Goal: Information Seeking & Learning: Compare options

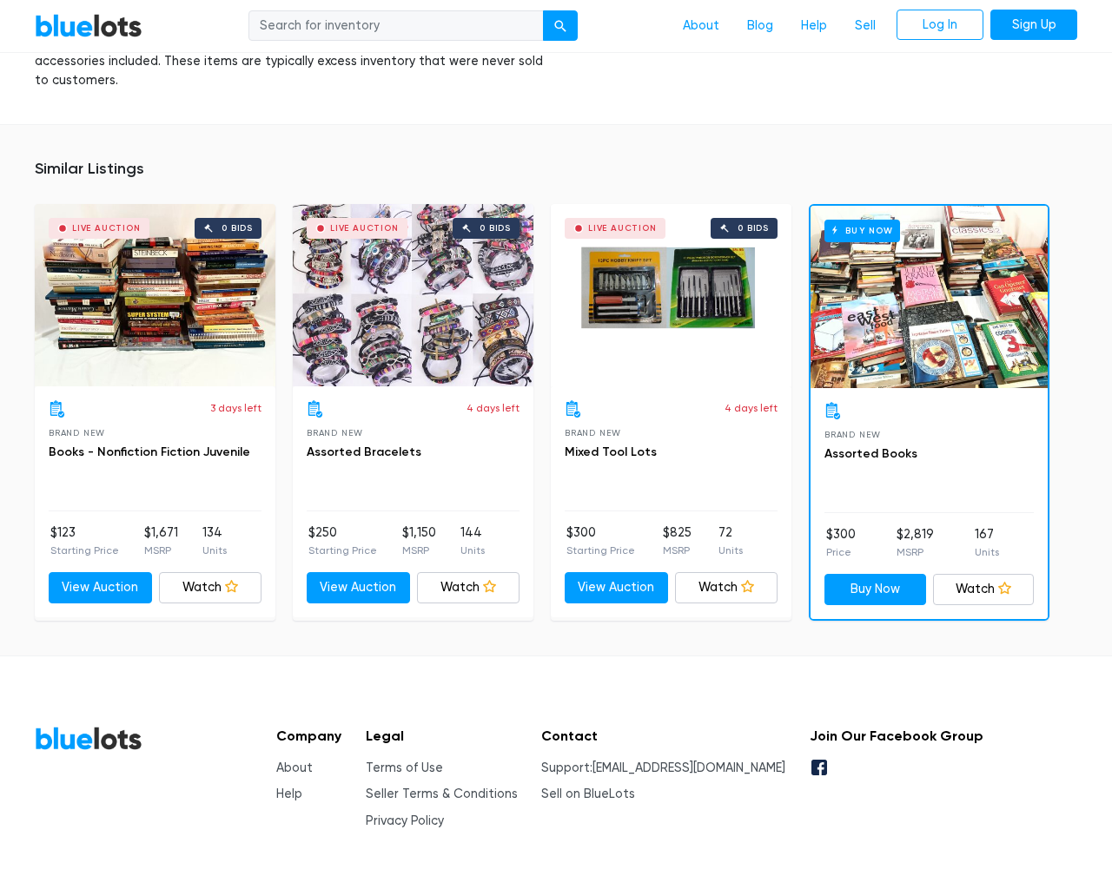
scroll to position [7435, 0]
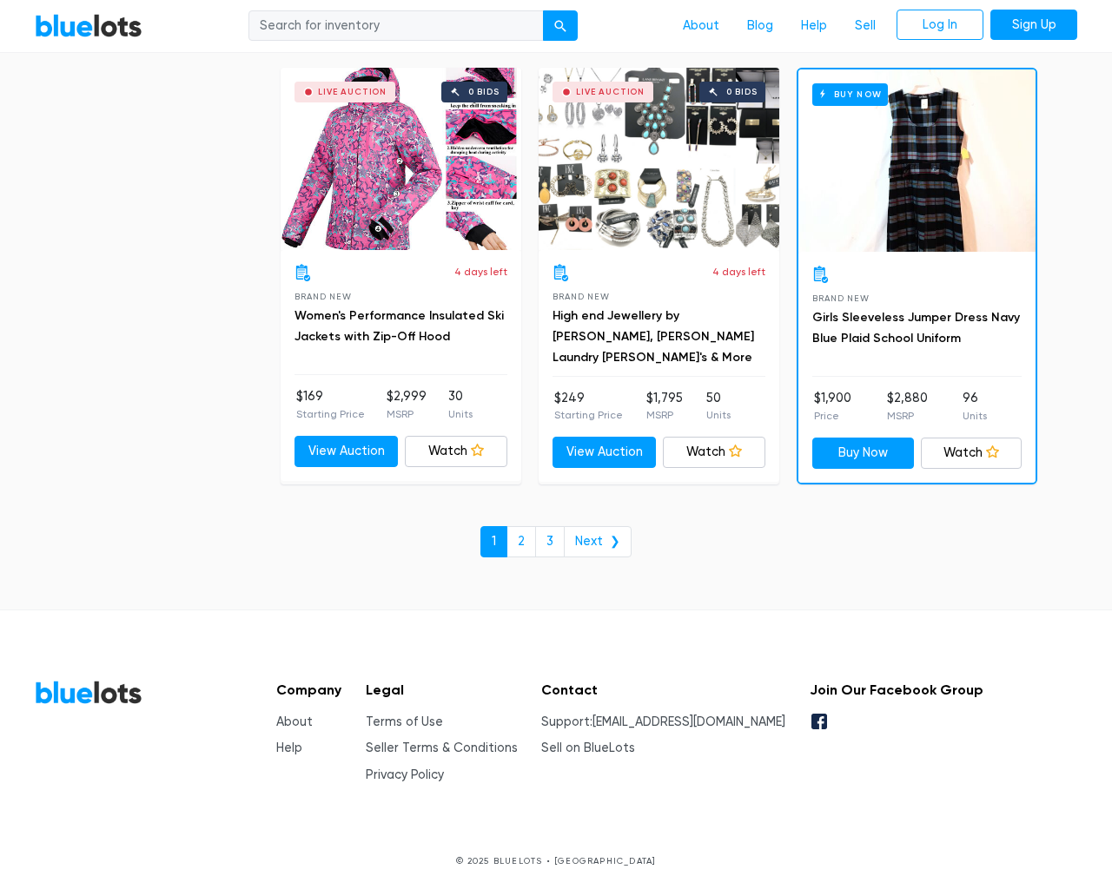
scroll to position [7409, 0]
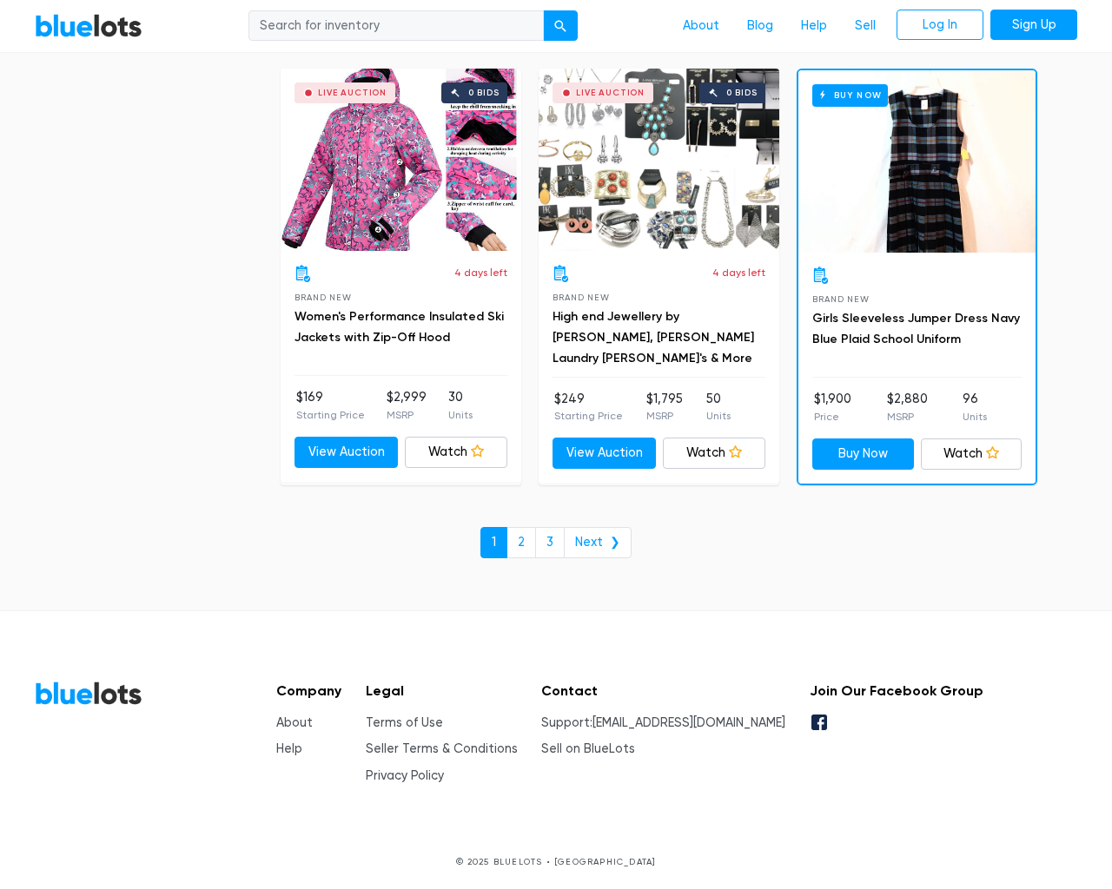
type input "the"
type input "testing@example.com"
type input "e"
checkbox New"] "false"
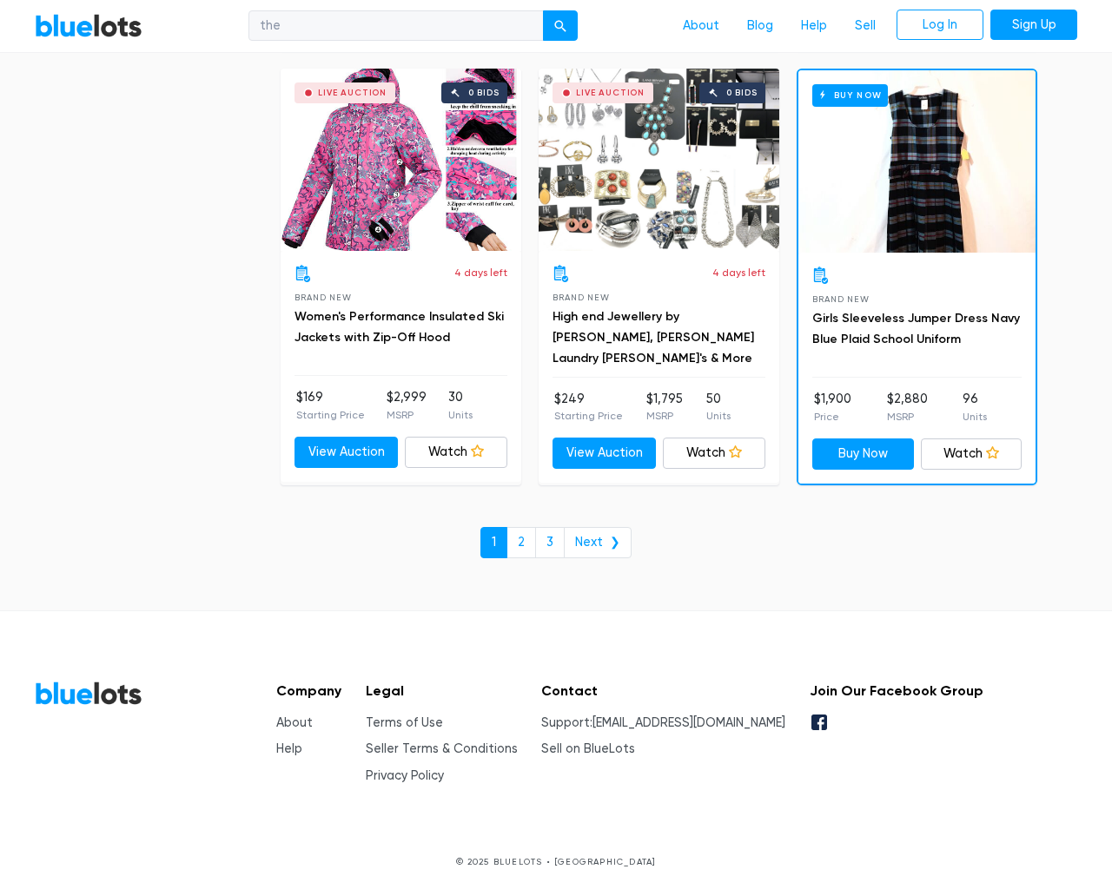
checkbox Pulls"] "false"
checkbox input "false"
checkbox Accessories"] "false"
checkbox input "false"
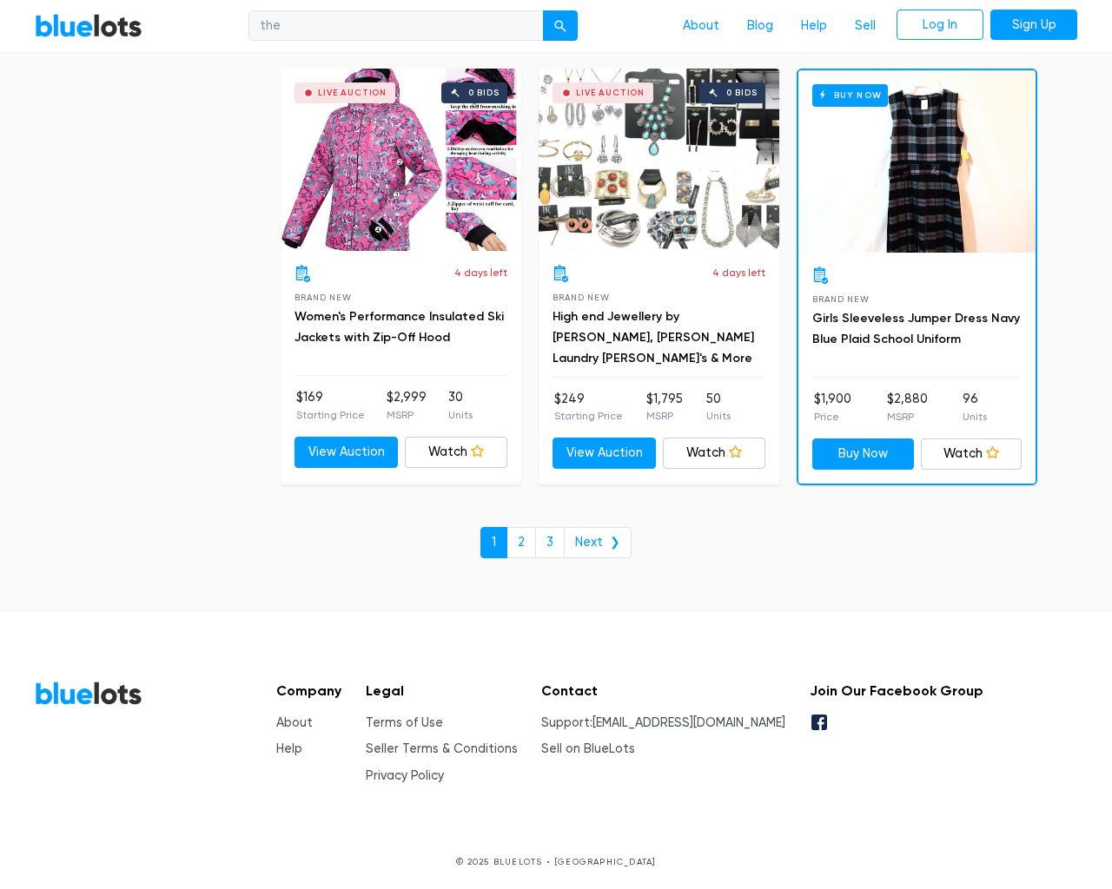
checkbox Merchandise"] "false"
checkbox Beauty"] "false"
checkbox Garden"] "false"
checkbox Goods"] "false"
checkbox input "false"
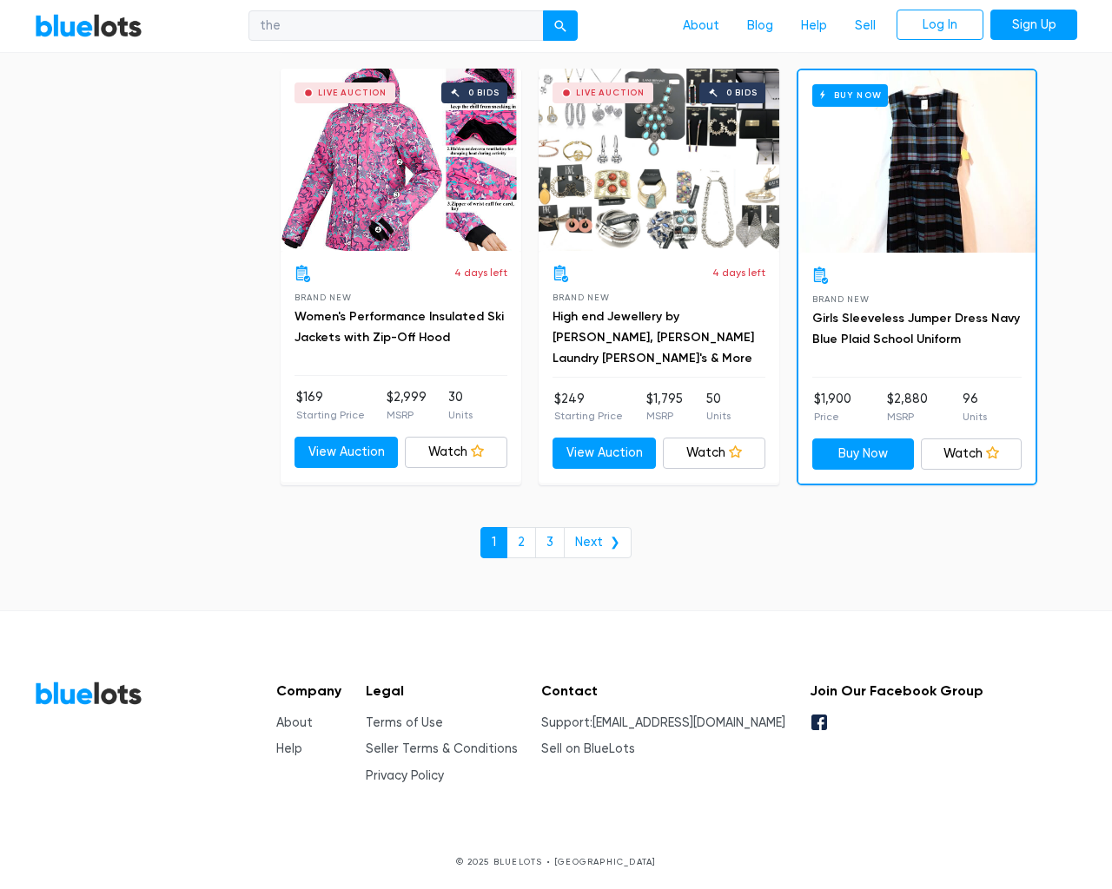
checkbox input "false"
type input "e"
select select "10000"
select select "50000"
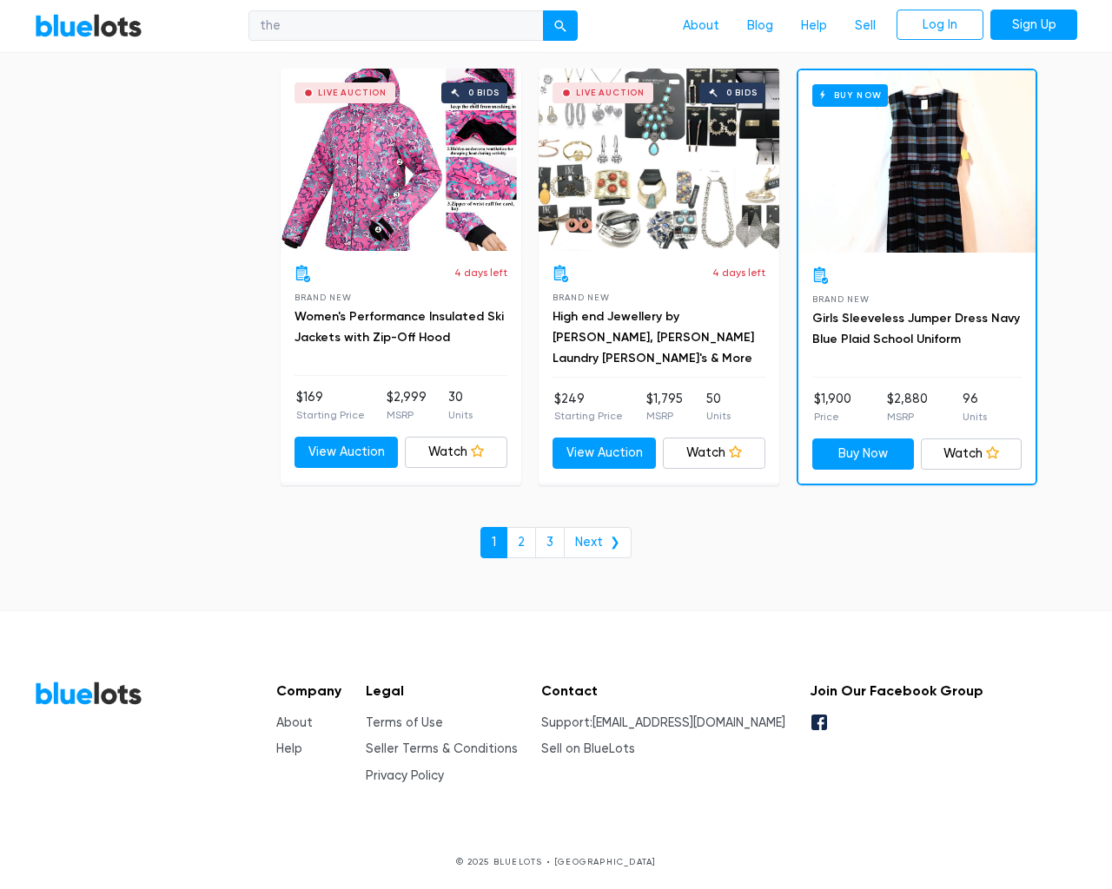
select select "ending_soonest"
select select "50000"
select select "highest_price"
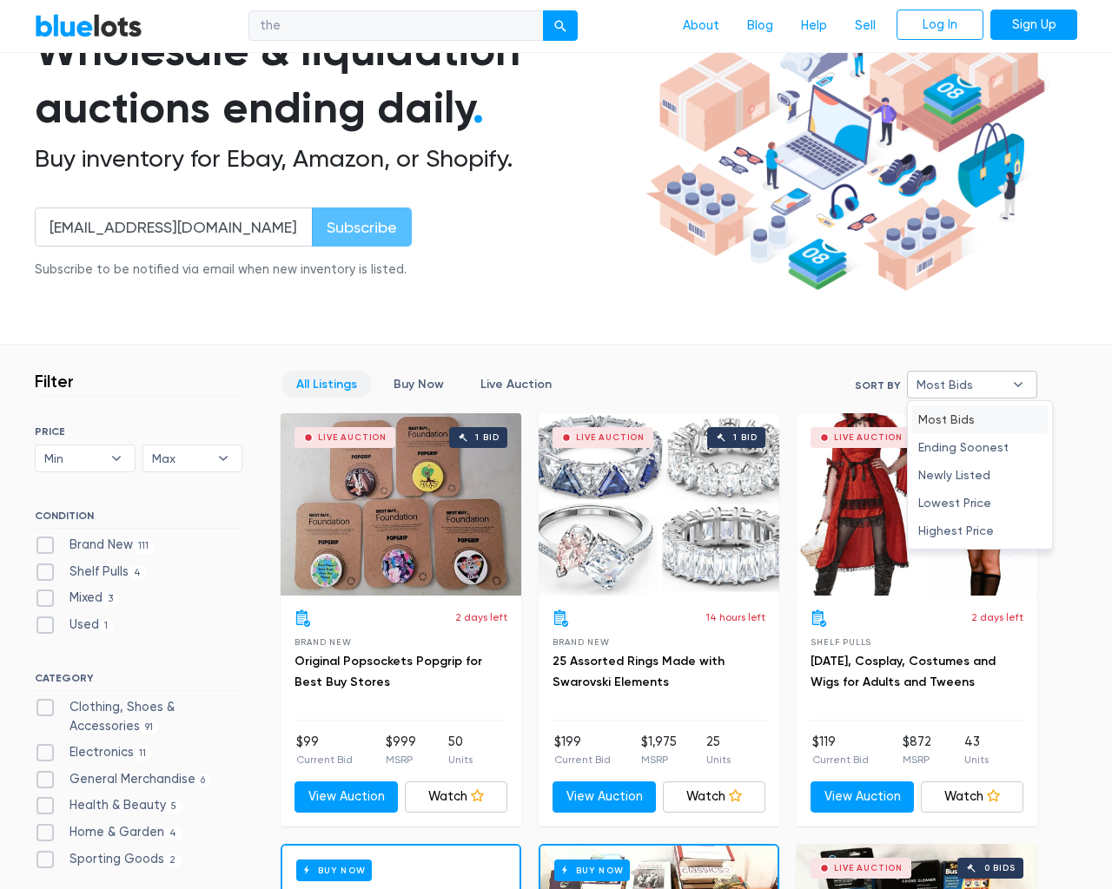
type input "e"
checkbox New"] "false"
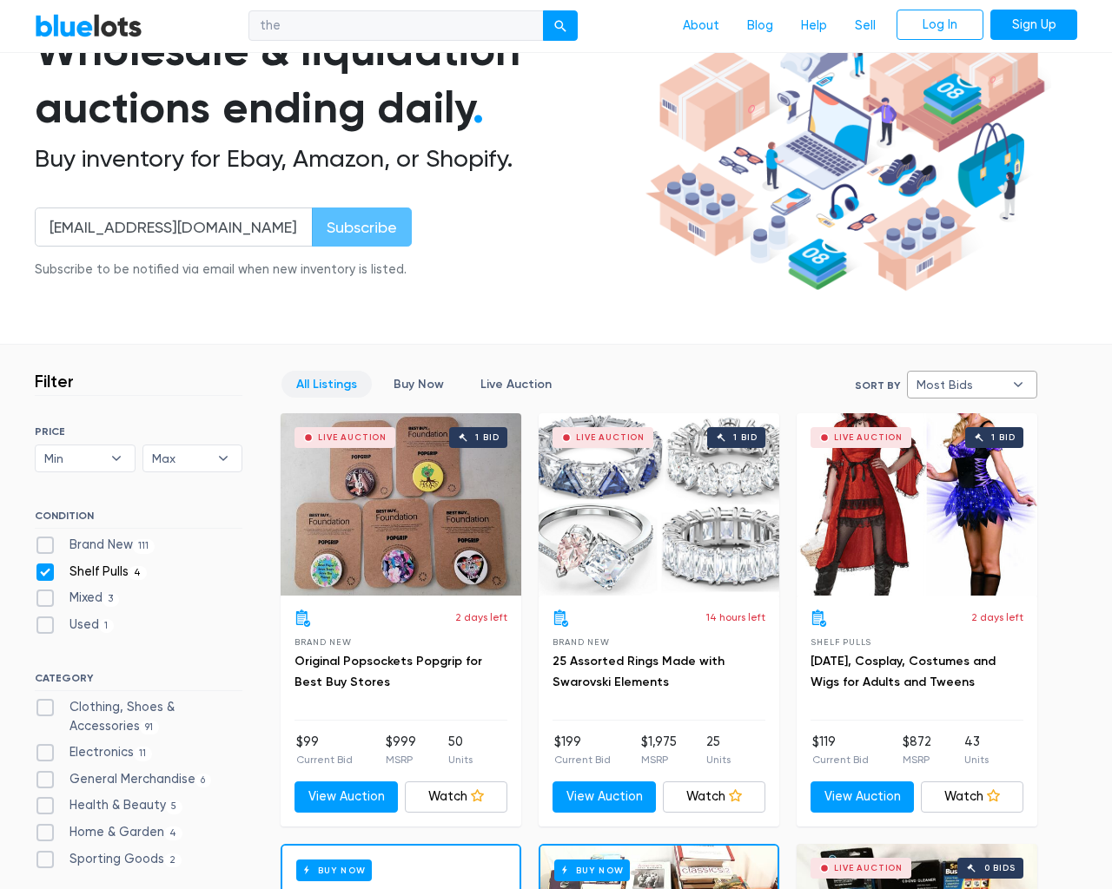
checkbox Pulls"] "false"
checkbox input "false"
checkbox Accessories"] "false"
checkbox input "false"
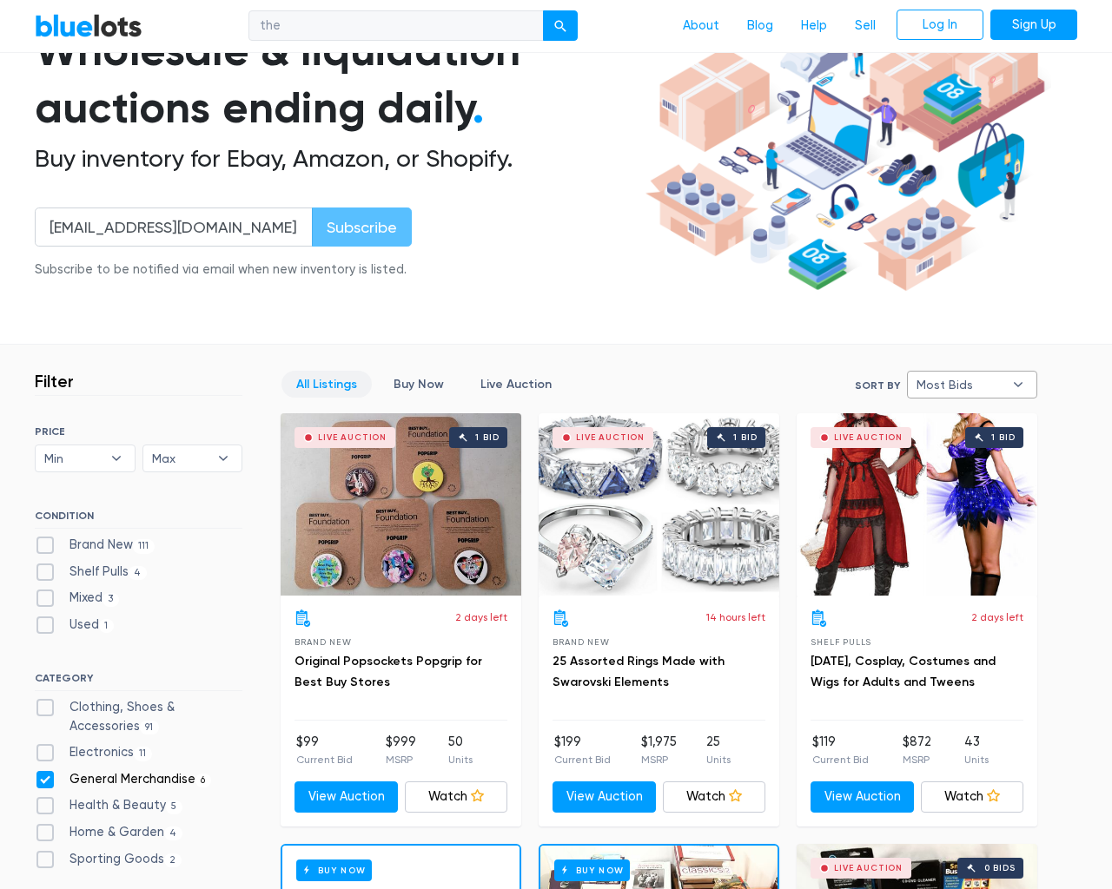
checkbox Merchandise"] "false"
checkbox Beauty"] "false"
checkbox Garden"] "false"
checkbox Goods"] "false"
checkbox input "false"
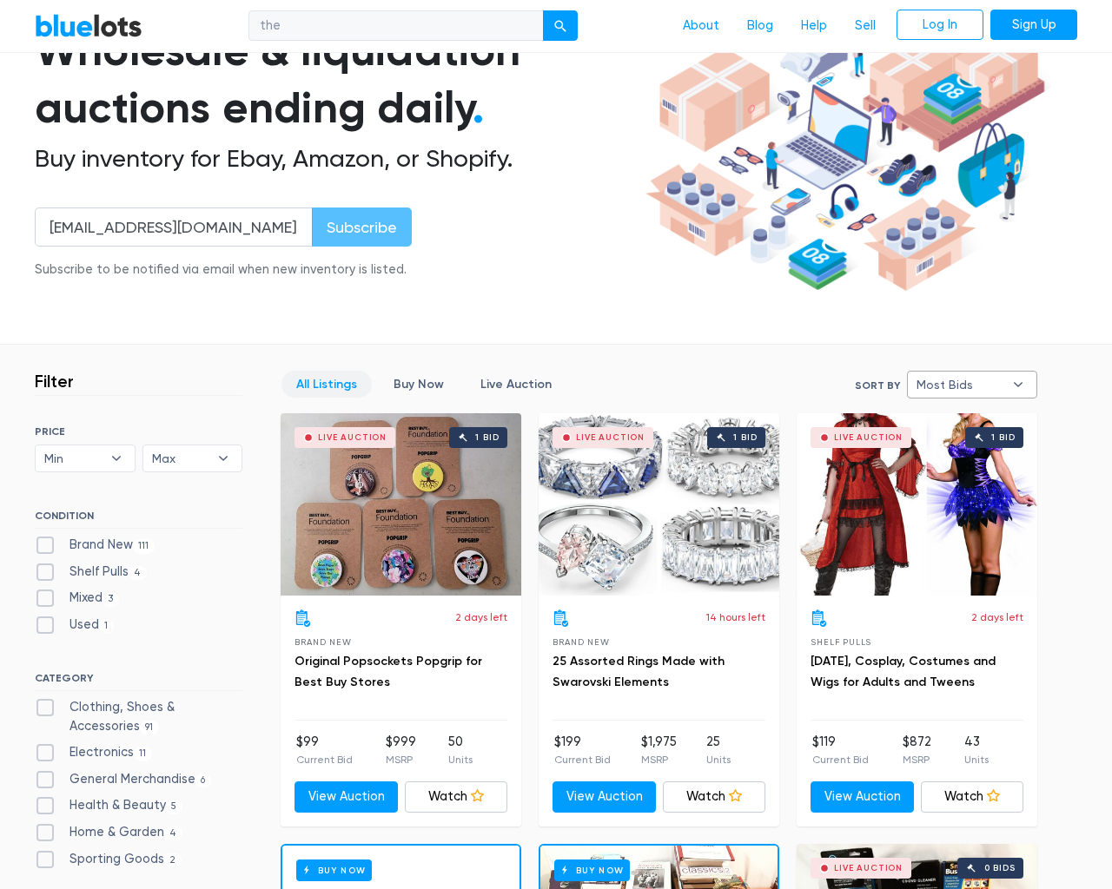
checkbox input "false"
type input "e"
select select "most_bids"
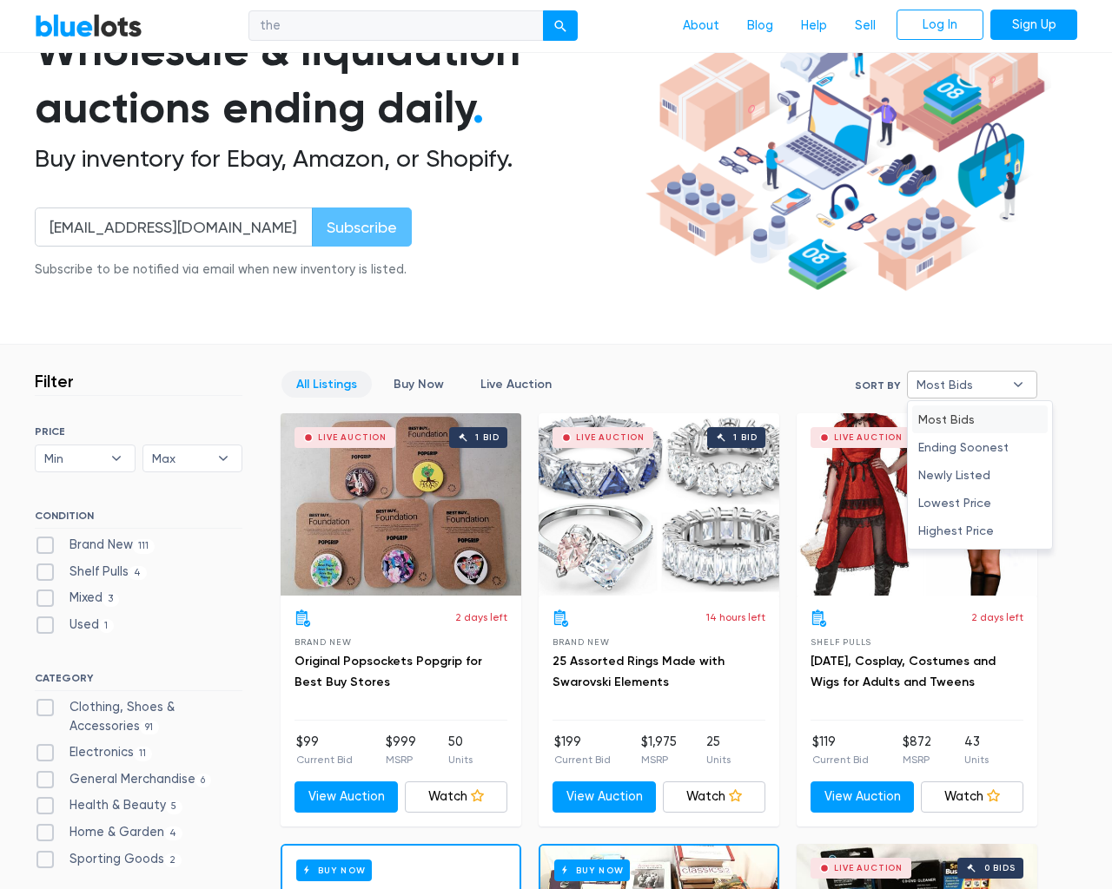
type input "e"
checkbox New"] "false"
checkbox Pulls"] "false"
checkbox input "false"
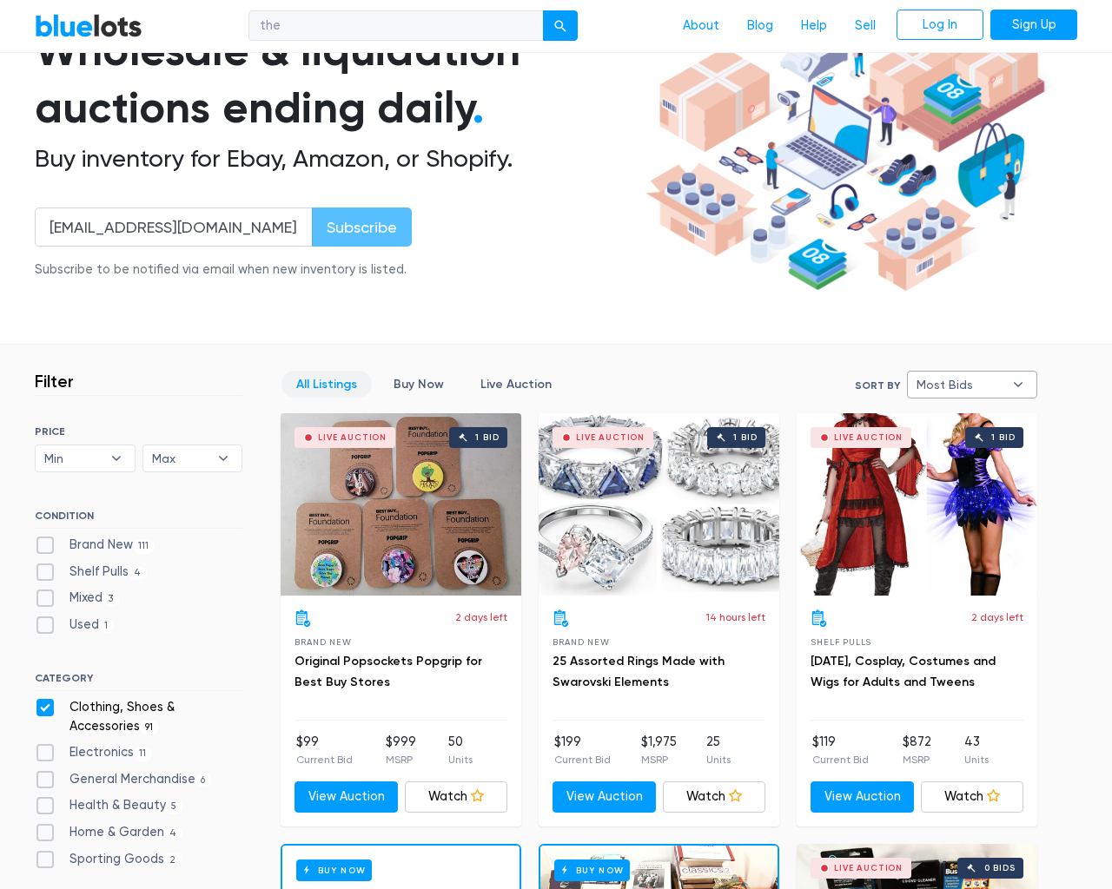
checkbox Accessories"] "false"
checkbox input "false"
checkbox Merchandise"] "false"
checkbox Beauty"] "false"
checkbox Garden"] "false"
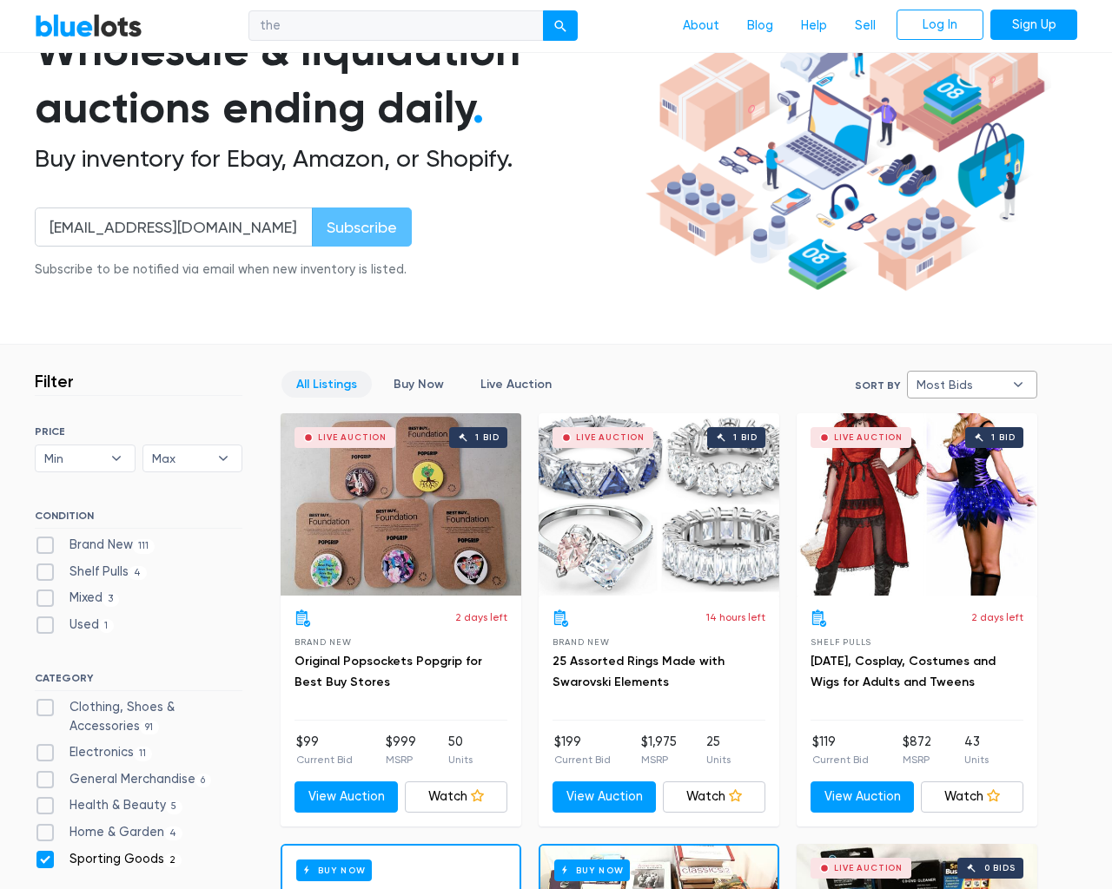
checkbox Goods"] "false"
checkbox input "false"
type input "e"
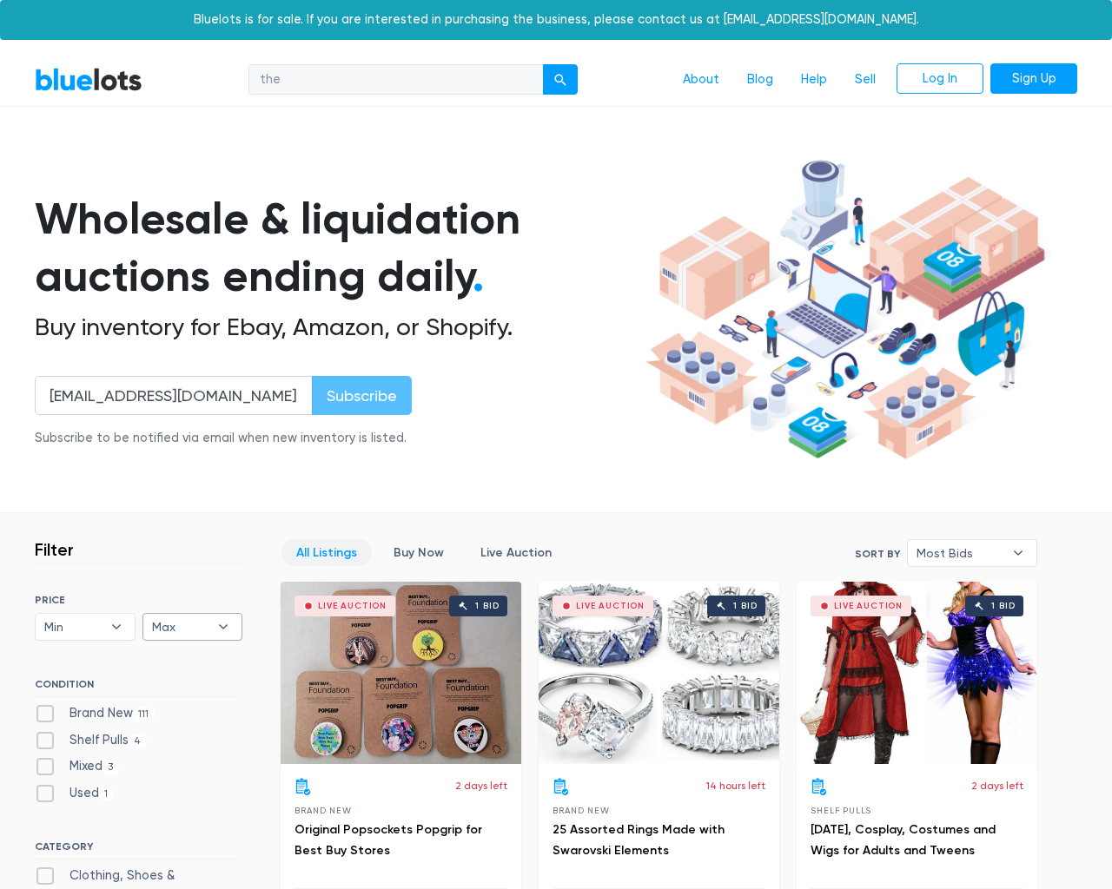
select select
select select "most_bids"
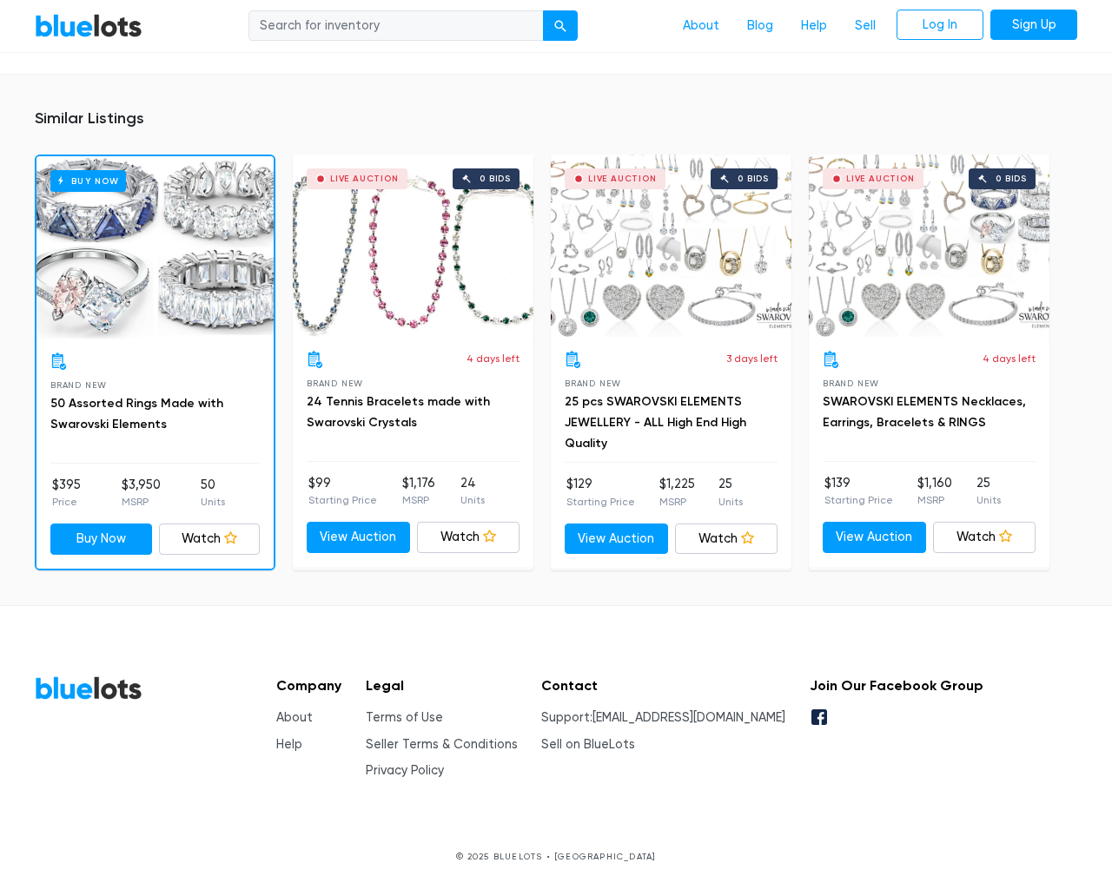
scroll to position [1423, 0]
type input "the"
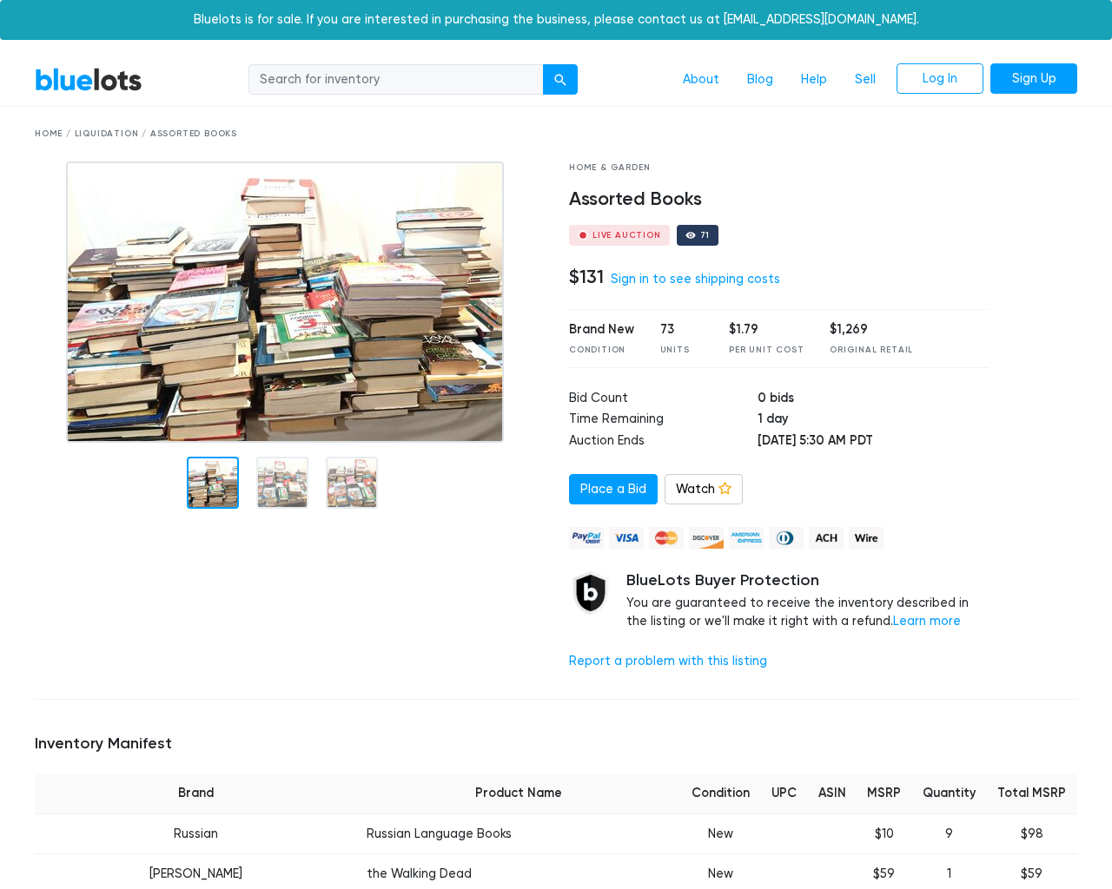
scroll to position [3675, 0]
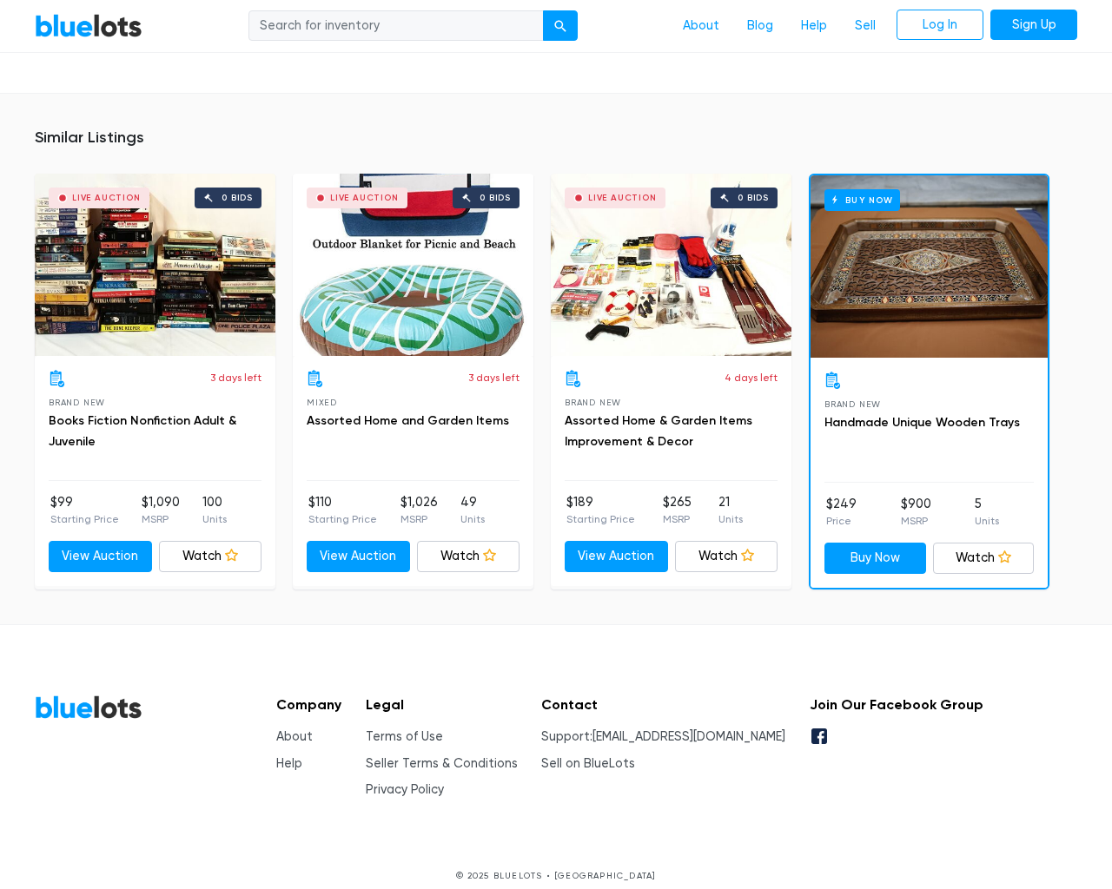
type input "the"
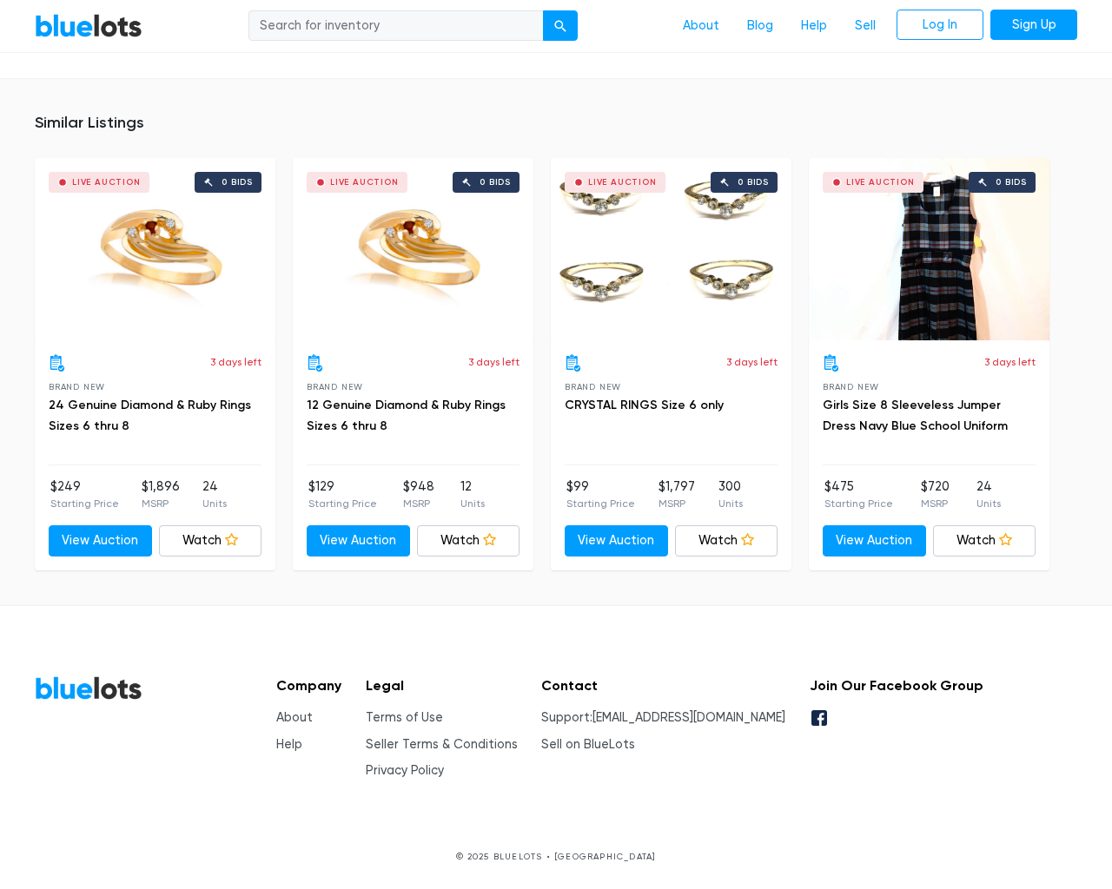
scroll to position [1173, 0]
type input "the"
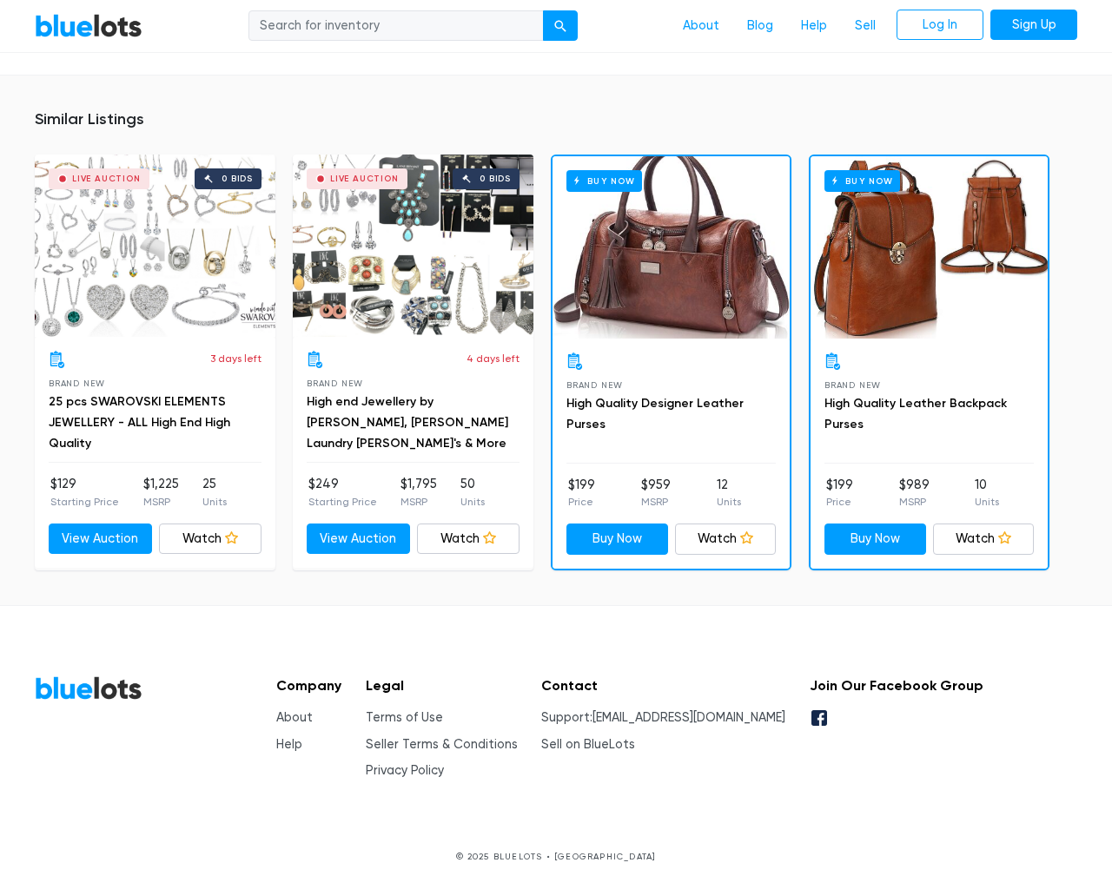
scroll to position [1301, 0]
type input "the"
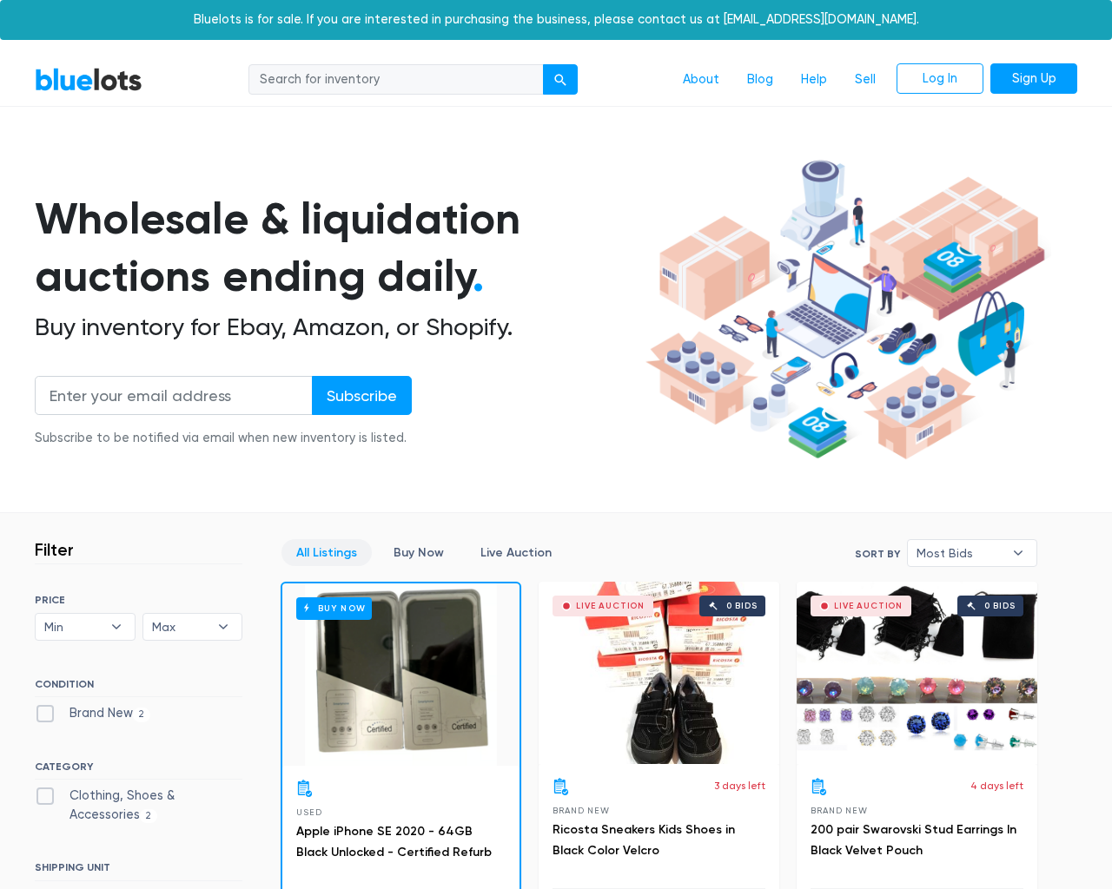
scroll to position [487, 0]
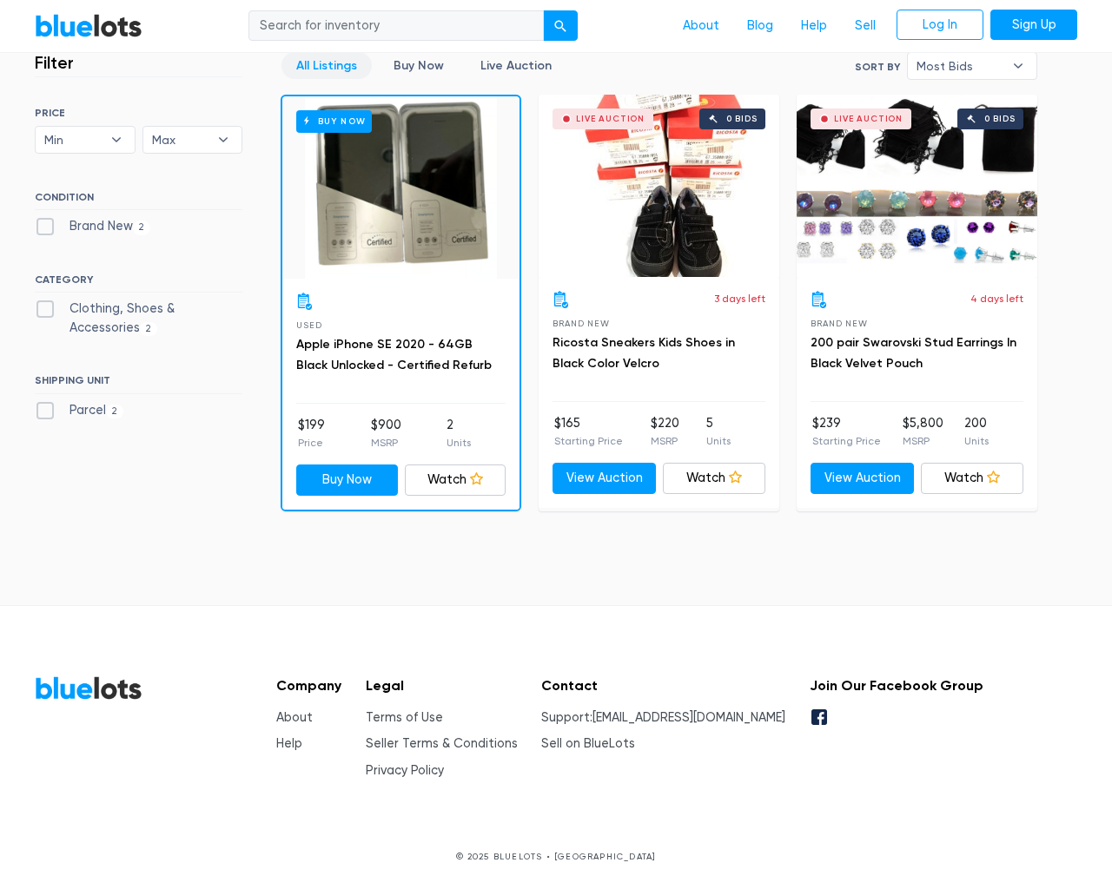
type input "the"
type input "[EMAIL_ADDRESS][DOMAIN_NAME]"
type input "e"
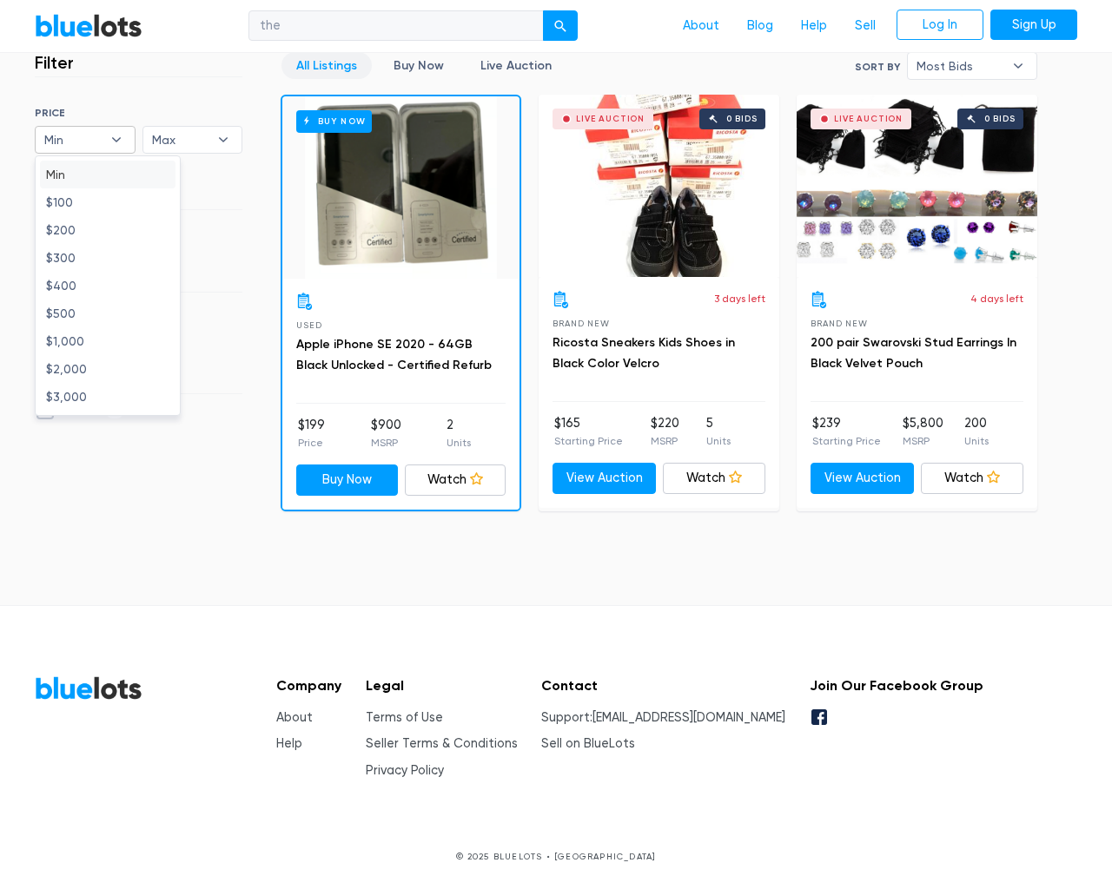
type input "e"
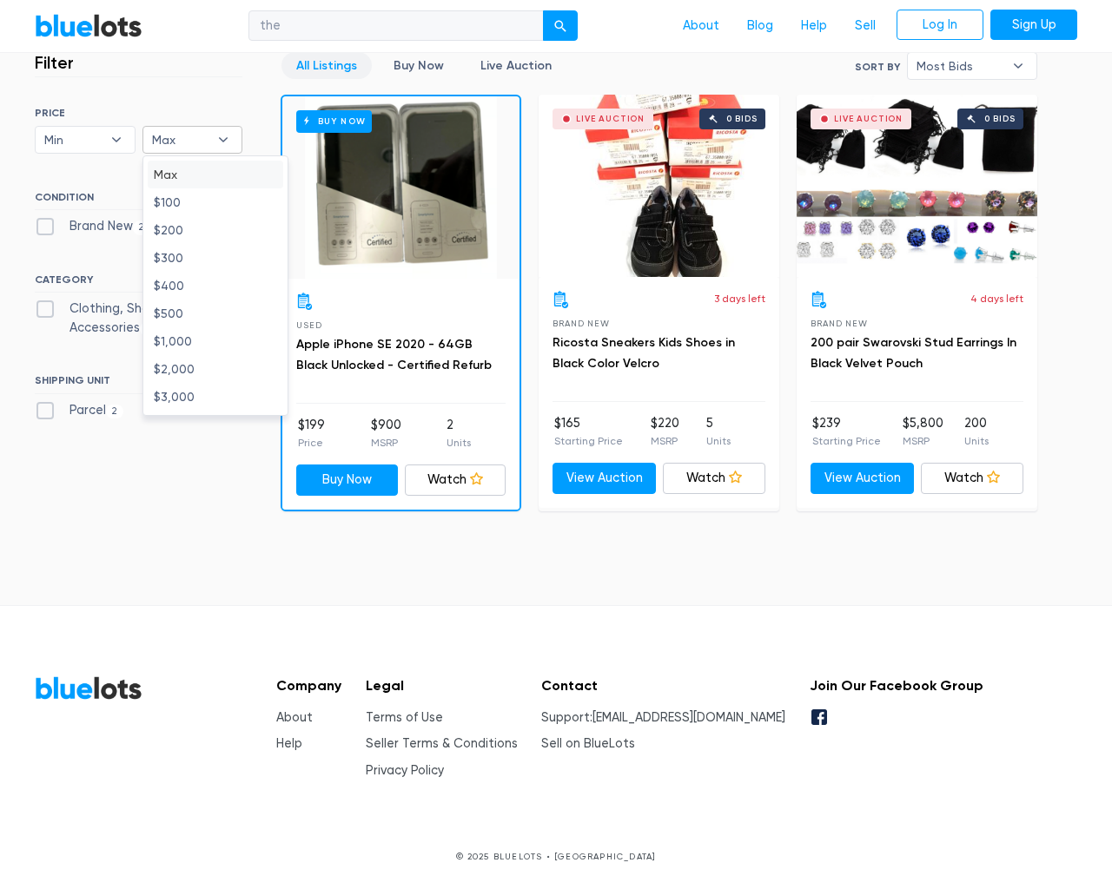
type input "e"
checkbox New"] "false"
checkbox Accessories"] "false"
checkbox input "false"
type input "e"
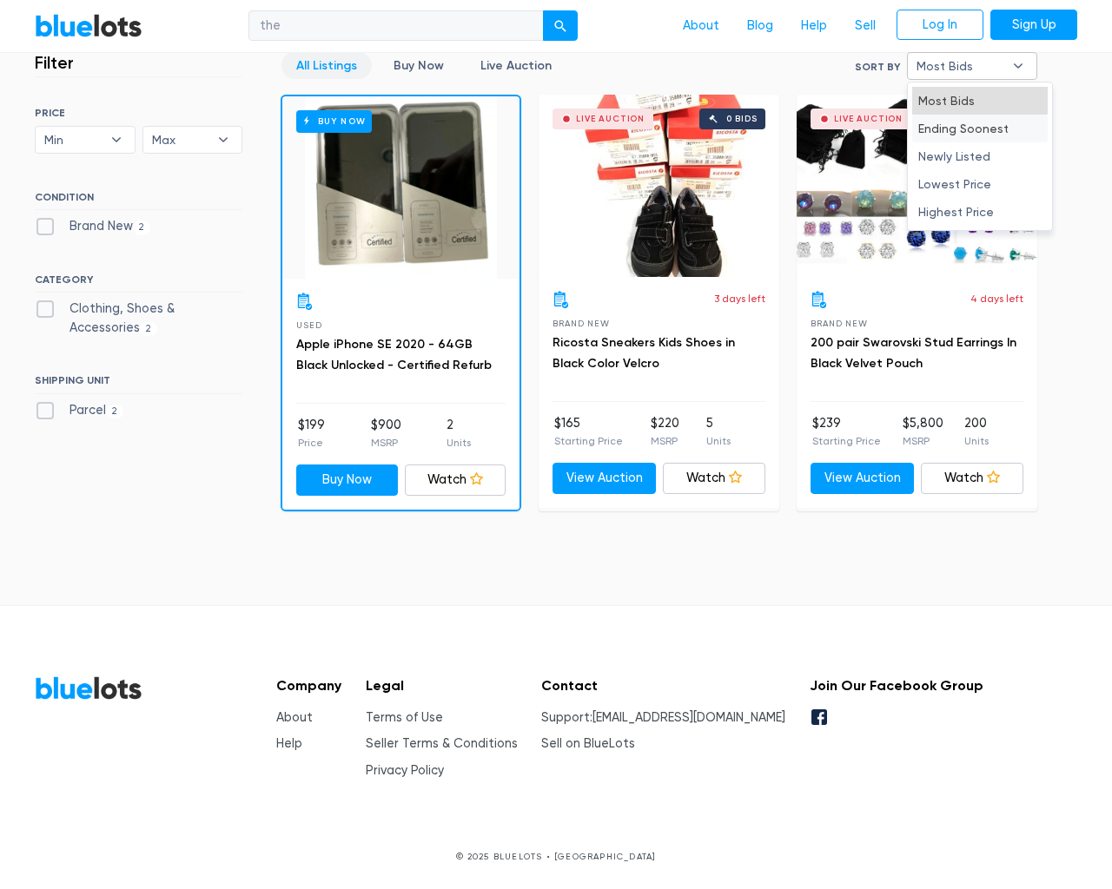
type input "e"
select select "10000"
select select "50000"
select select "ending_soonest"
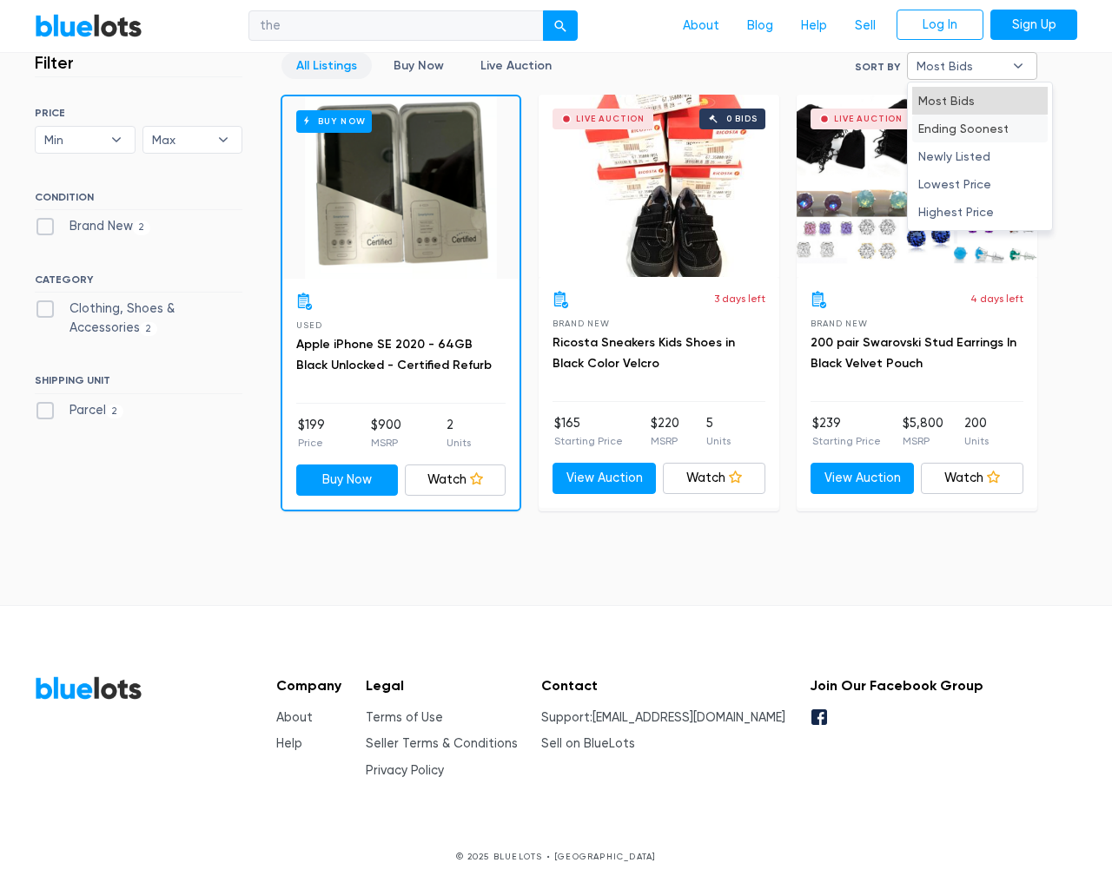
select select "50000"
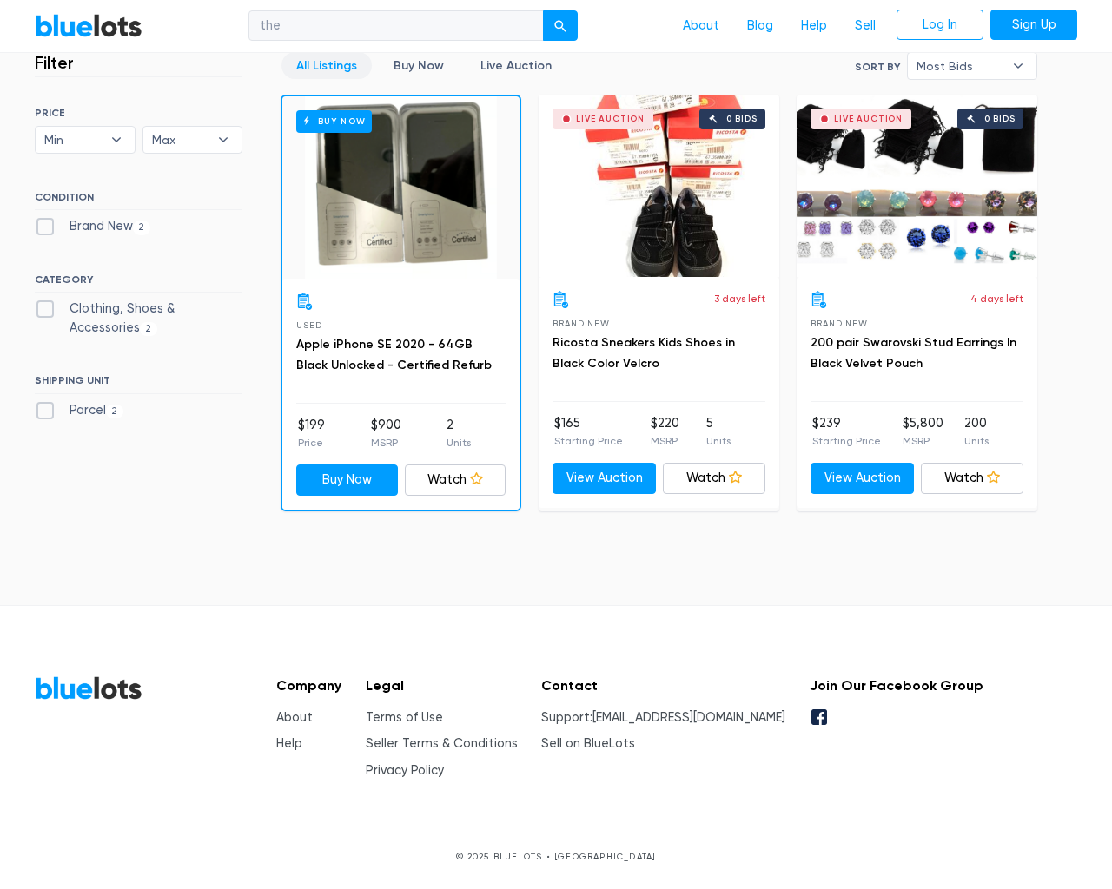
select select "highest_price"
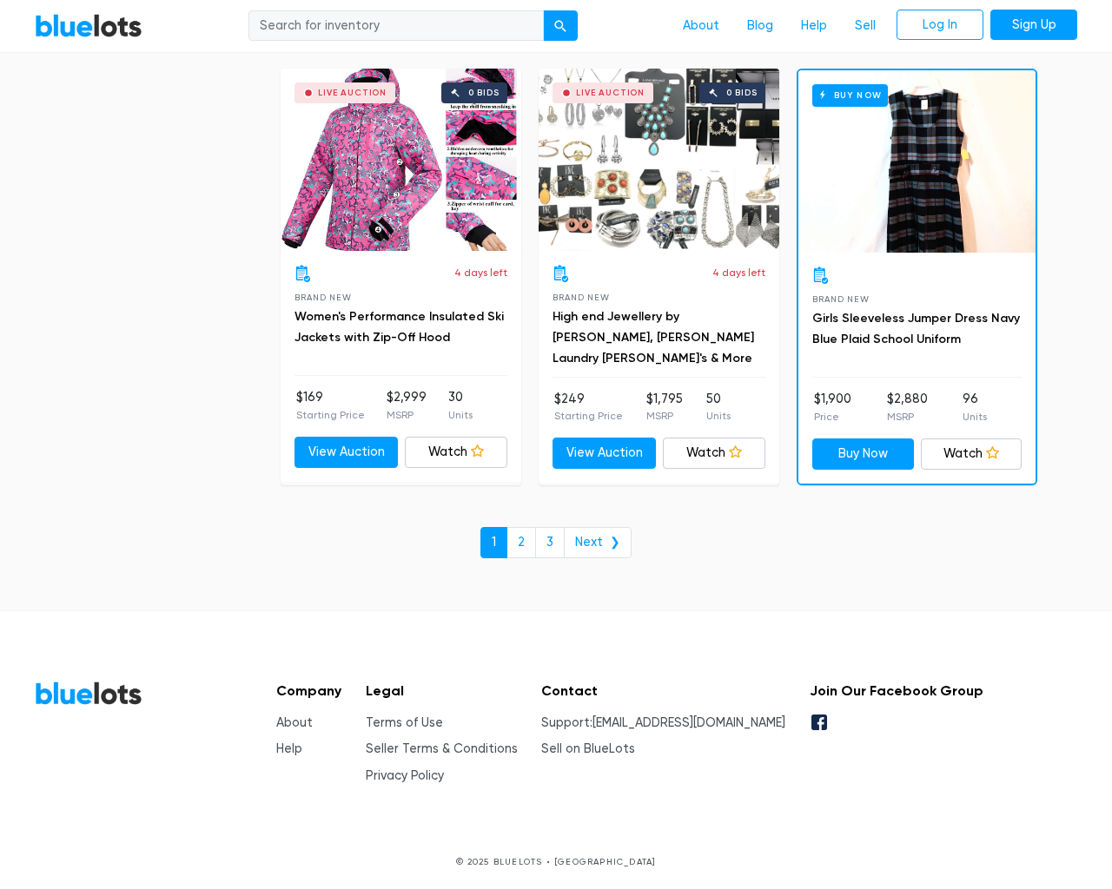
scroll to position [7409, 0]
type input "the"
type input "[EMAIL_ADDRESS][DOMAIN_NAME]"
type input "e"
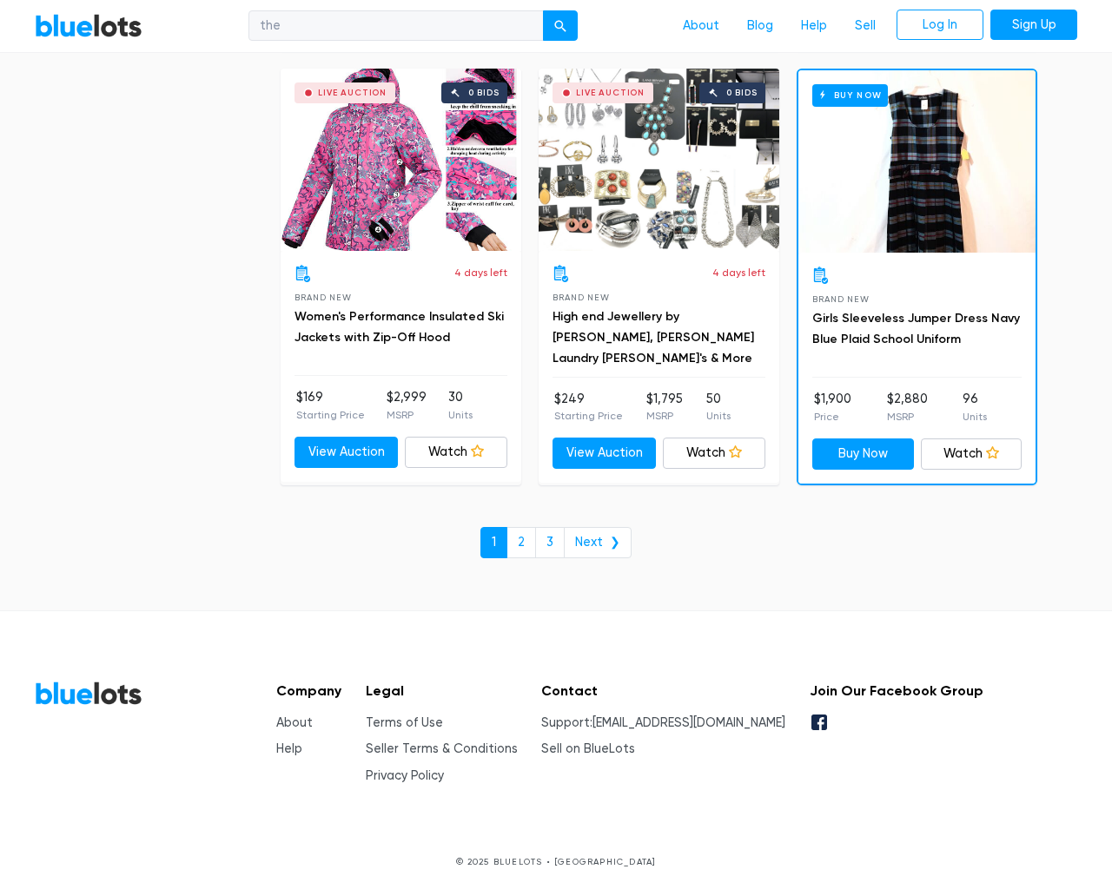
type input "e"
checkbox New"] "false"
type input "e"
checkbox Pulls"] "false"
checkbox input "false"
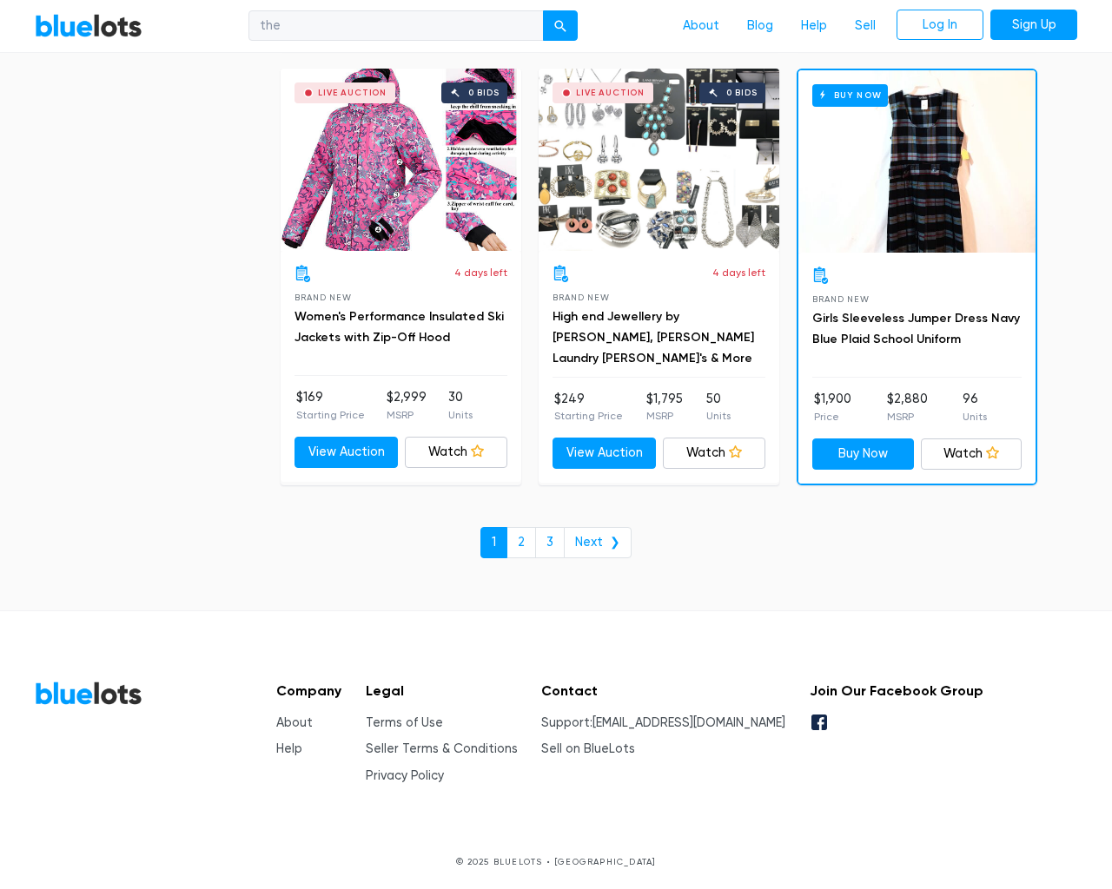
checkbox input "false"
checkbox Accessories"] "false"
checkbox input "false"
checkbox Merchandise"] "false"
checkbox Beauty"] "false"
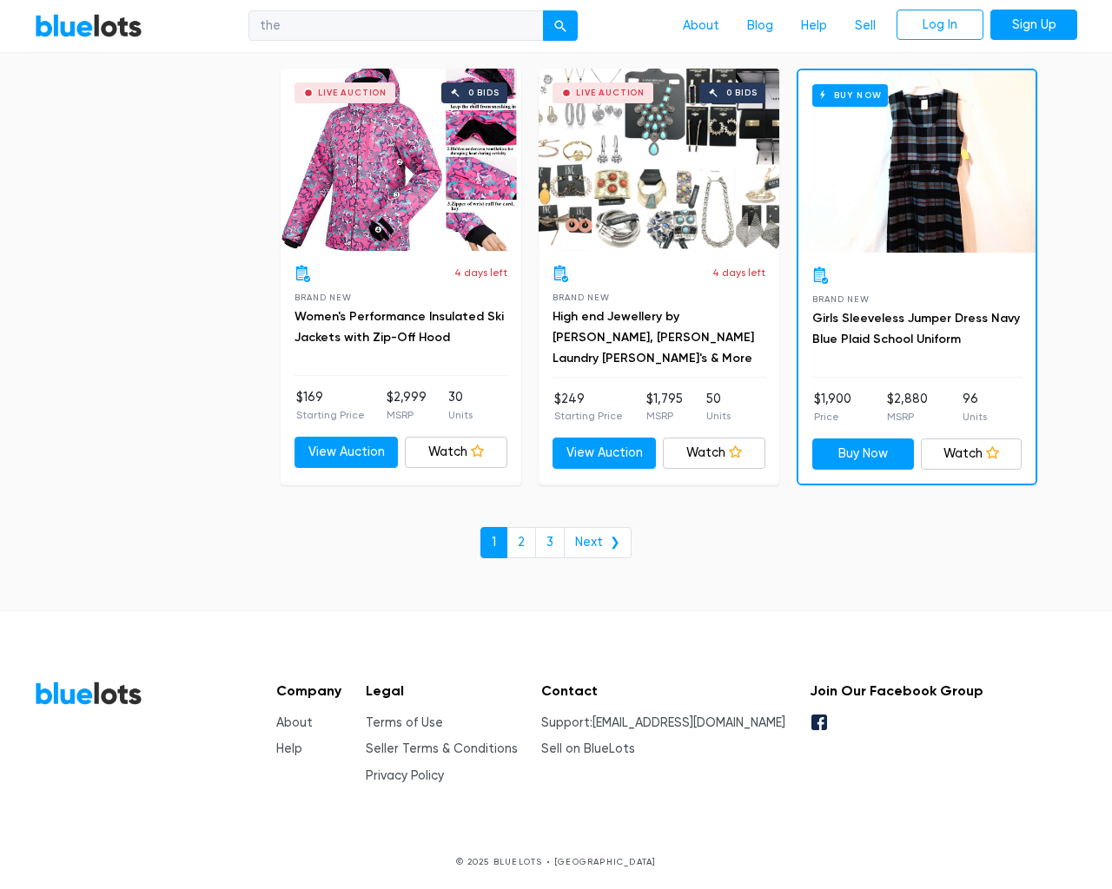
checkbox Garden"] "false"
checkbox Goods"] "false"
checkbox input "false"
type input "e"
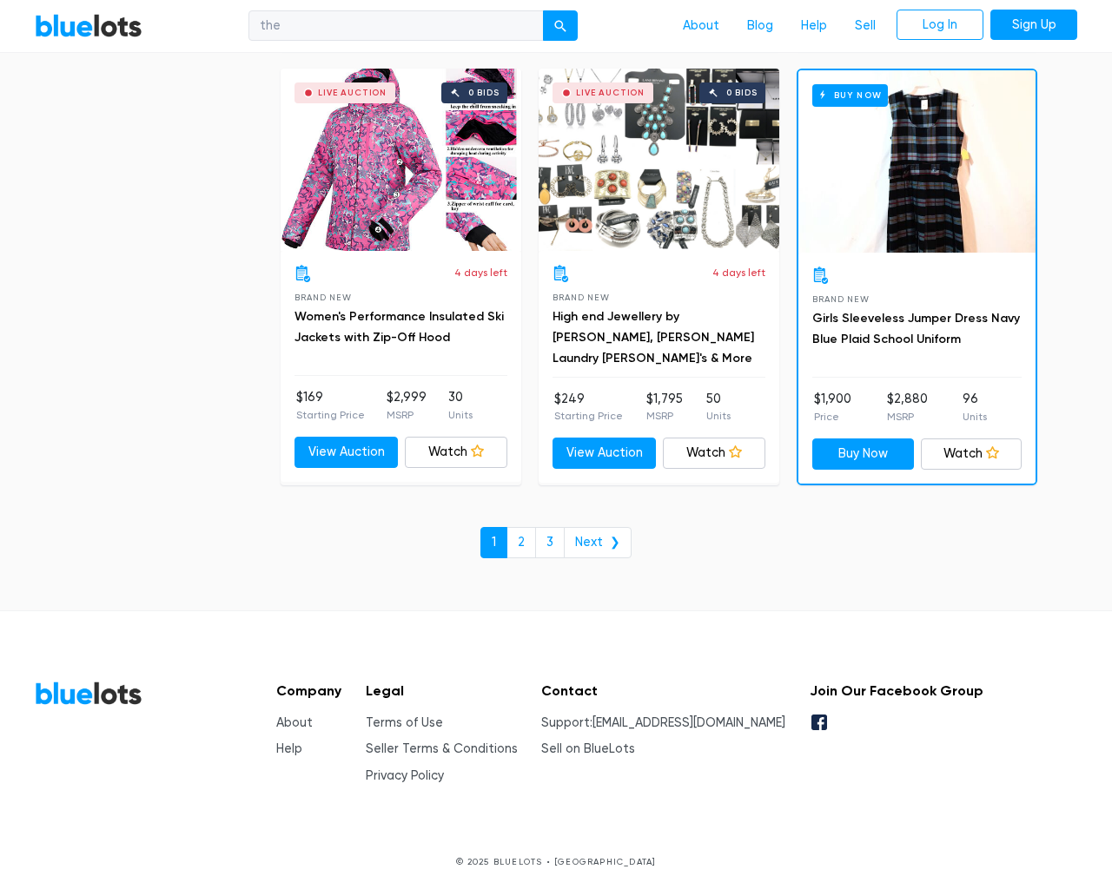
select select "10000"
select select "50000"
select select "10000"
select select "50000"
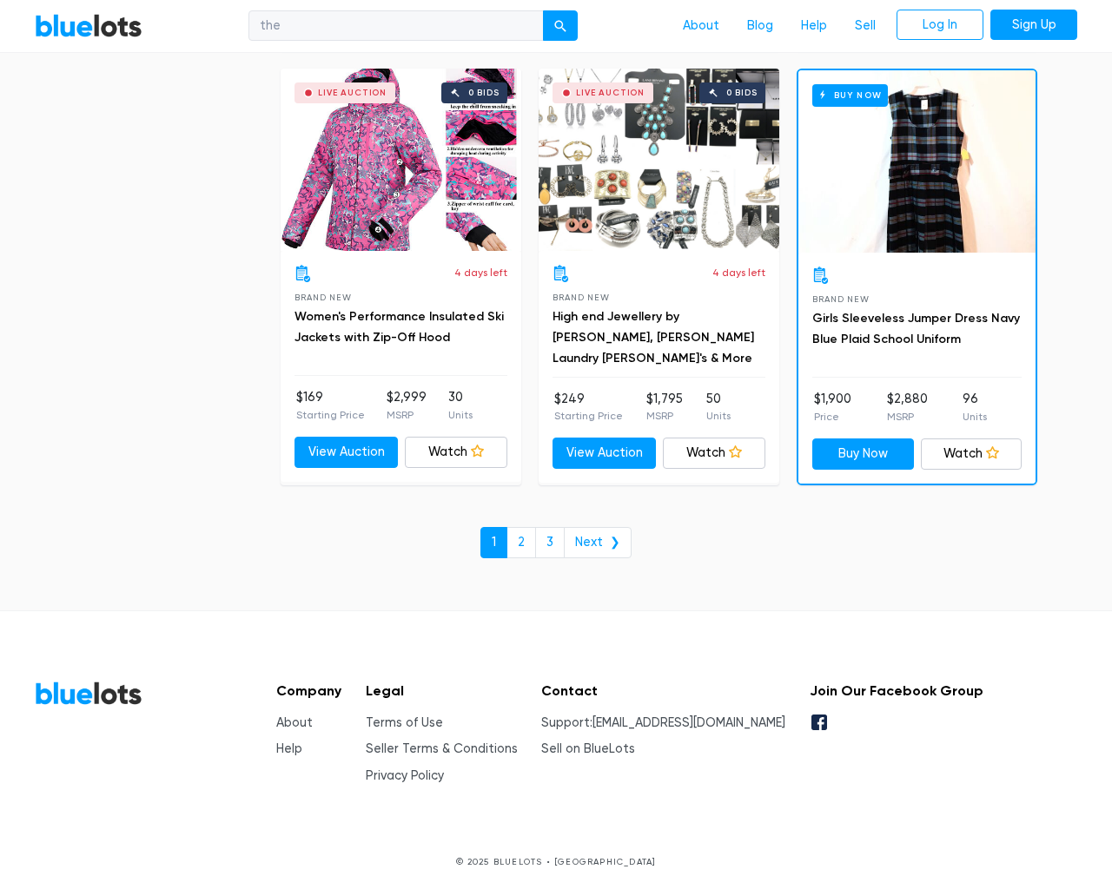
select select "highest_price"
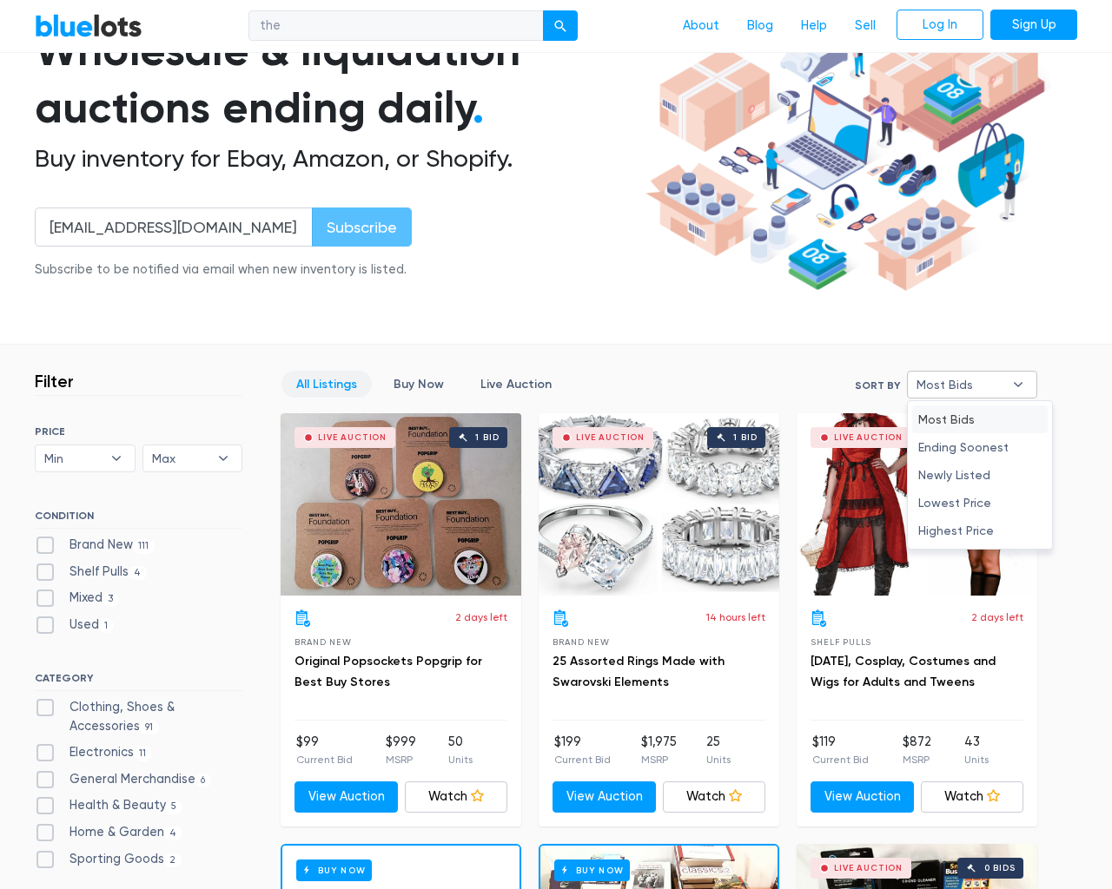
type input "e"
checkbox New"] "false"
checkbox Pulls"] "false"
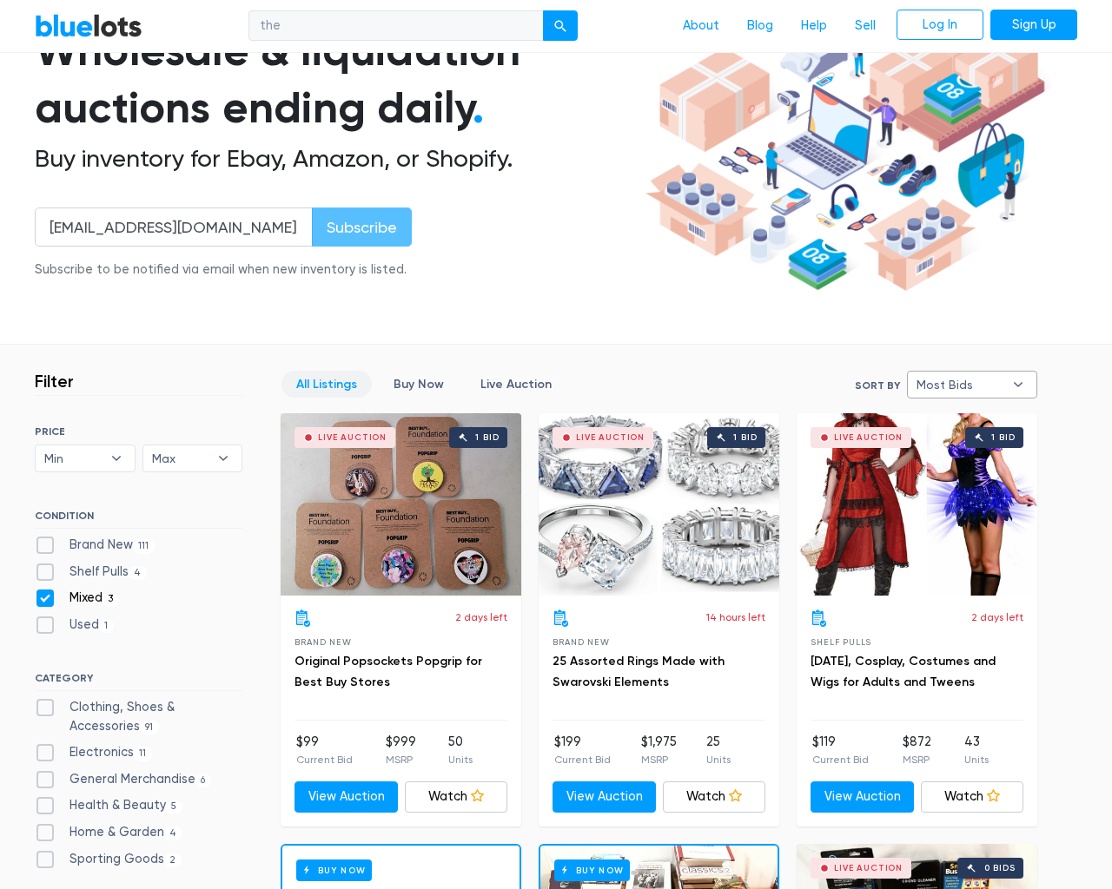
checkbox input "false"
checkbox Accessories"] "false"
checkbox input "false"
checkbox Merchandise"] "false"
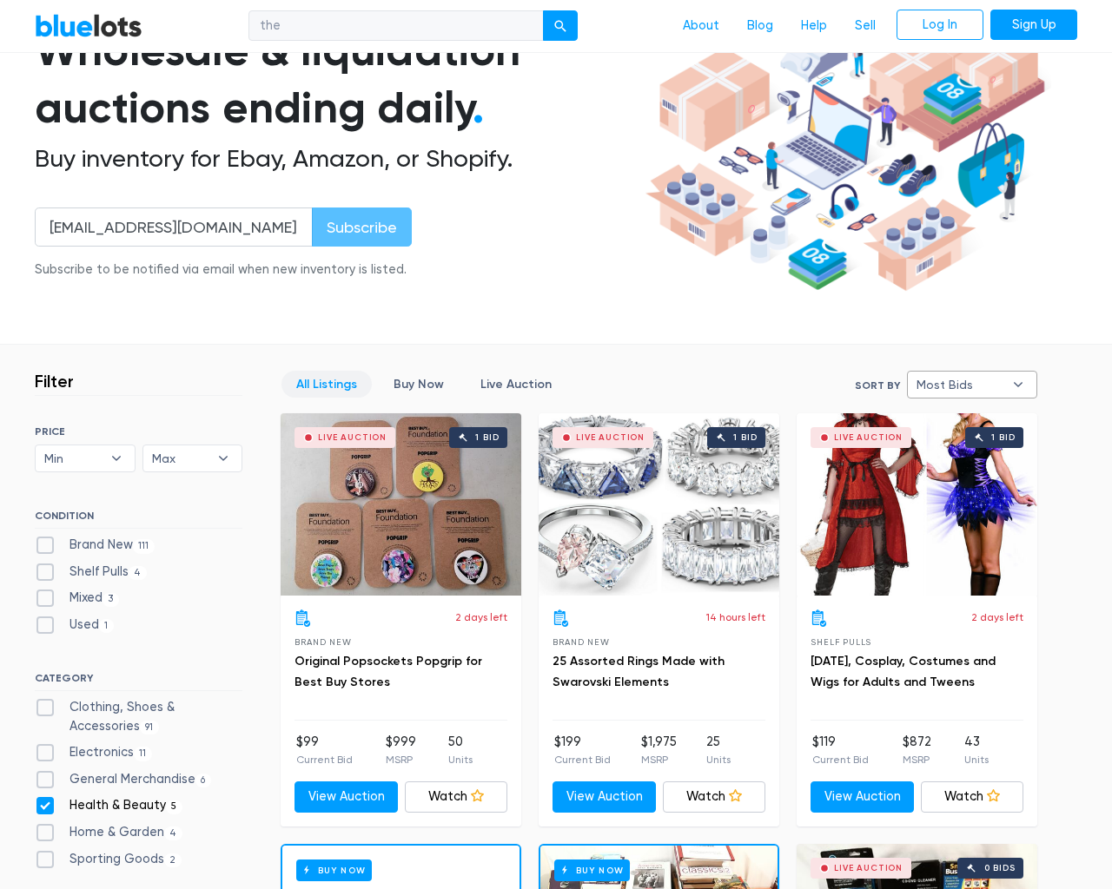
checkbox Beauty"] "false"
checkbox Garden"] "false"
checkbox Goods"] "false"
checkbox input "false"
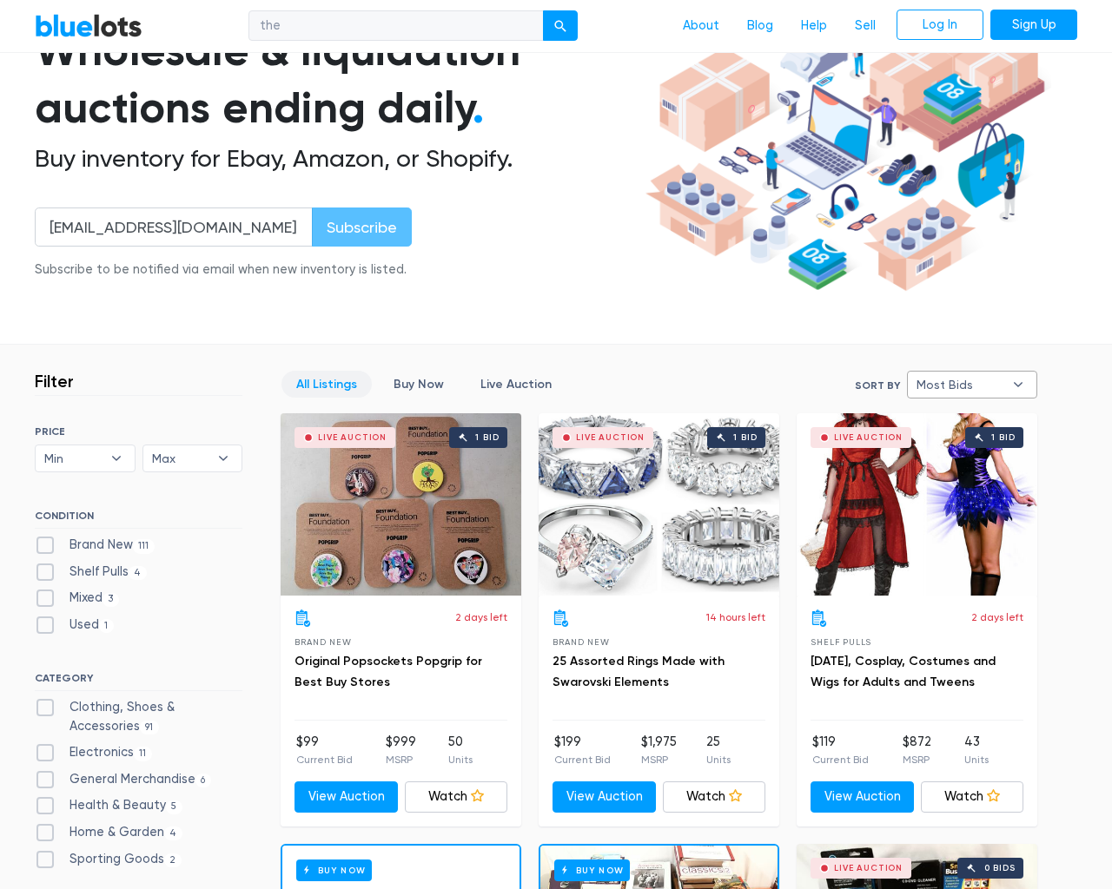
type input "e"
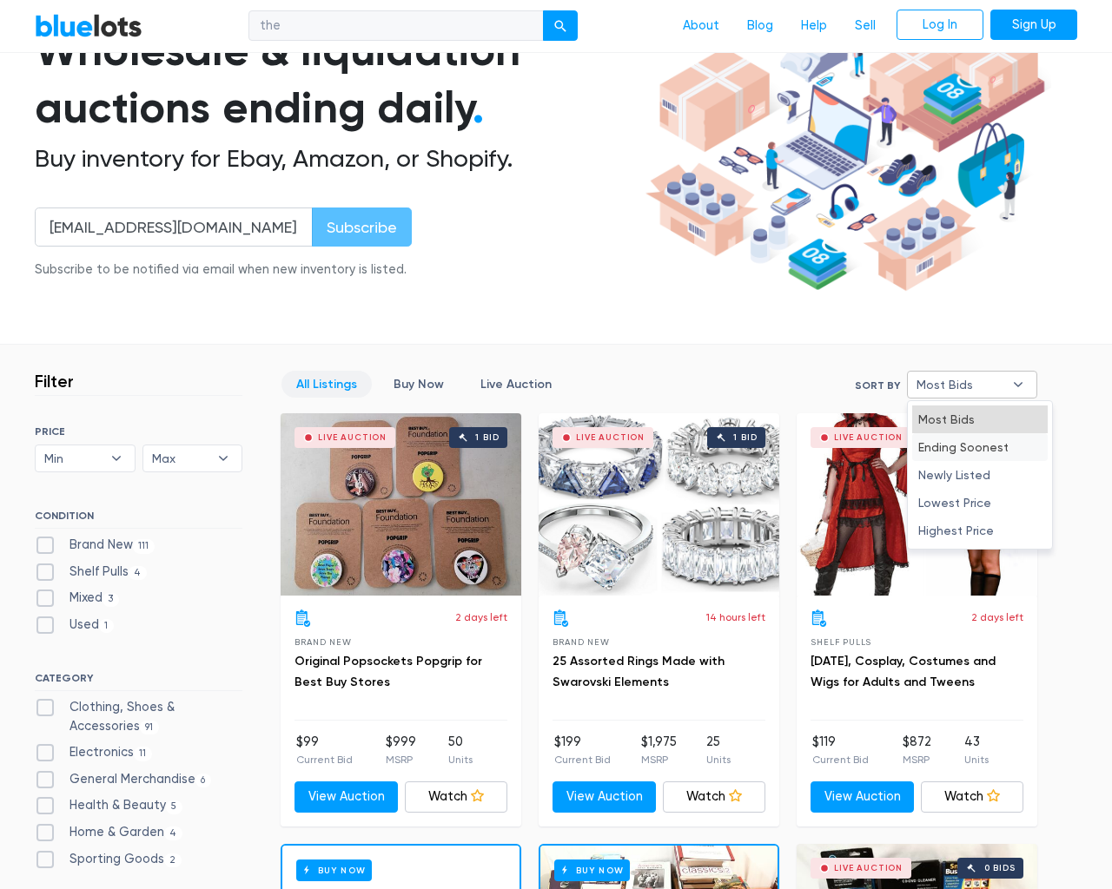
select select "most_bids"
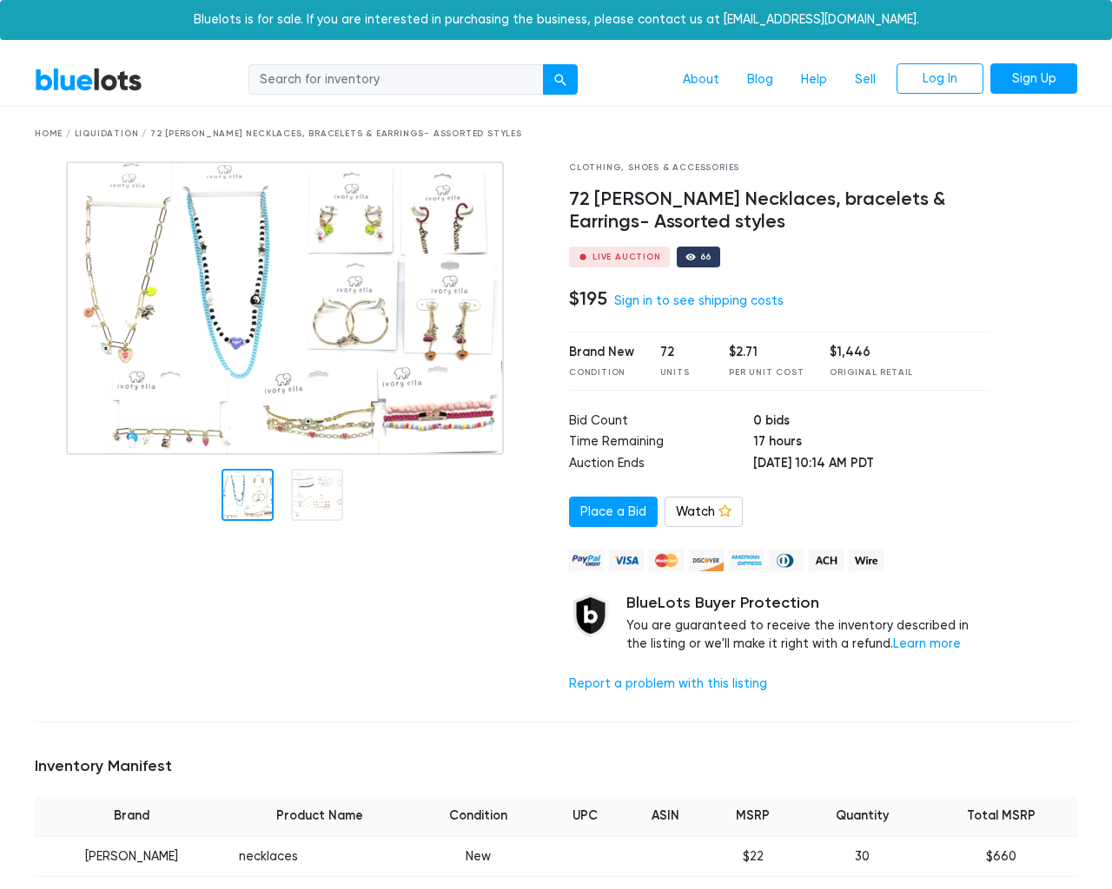
scroll to position [1204, 0]
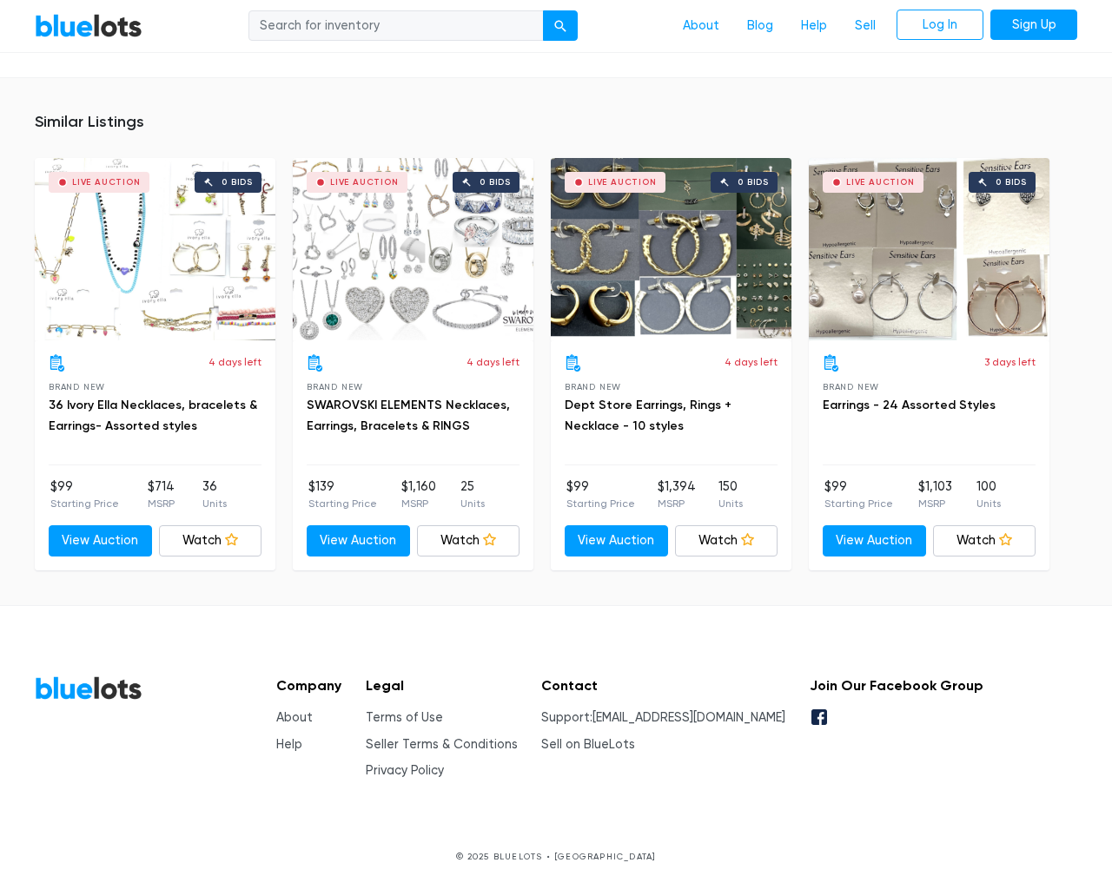
type input "the"
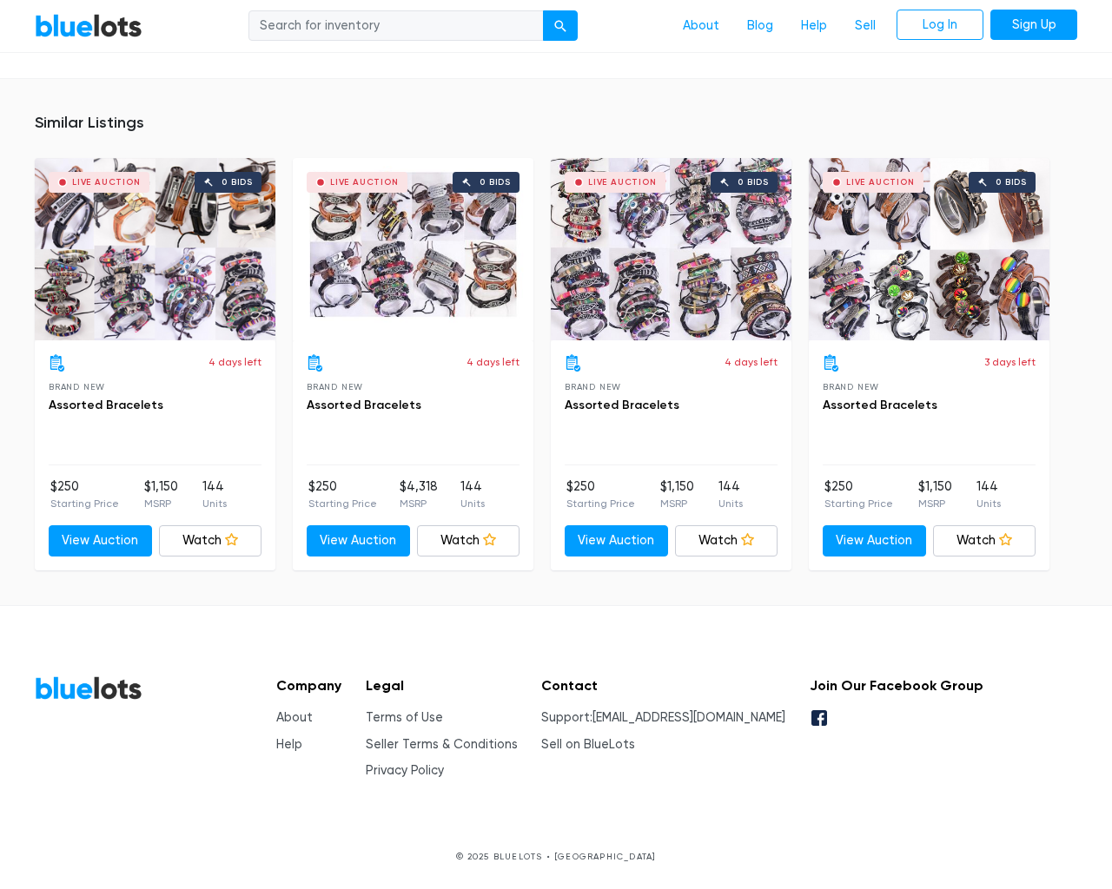
scroll to position [1138, 0]
type input "the"
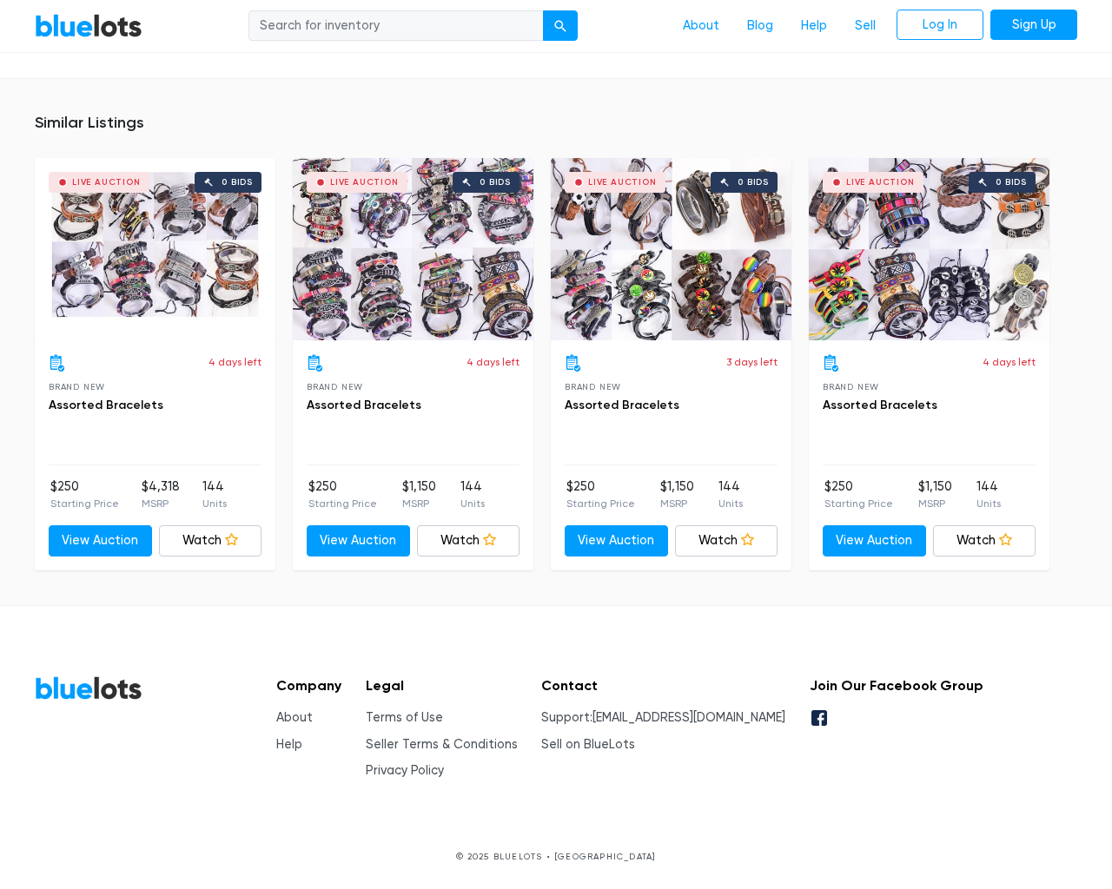
scroll to position [1138, 0]
type input "the"
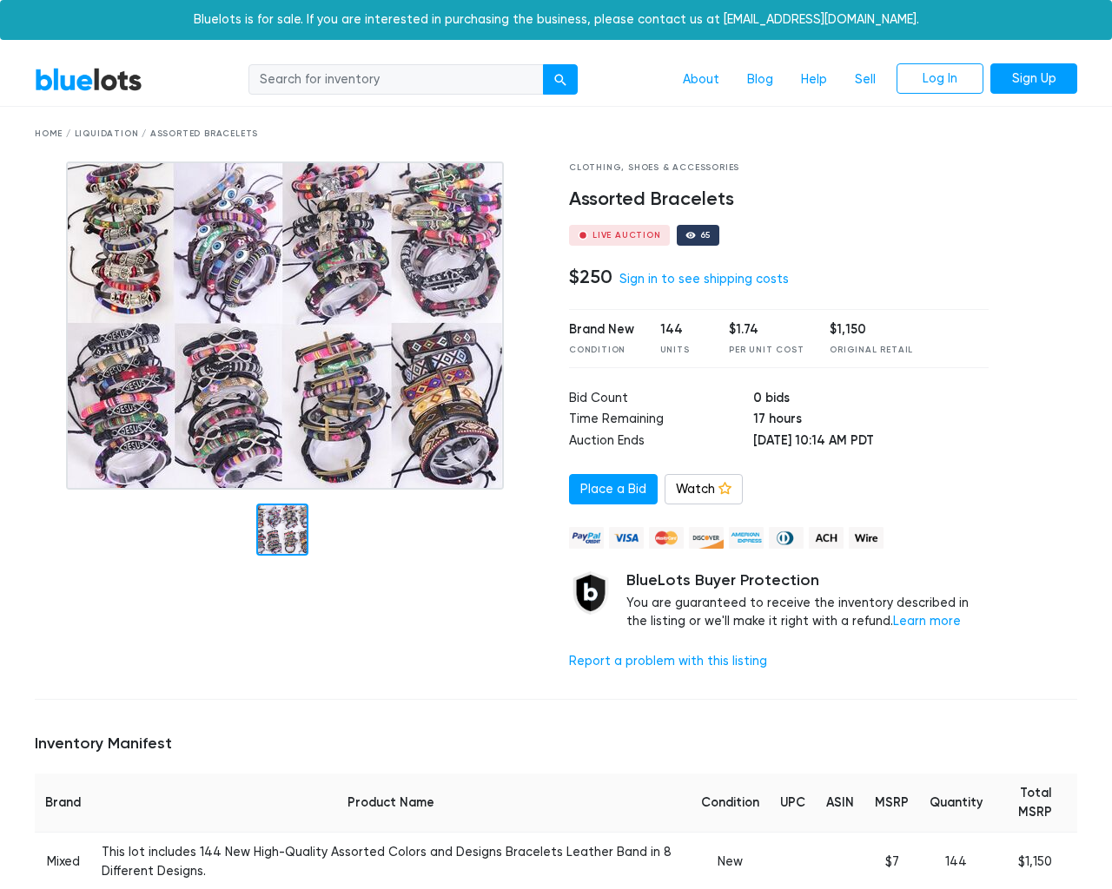
scroll to position [1138, 0]
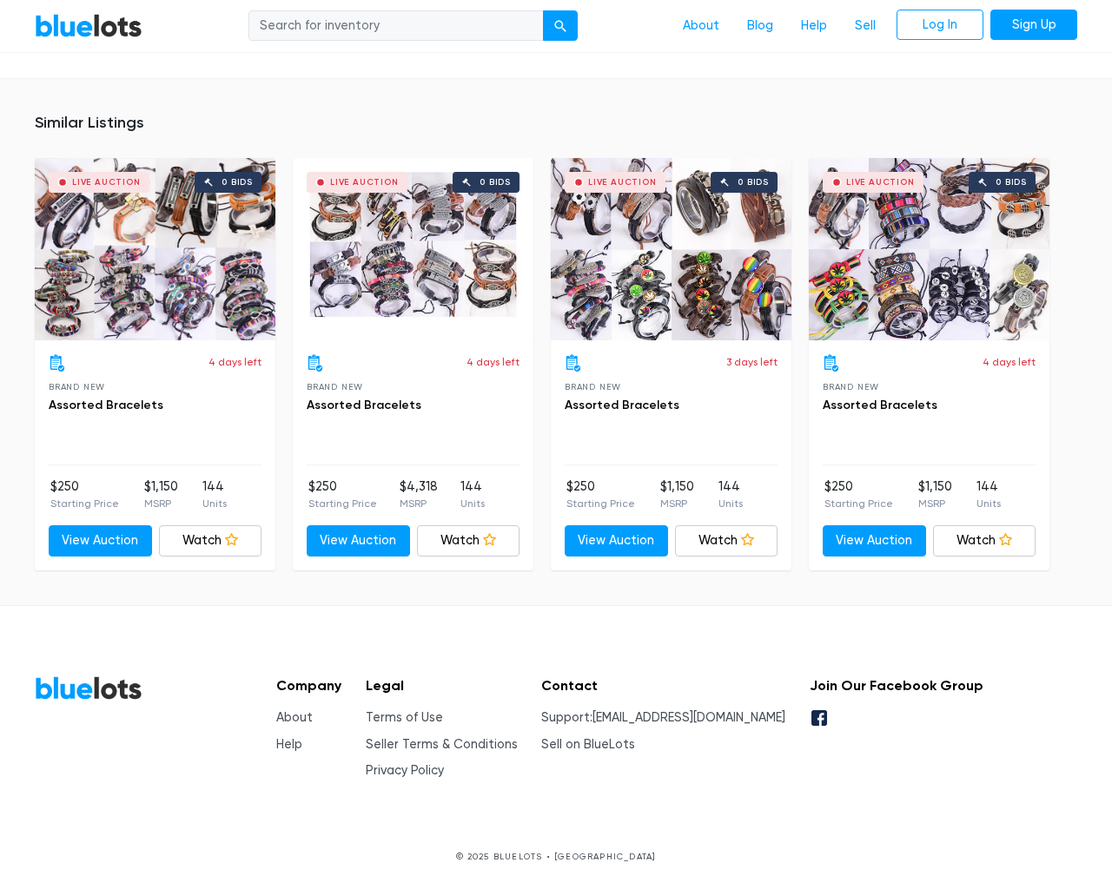
type input "the"
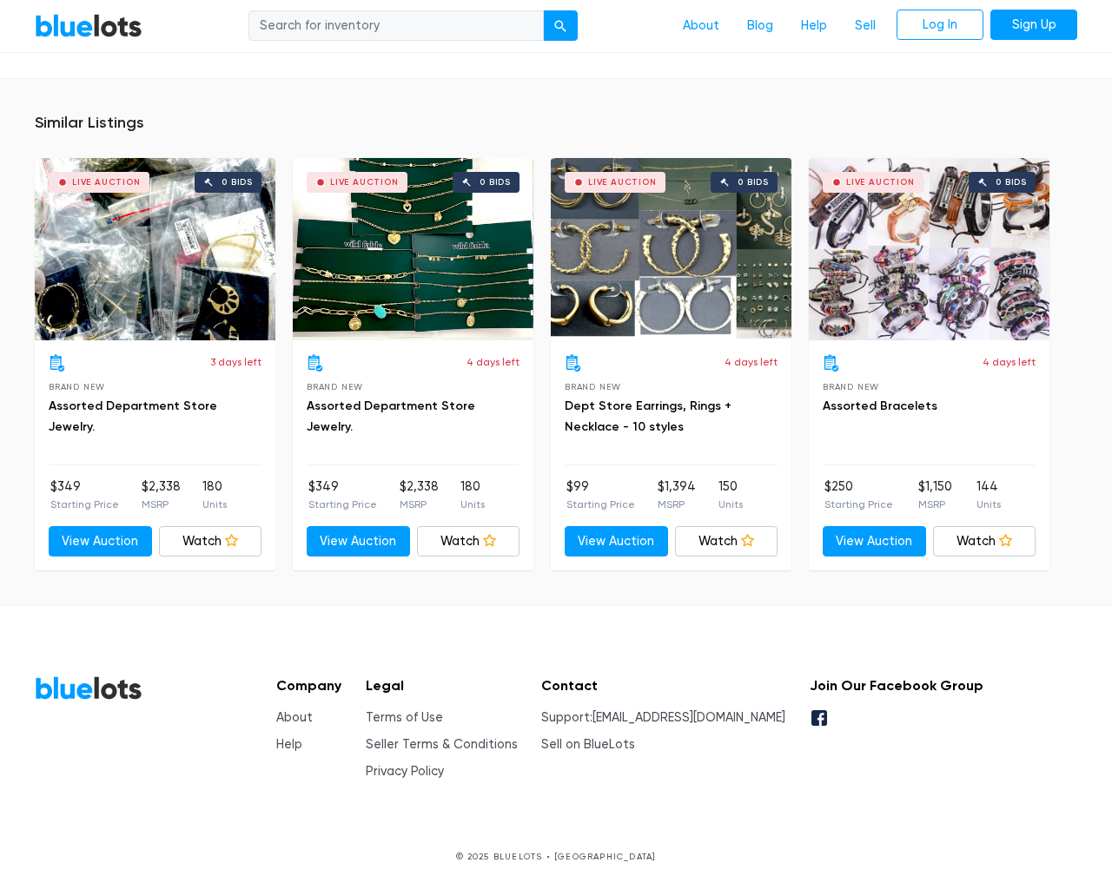
scroll to position [1175, 0]
type input "the"
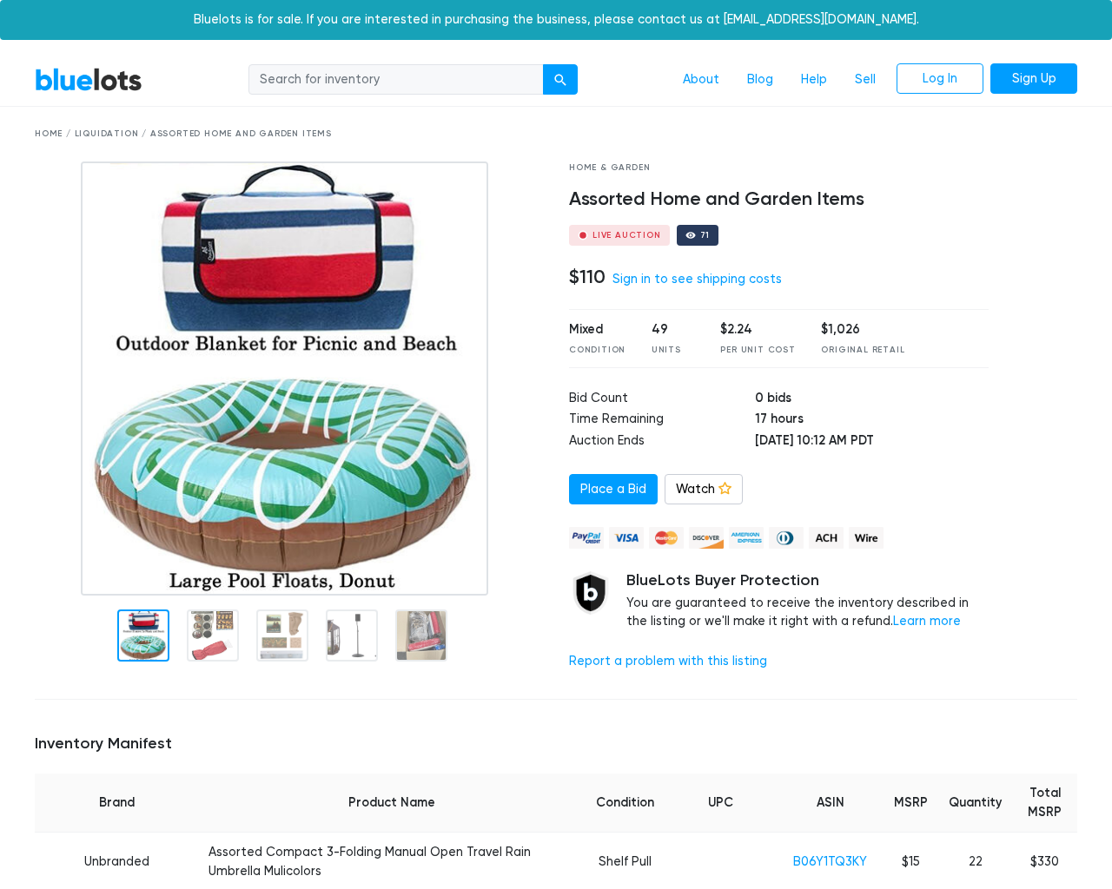
scroll to position [2135, 0]
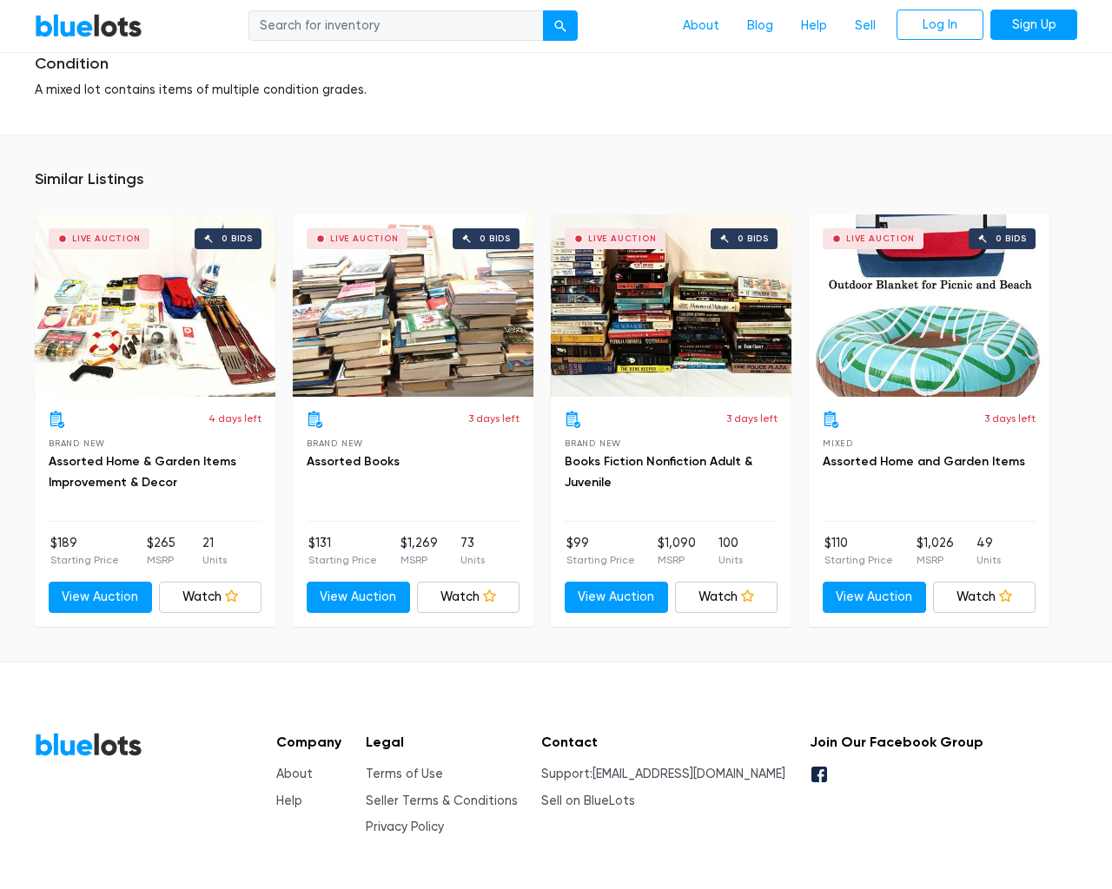
type input "the"
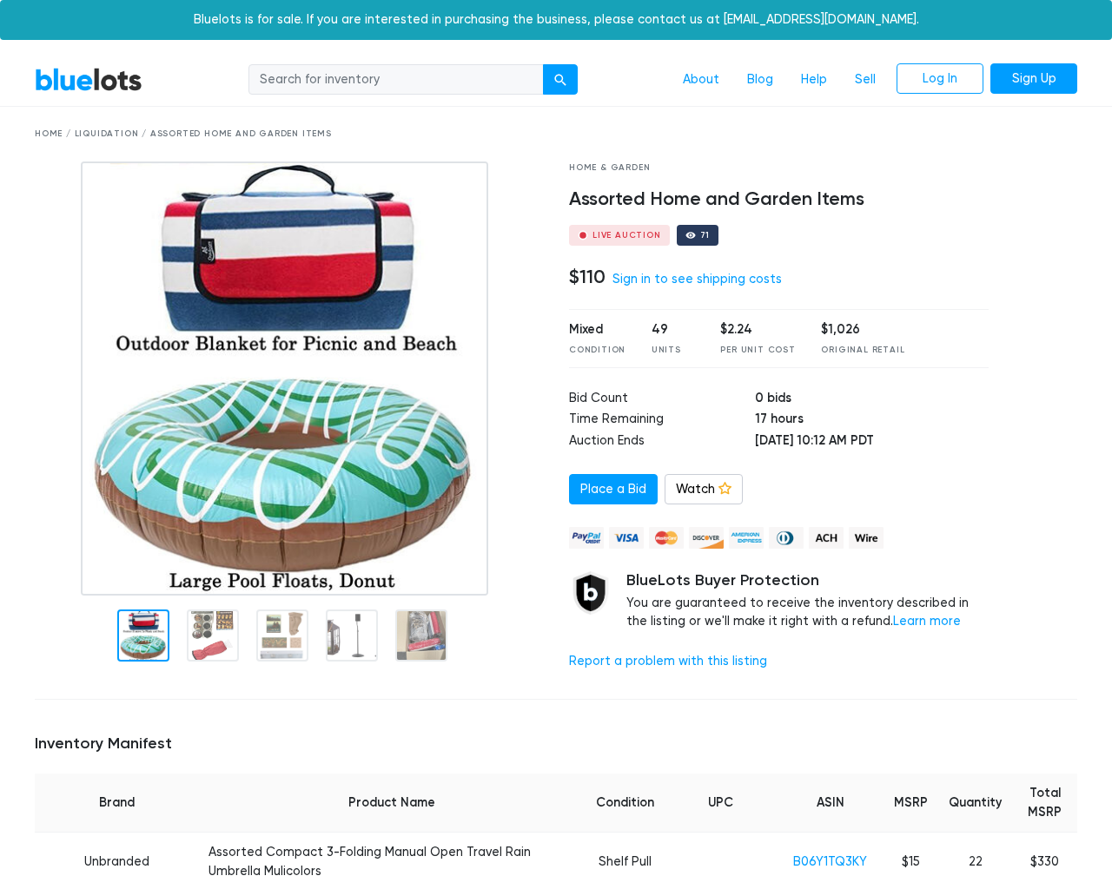
scroll to position [2138, 0]
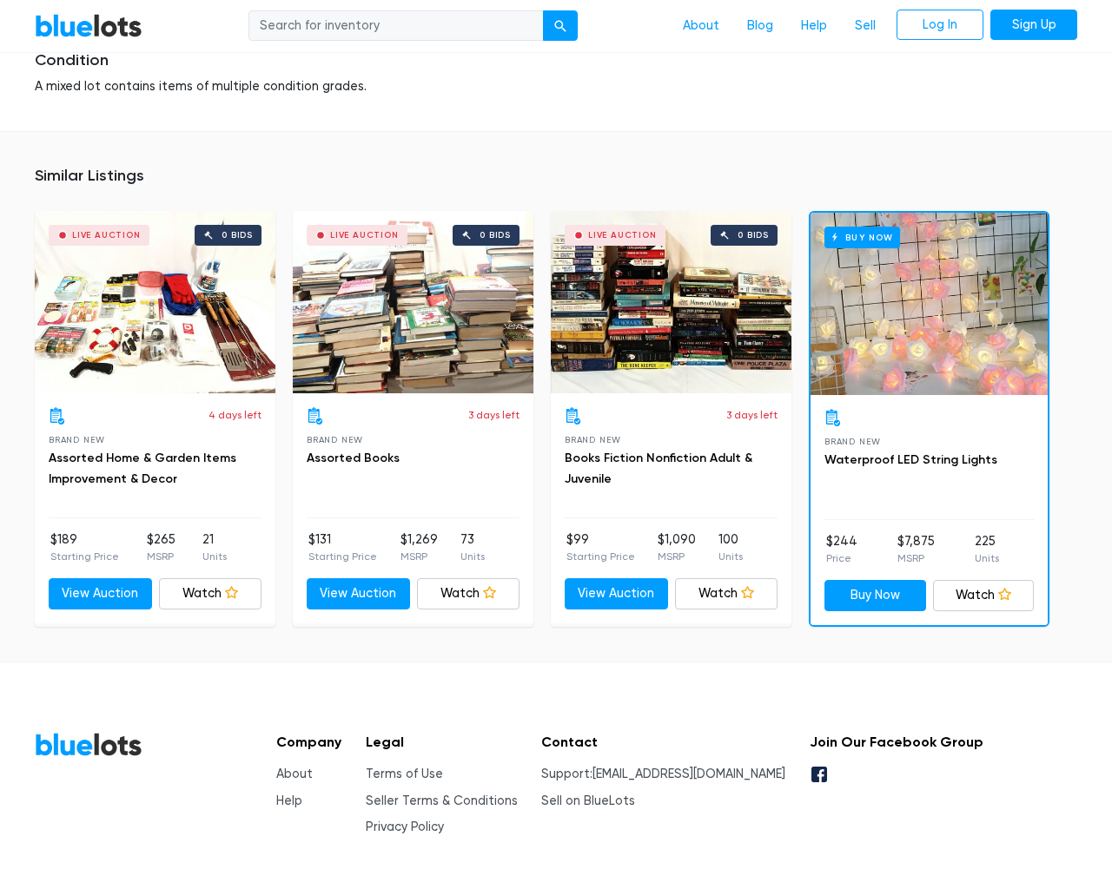
type input "the"
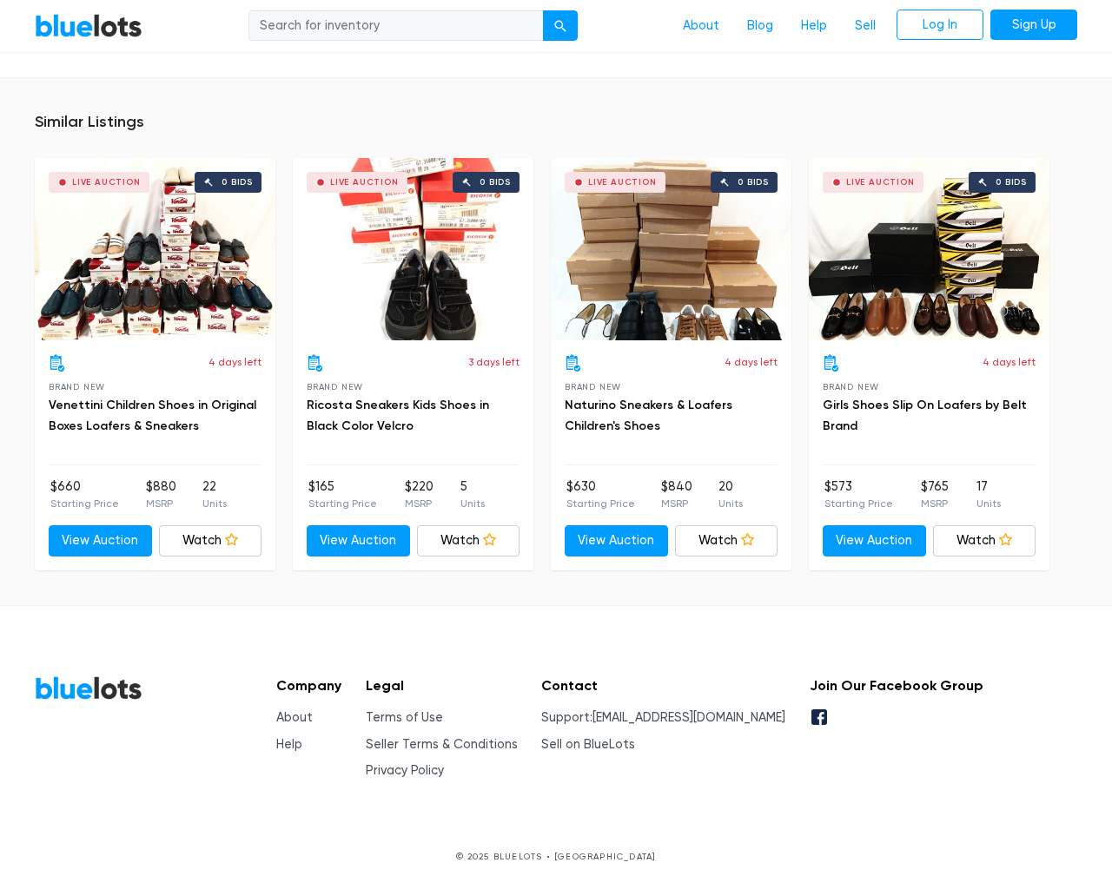
scroll to position [1528, 0]
type input "the"
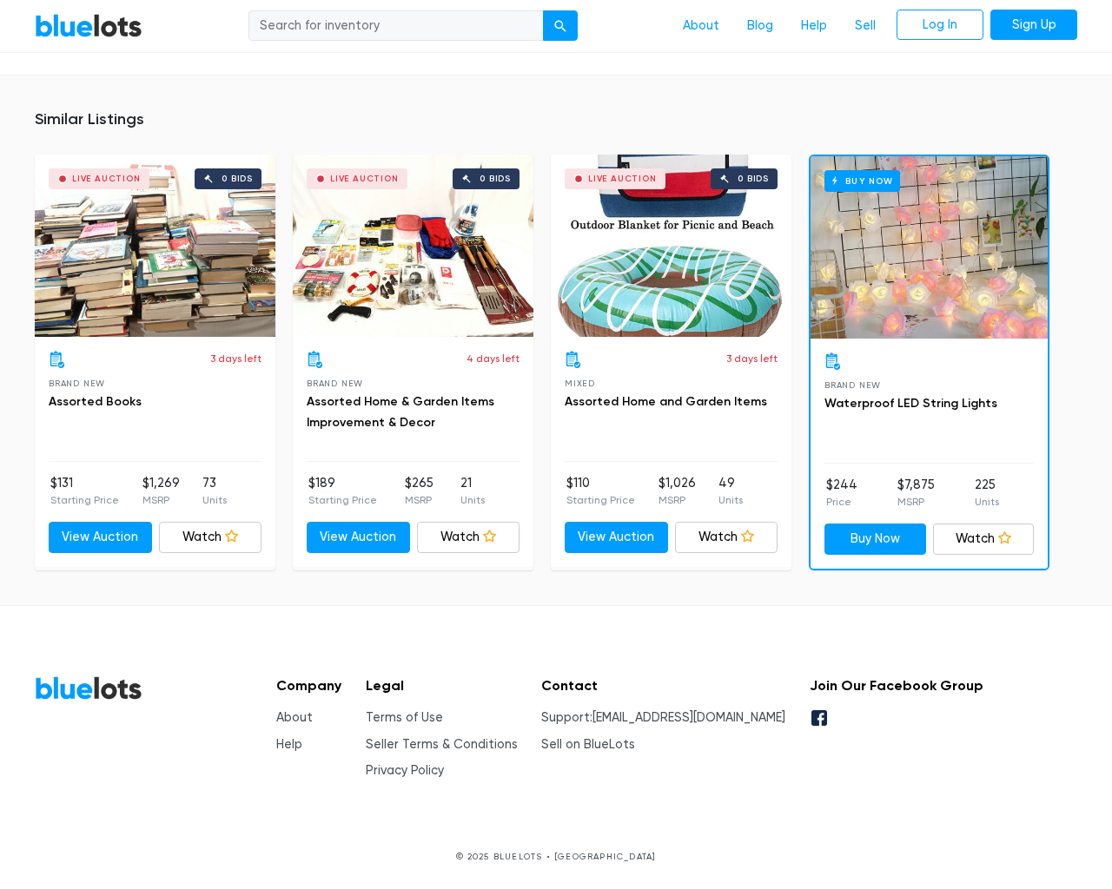
scroll to position [5111, 0]
type input "the"
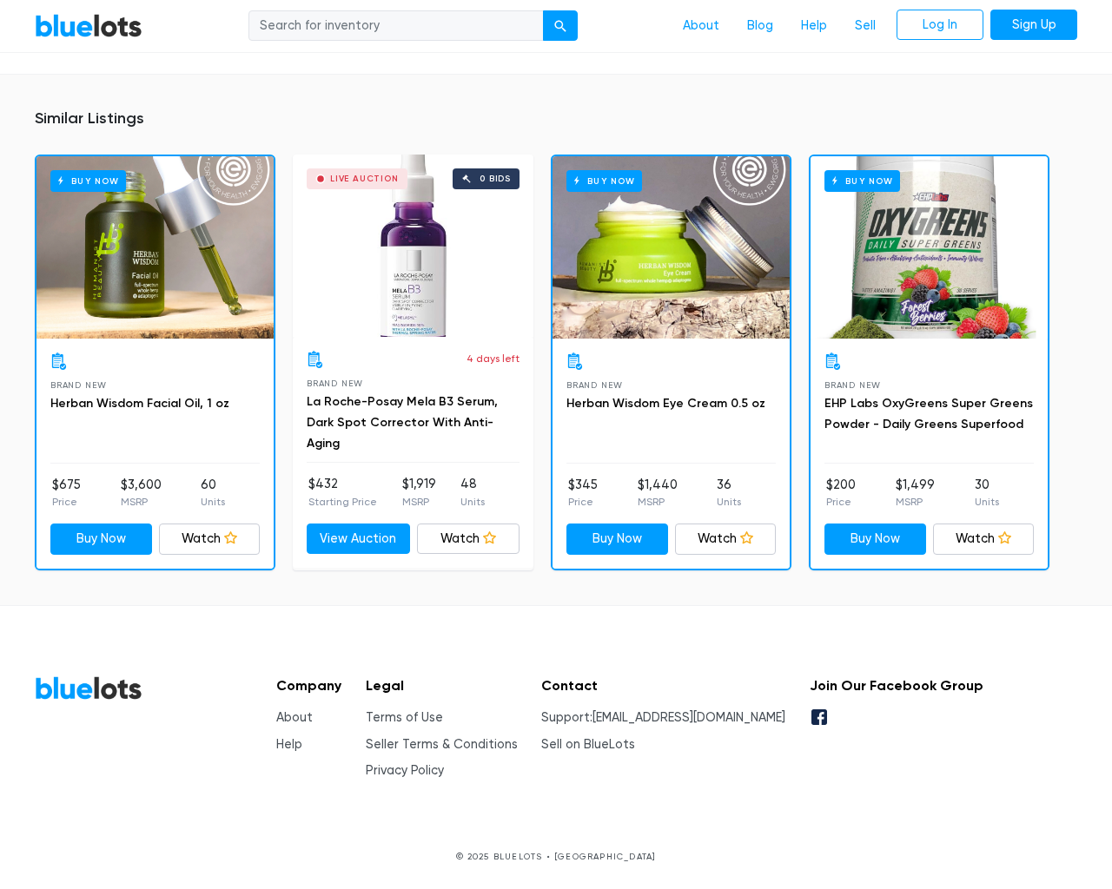
scroll to position [1164, 0]
type input "the"
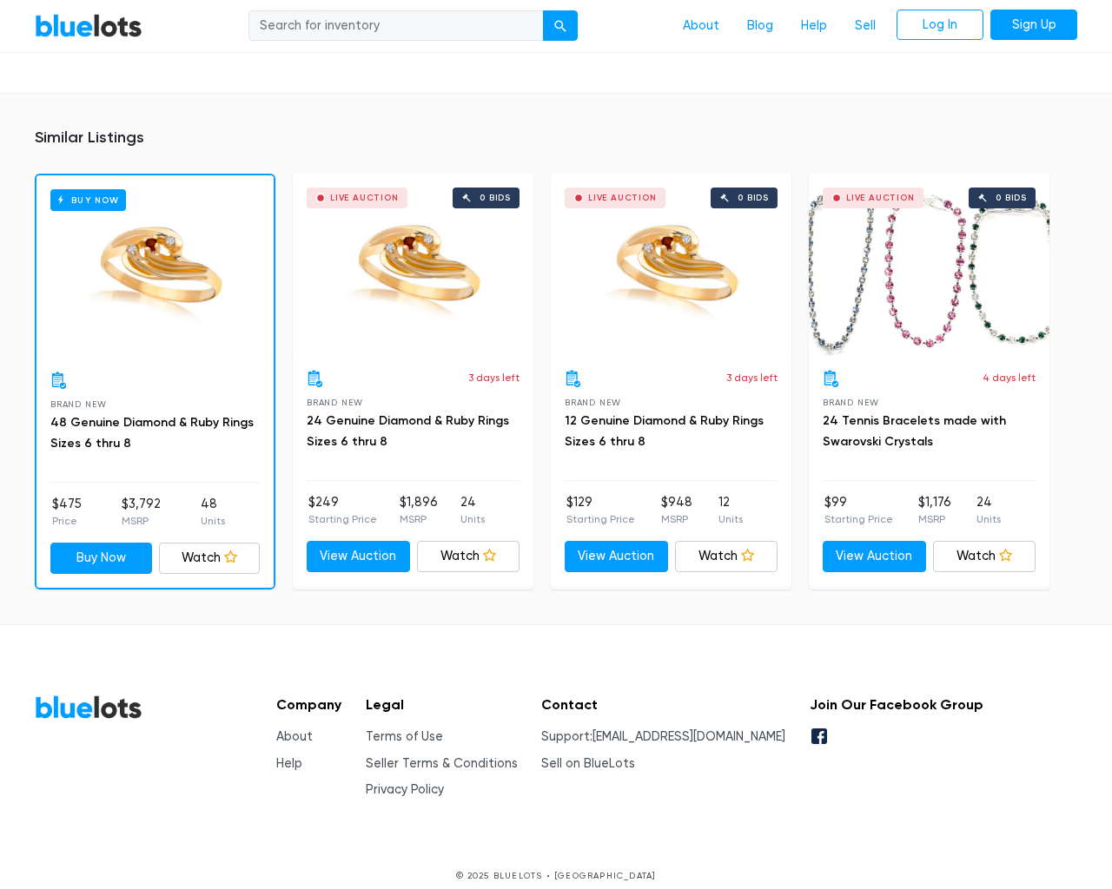
scroll to position [1085, 0]
type input "the"
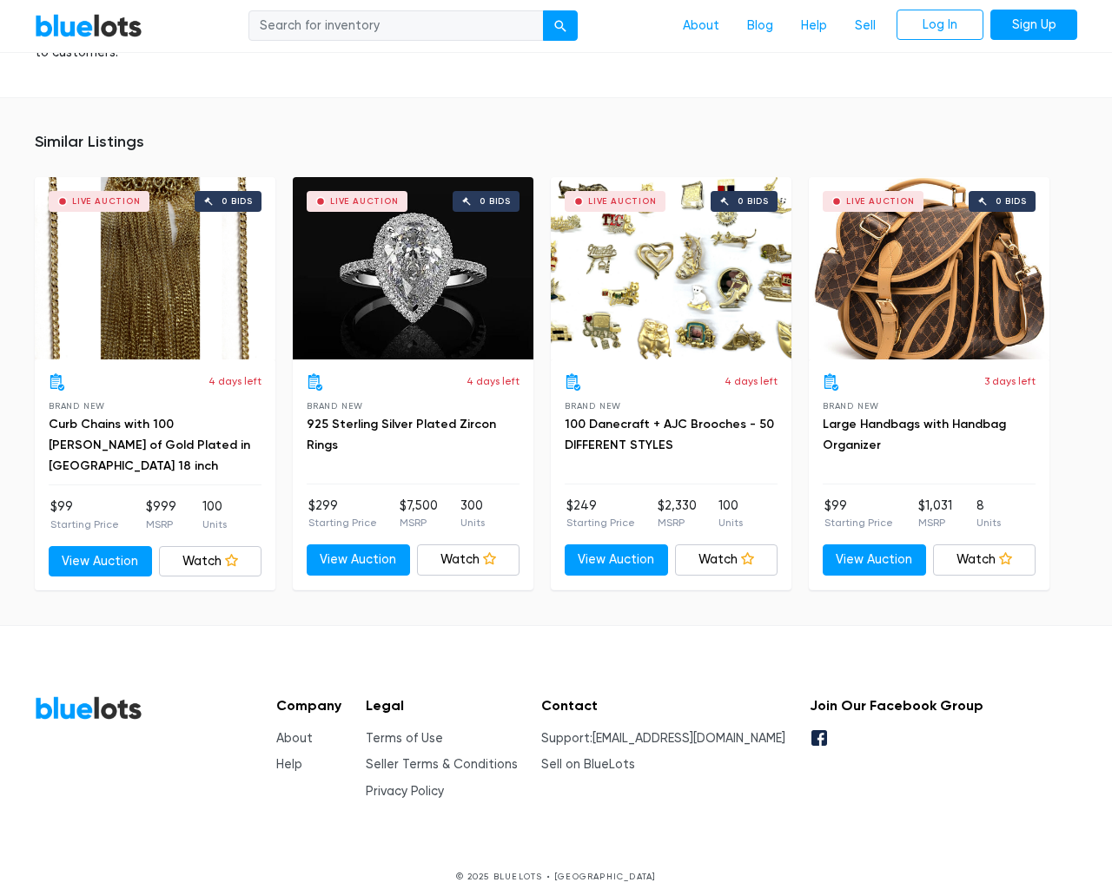
scroll to position [1235, 0]
type input "the"
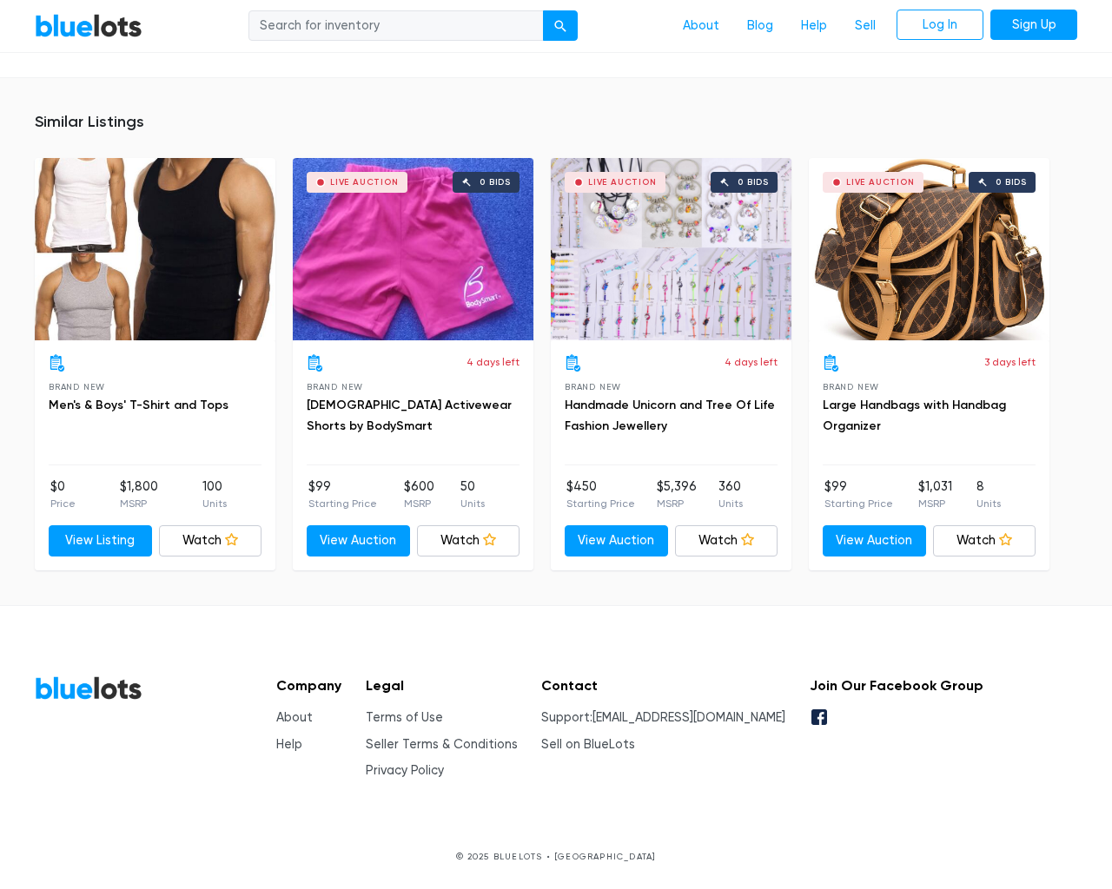
scroll to position [1100, 0]
type input "the"
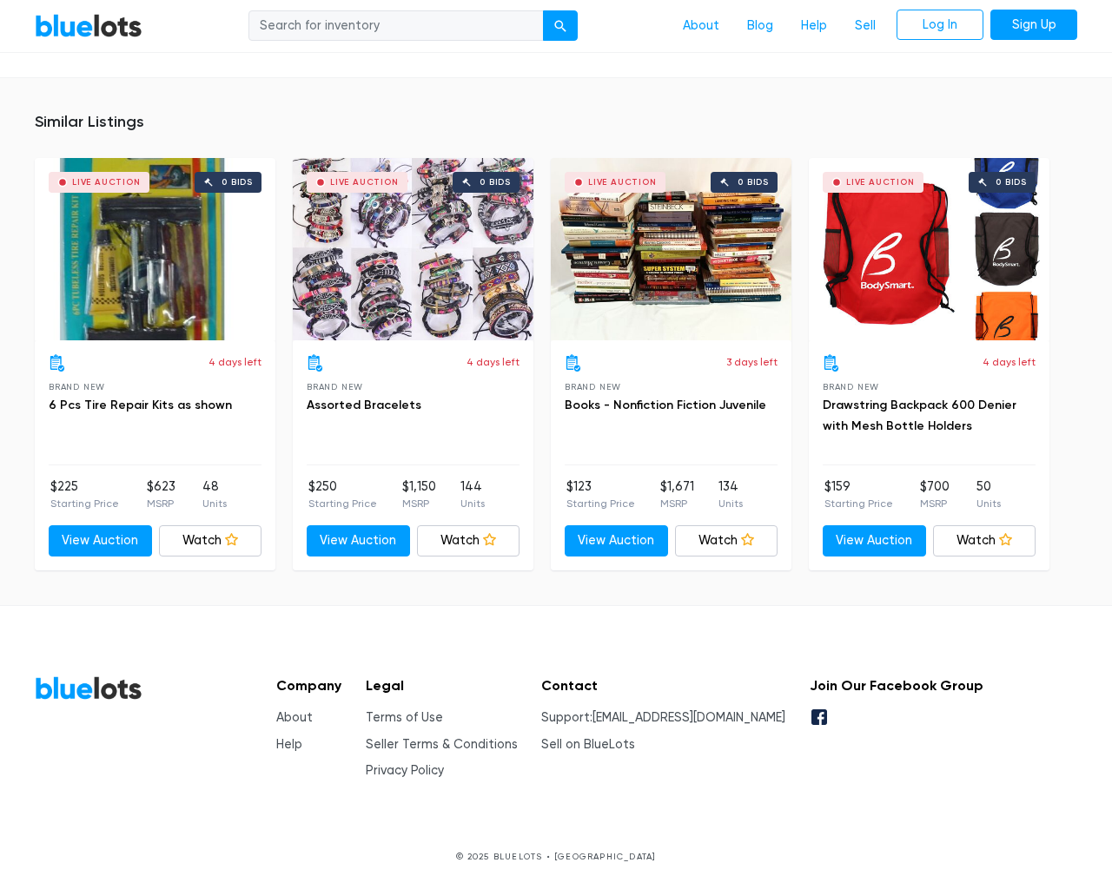
scroll to position [1160, 0]
type input "the"
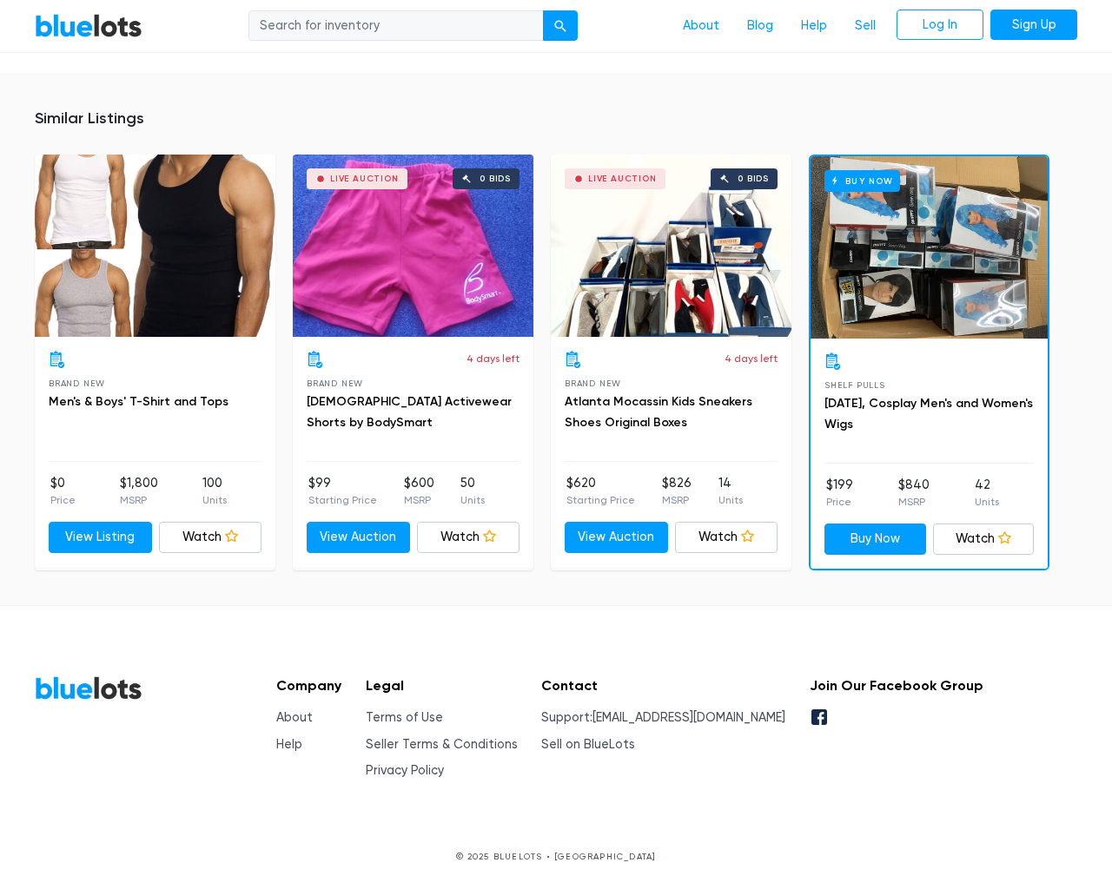
scroll to position [1104, 0]
type input "the"
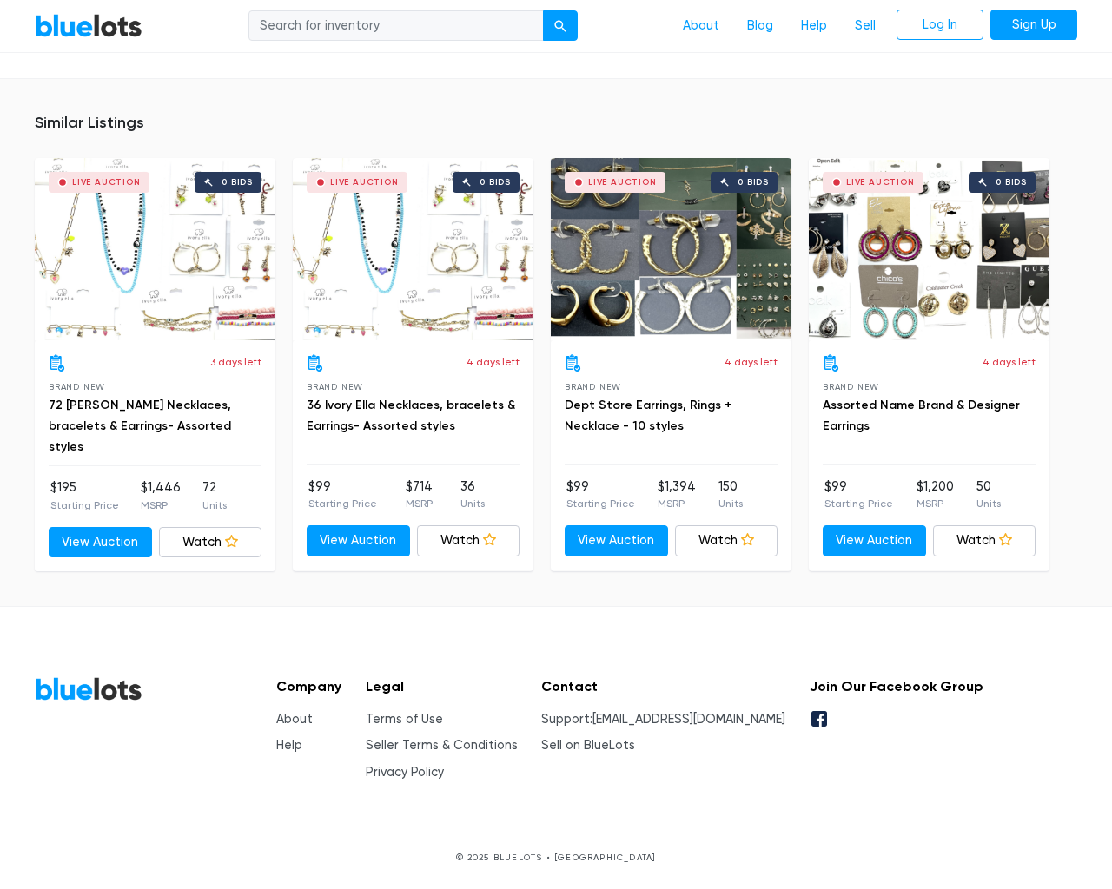
scroll to position [1181, 0]
type input "the"
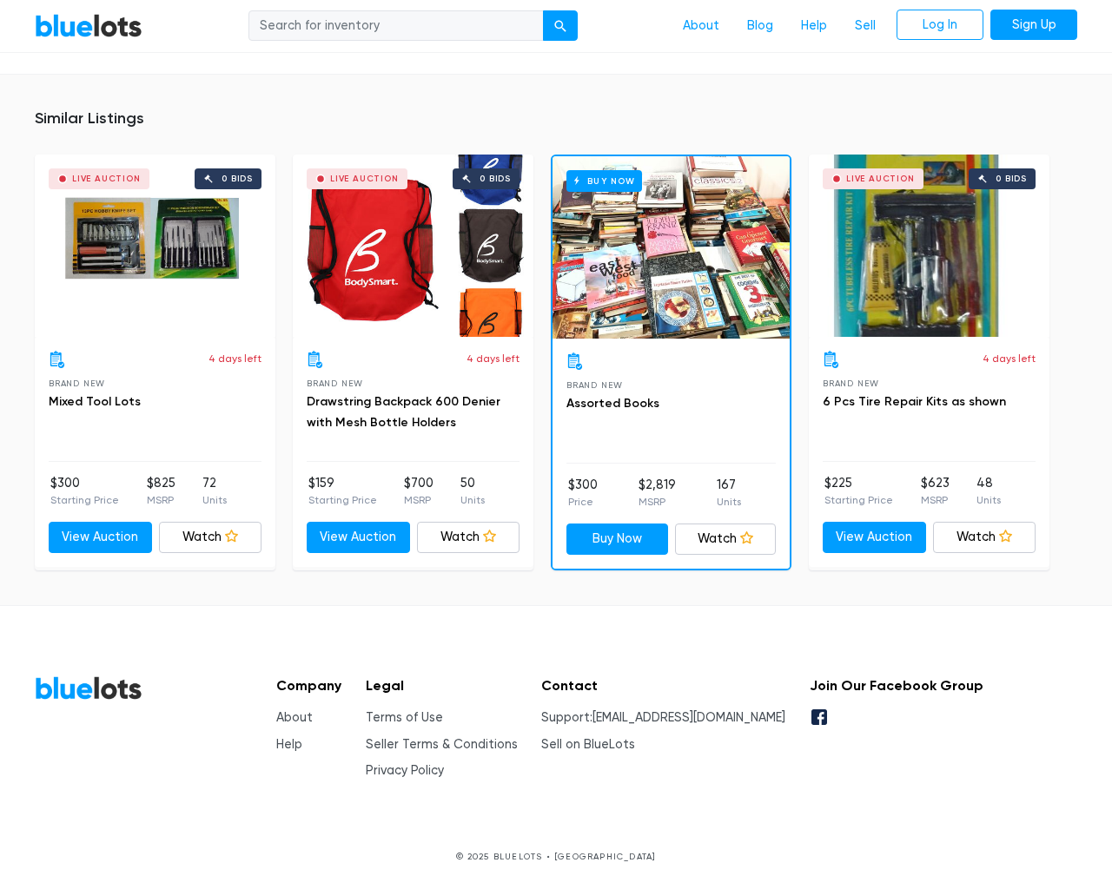
scroll to position [1164, 0]
type input "the"
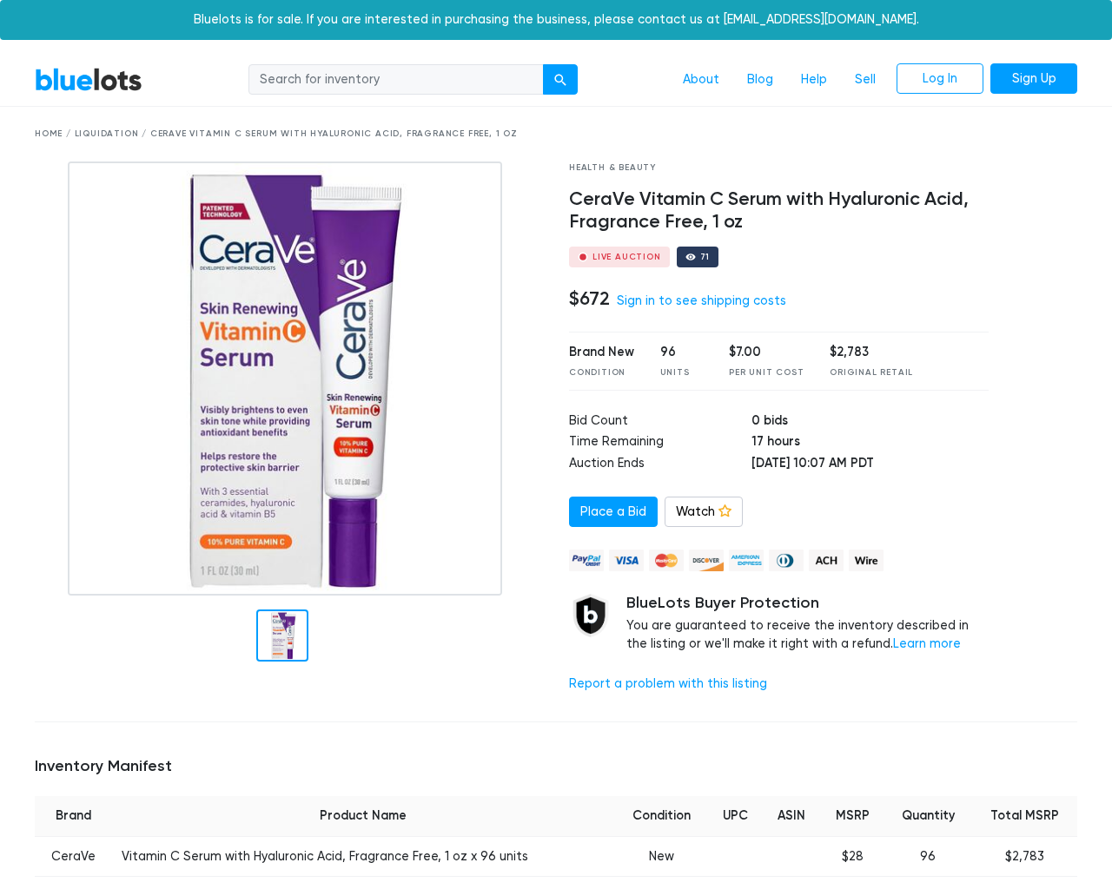
scroll to position [1164, 0]
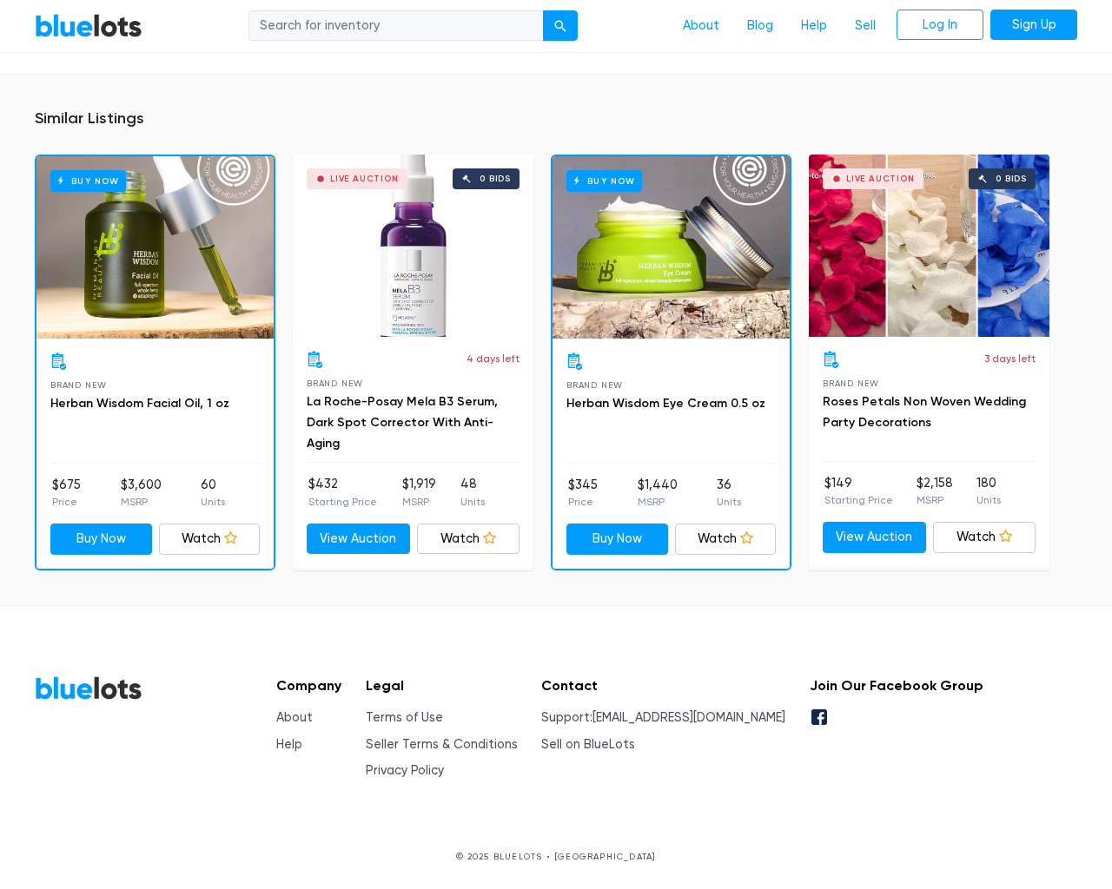
type input "the"
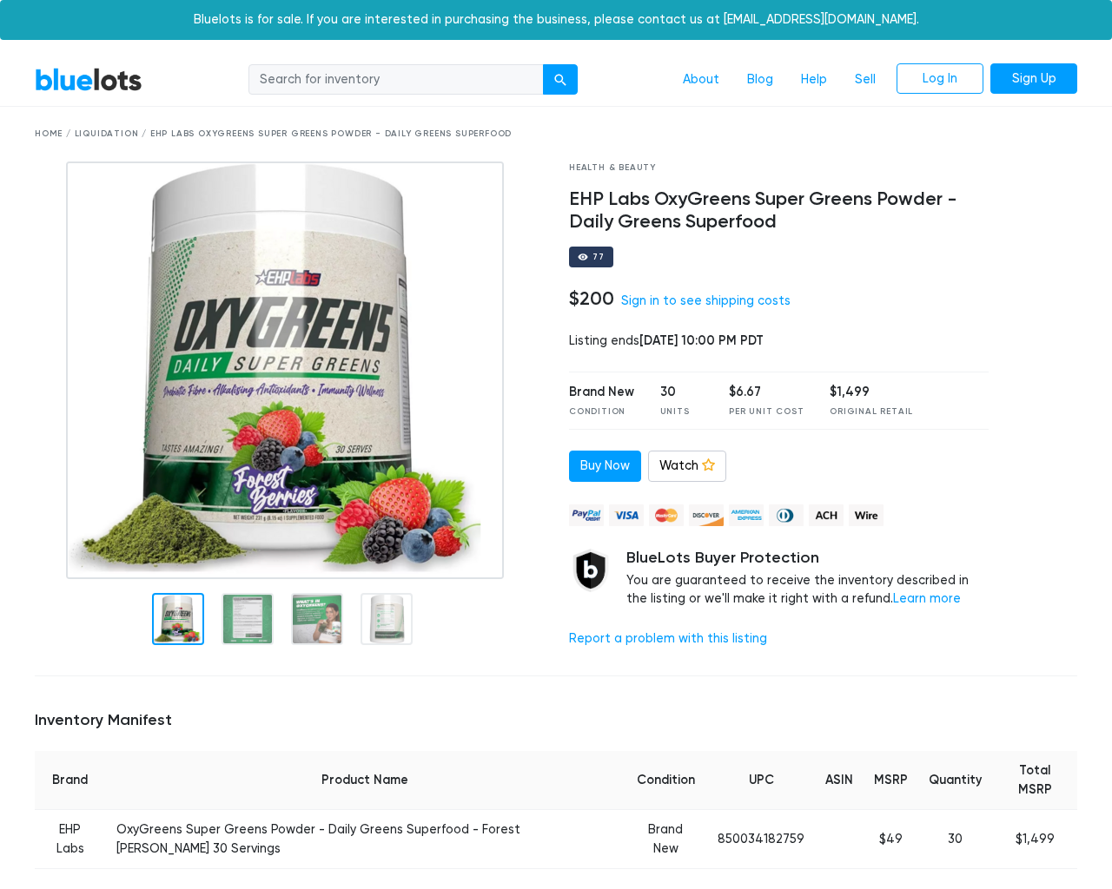
scroll to position [1250, 0]
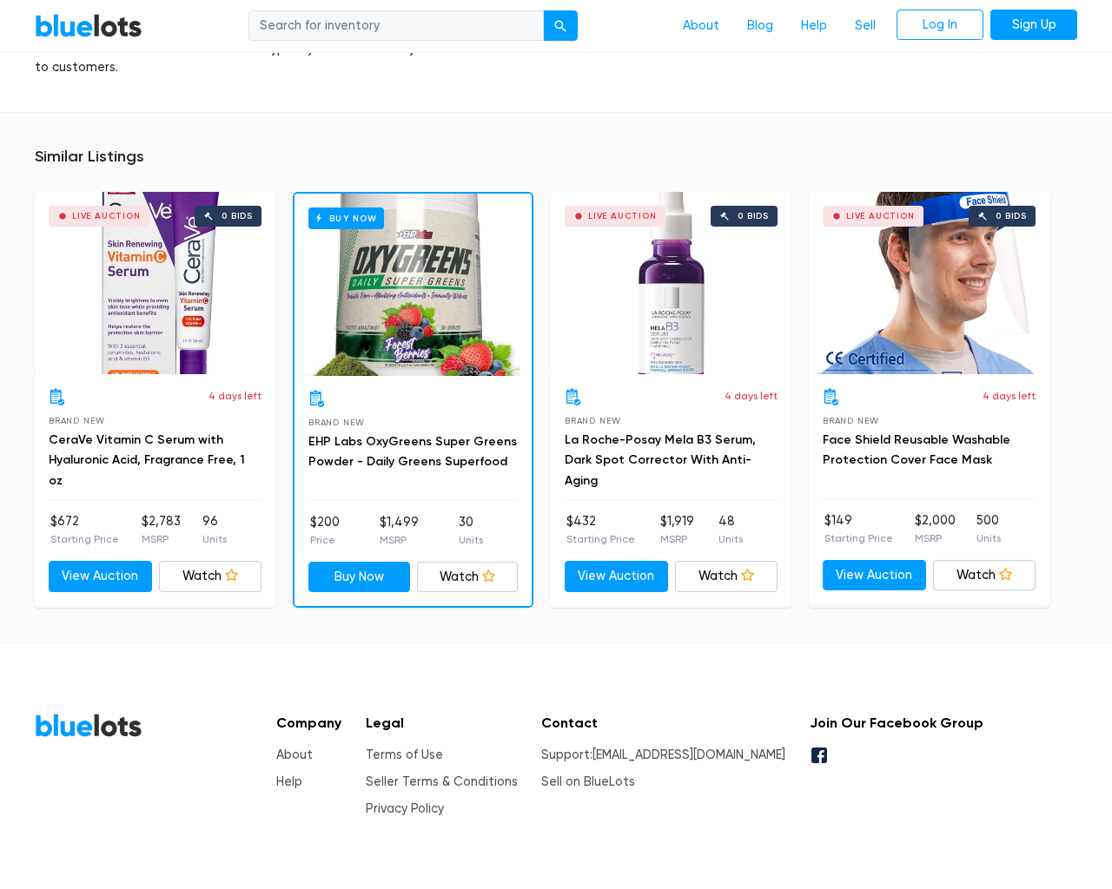
type input "the"
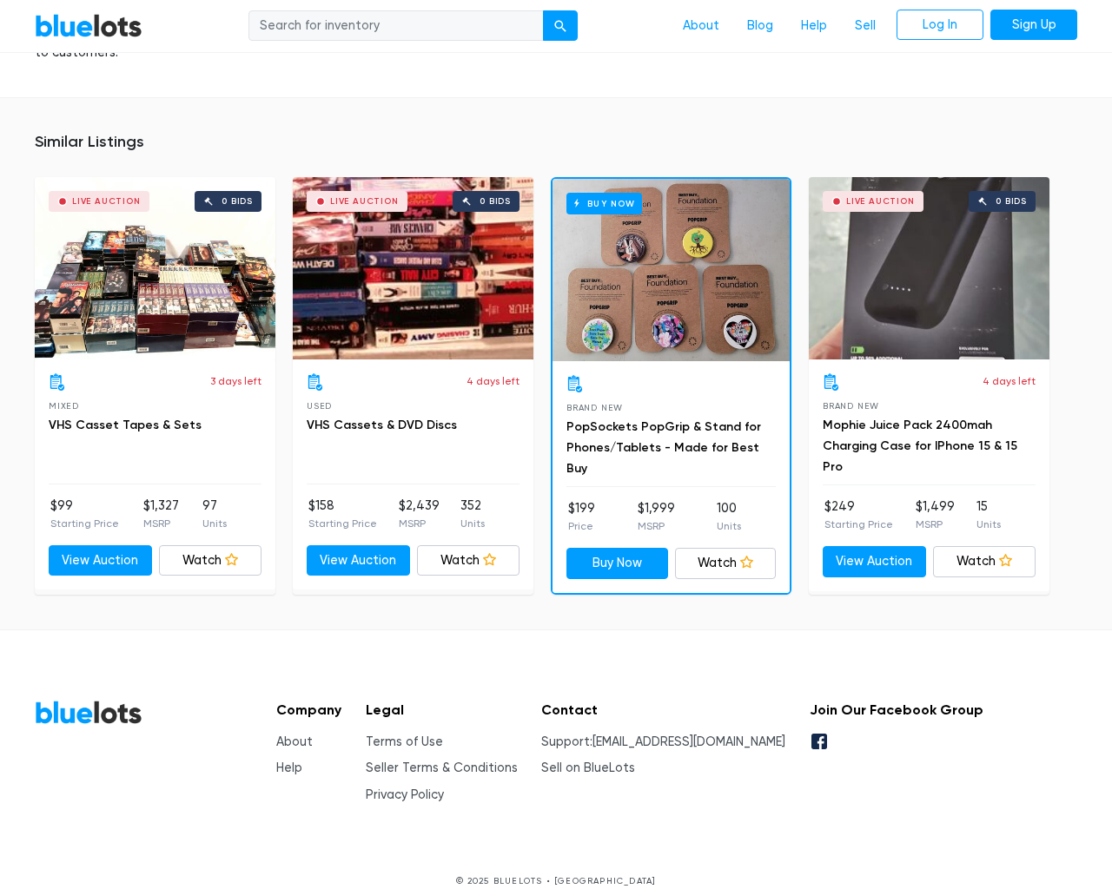
scroll to position [1144, 0]
type input "the"
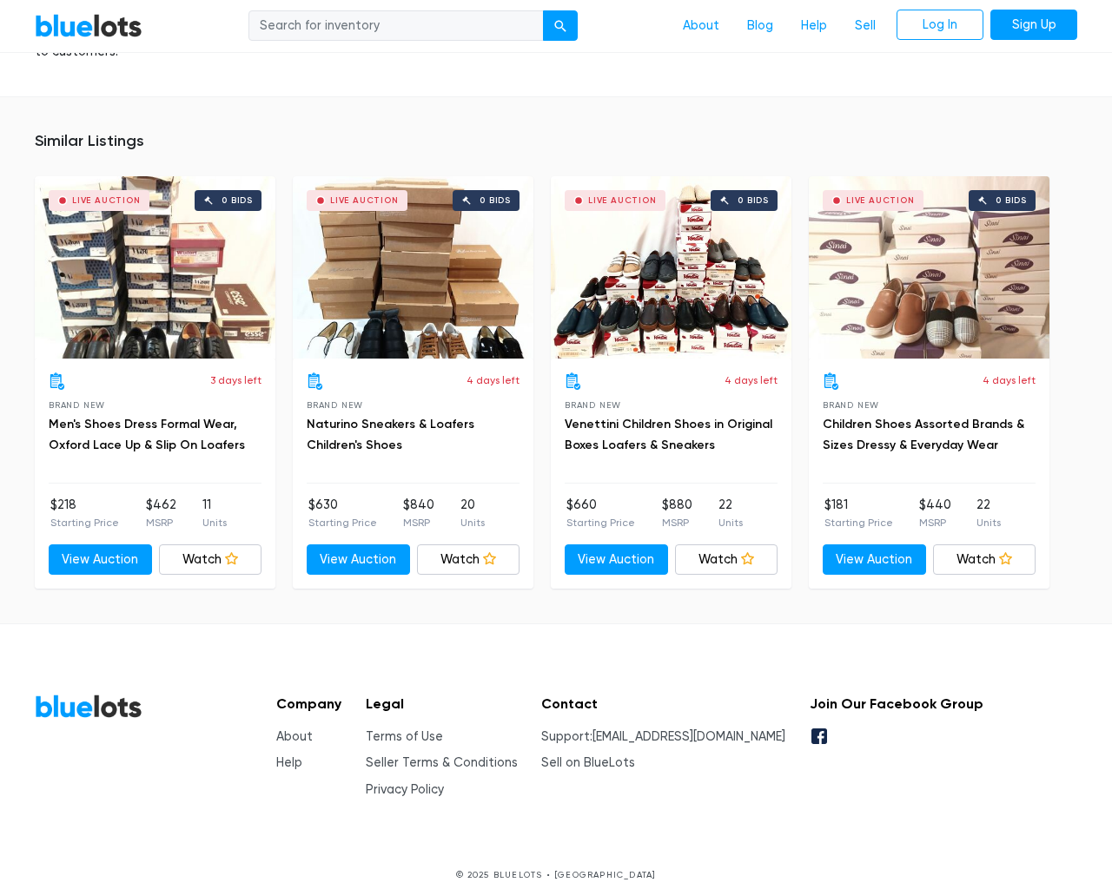
scroll to position [1527, 0]
type input "the"
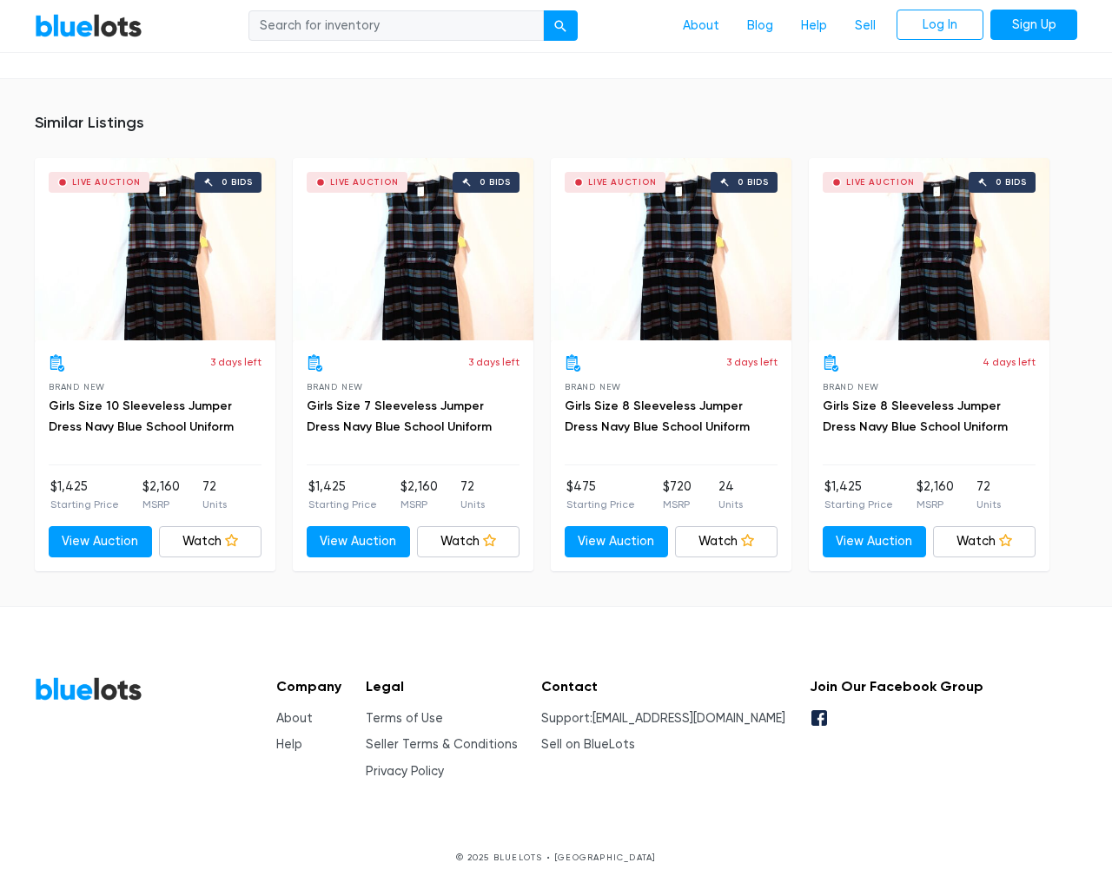
scroll to position [1122, 0]
type input "the"
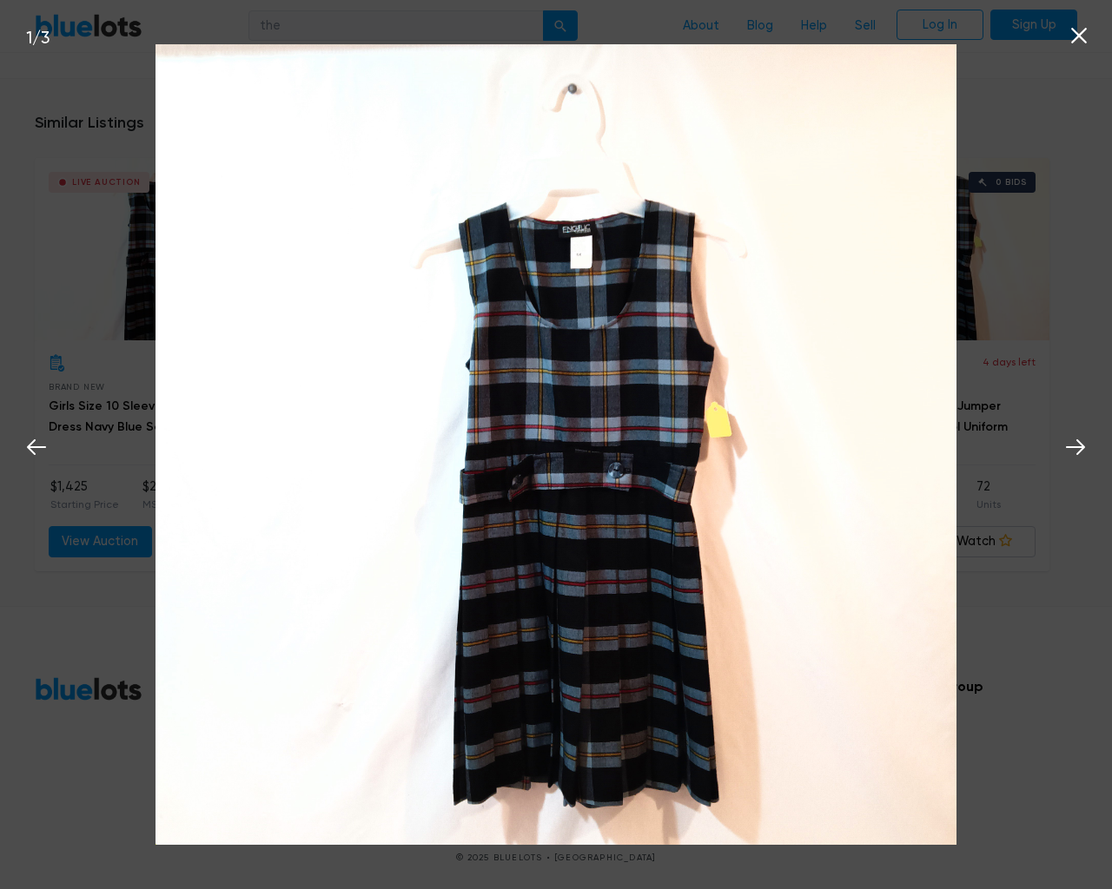
scroll to position [1123, 0]
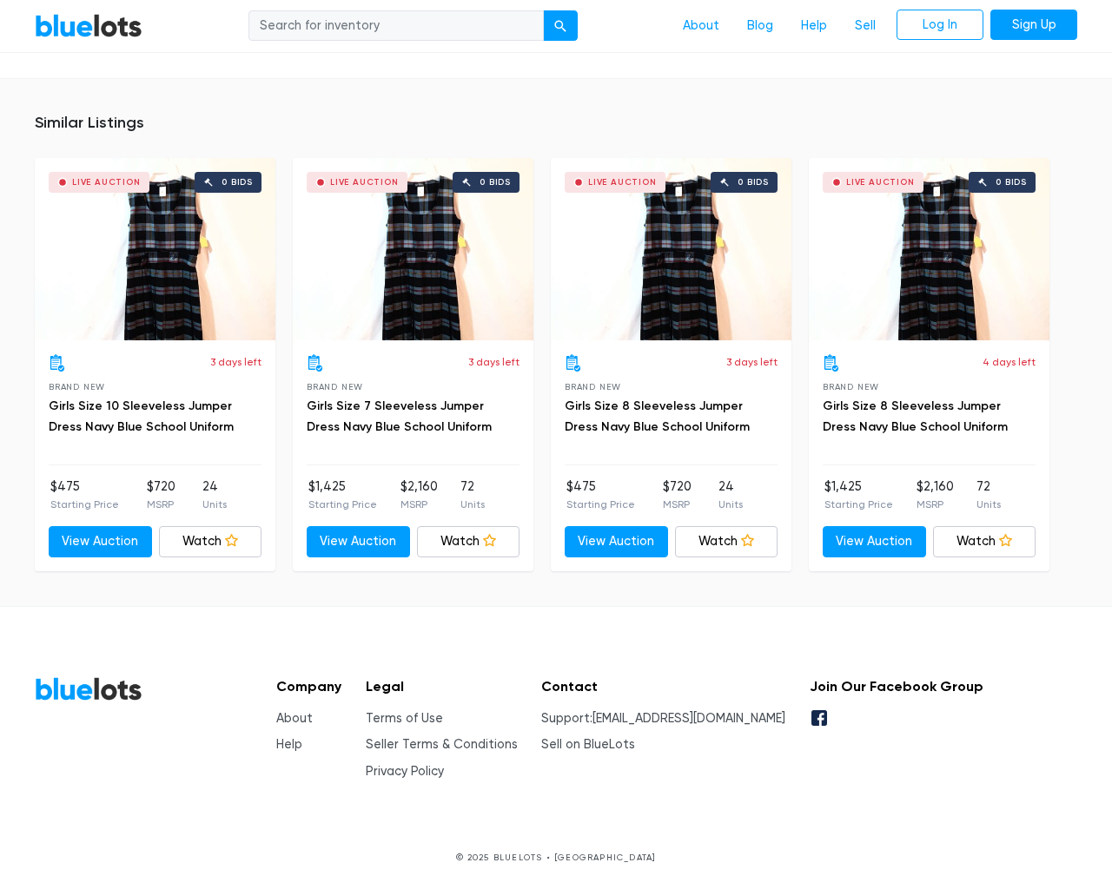
scroll to position [1122, 0]
type input "the"
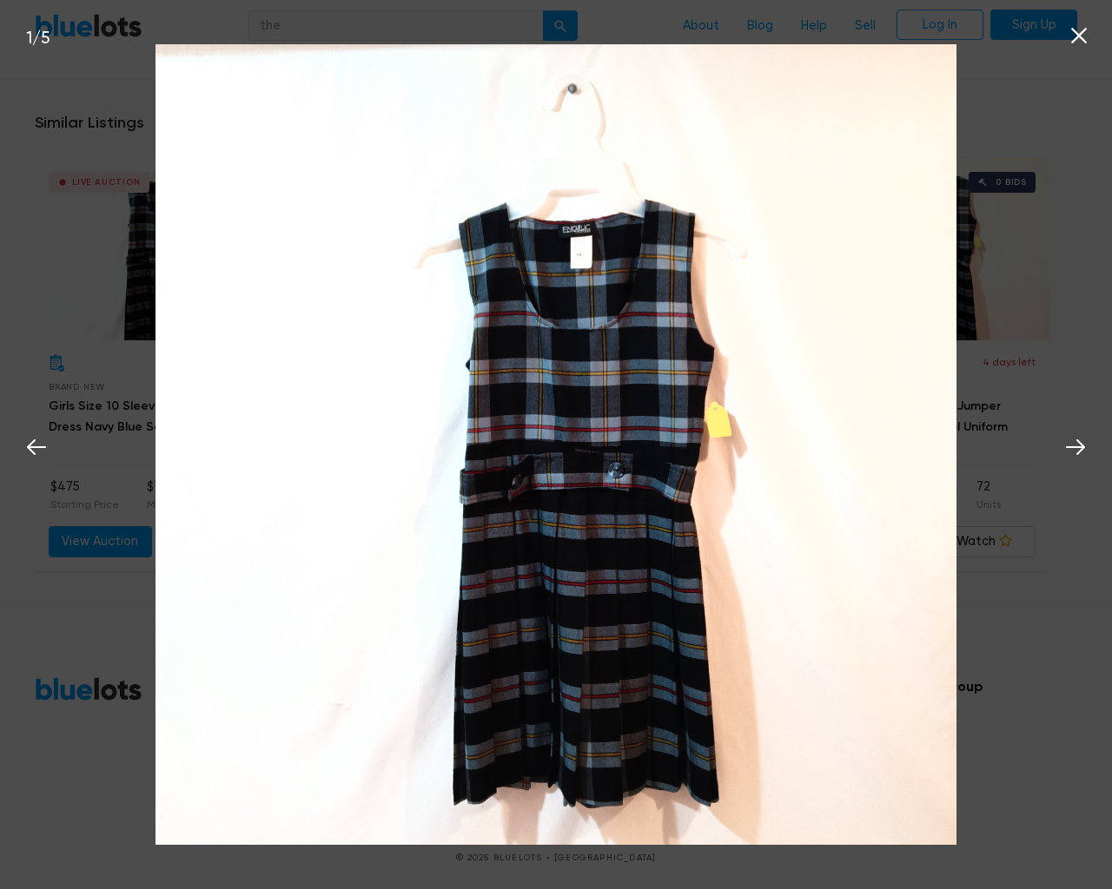
scroll to position [1123, 0]
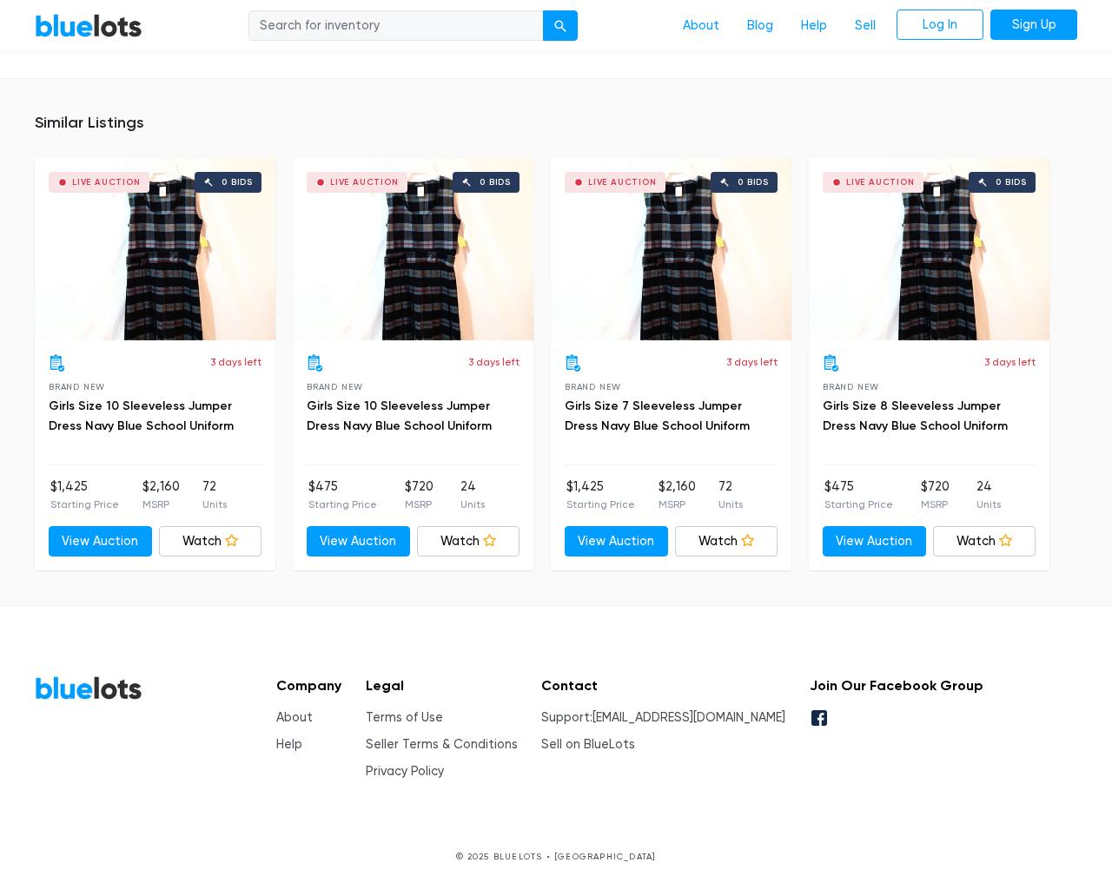
scroll to position [1207, 0]
type input "the"
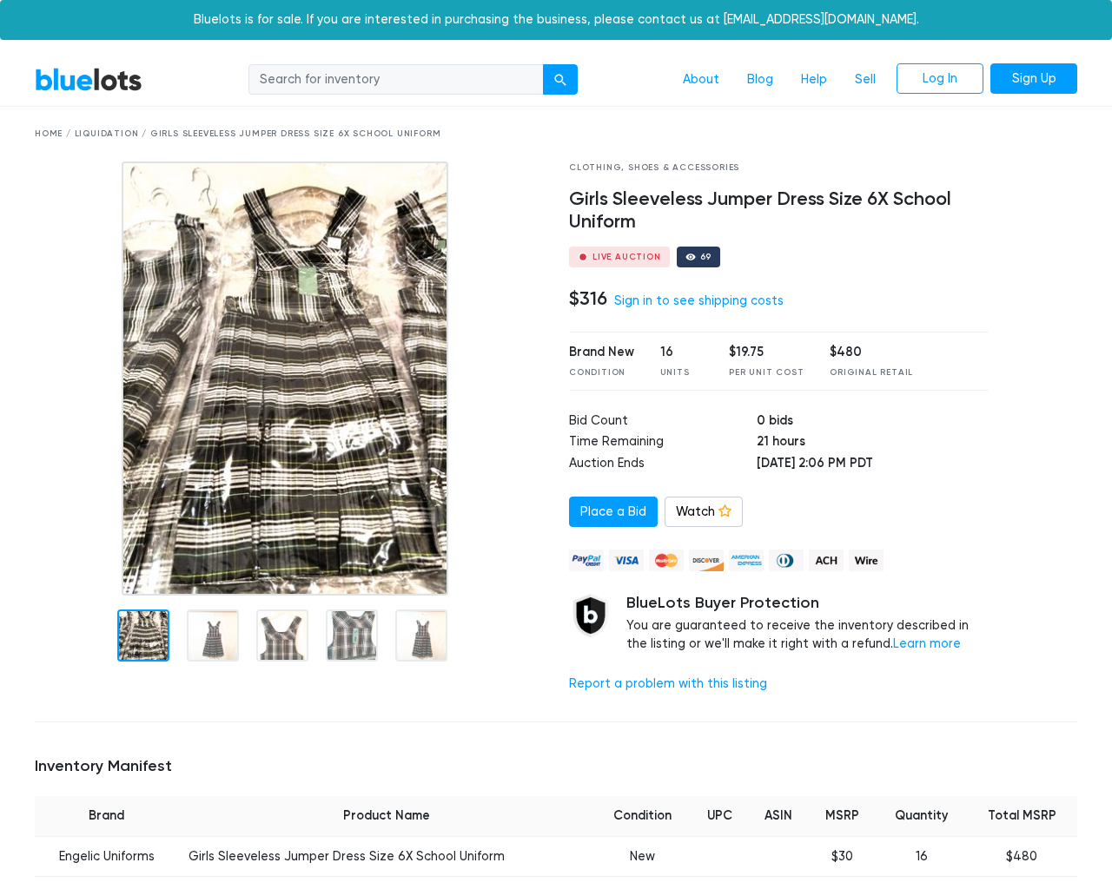
scroll to position [1122, 0]
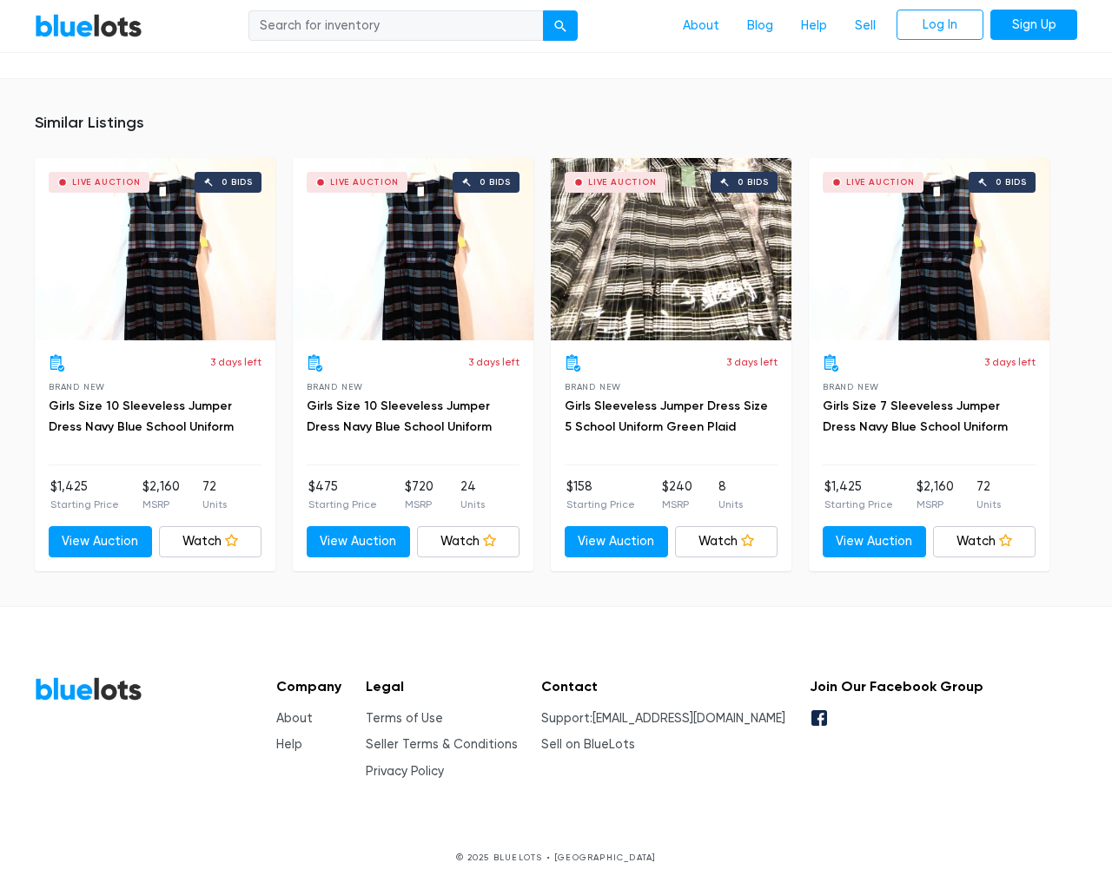
type input "the"
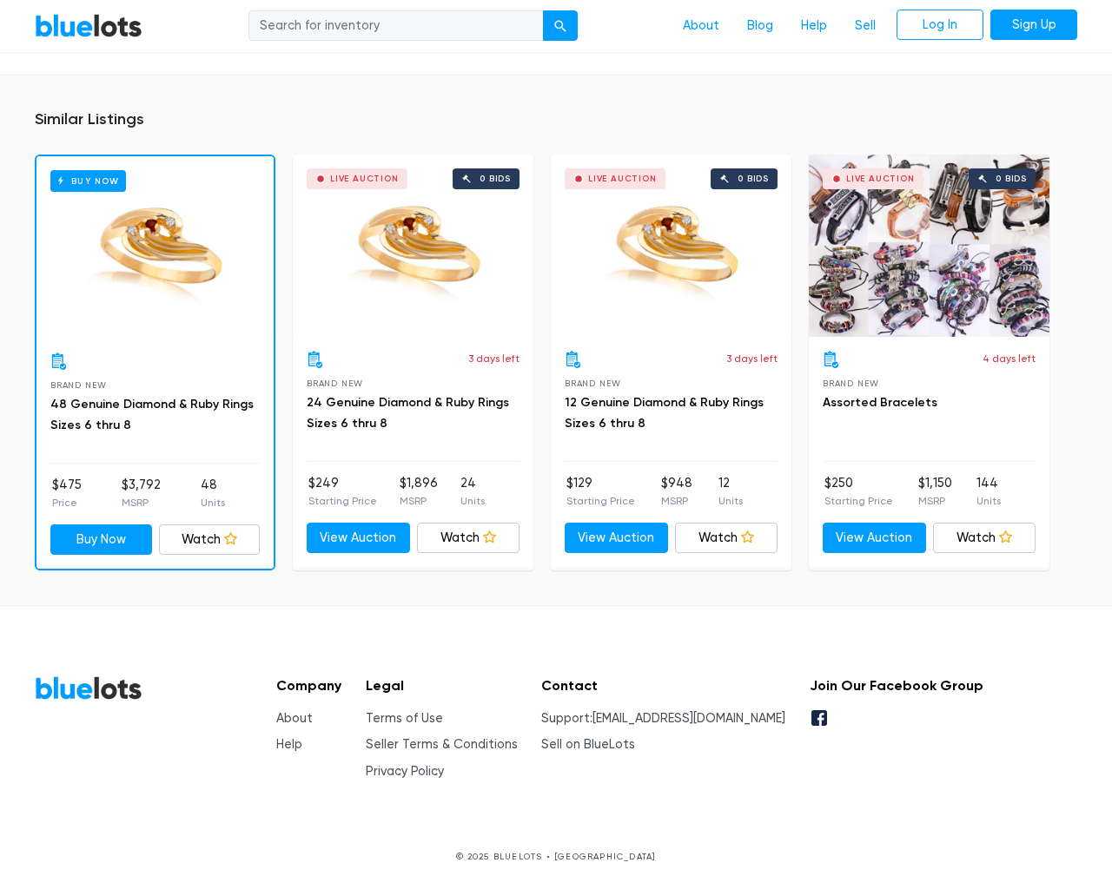
scroll to position [1122, 0]
type input "the"
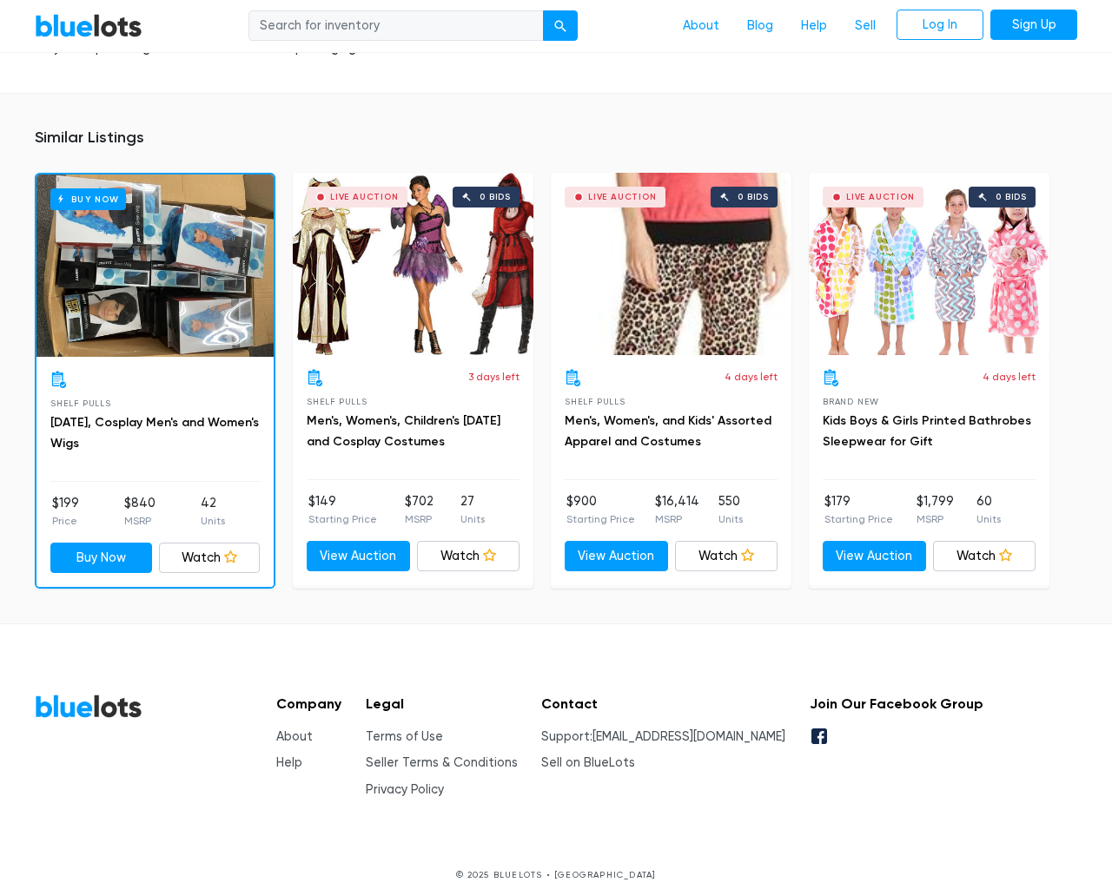
scroll to position [1762, 0]
type input "the"
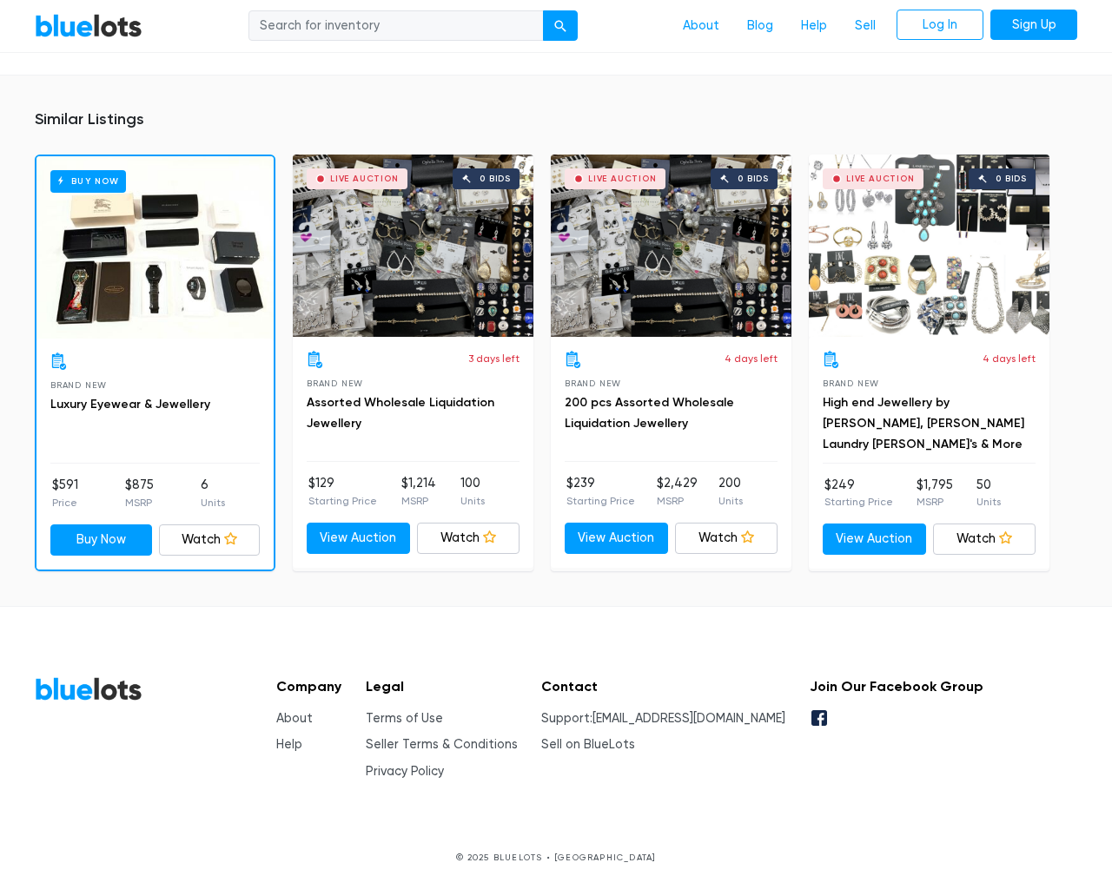
scroll to position [1126, 0]
type input "the"
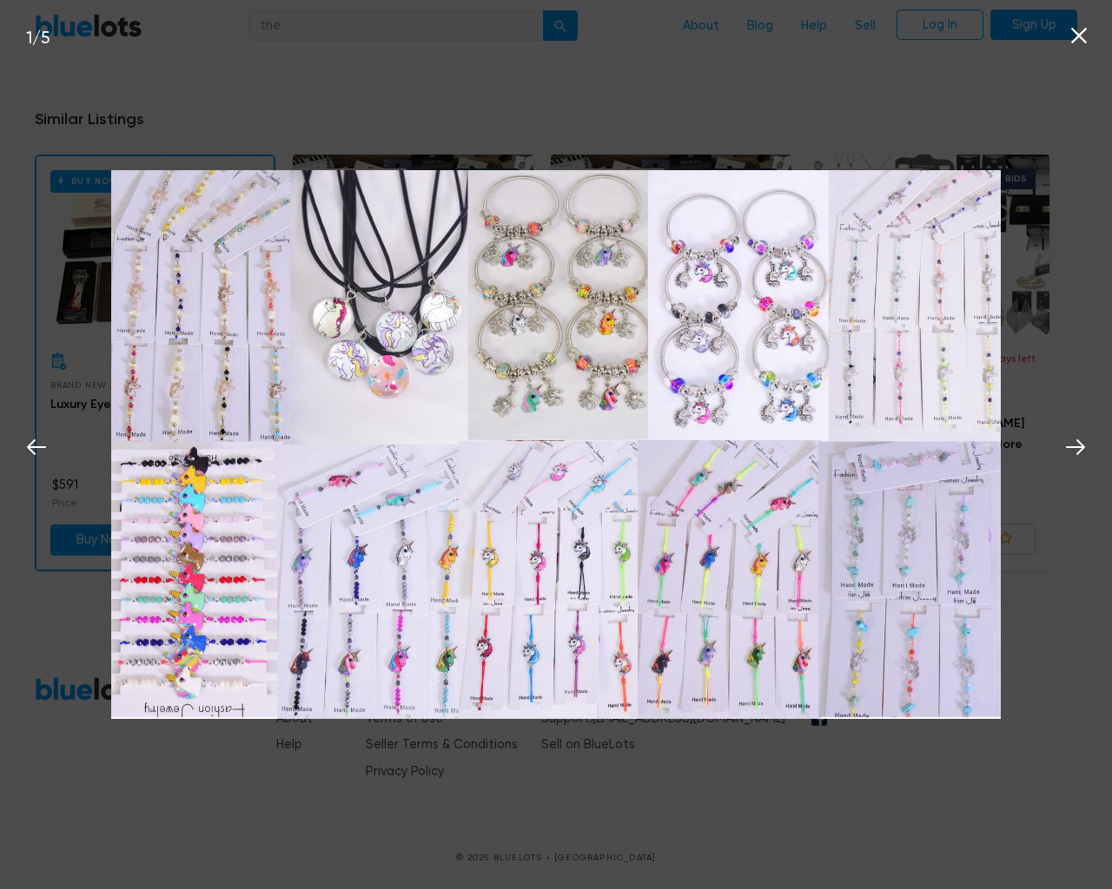
scroll to position [1126, 0]
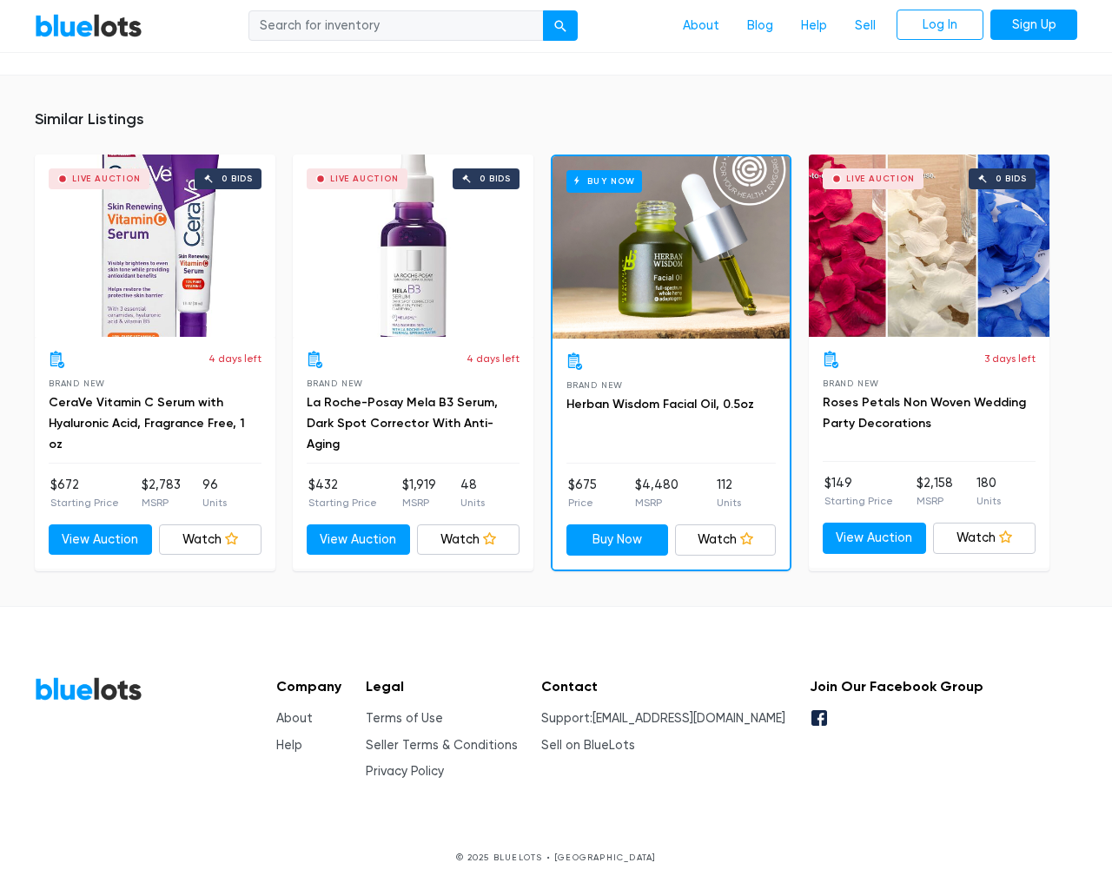
scroll to position [1219, 0]
type input "the"
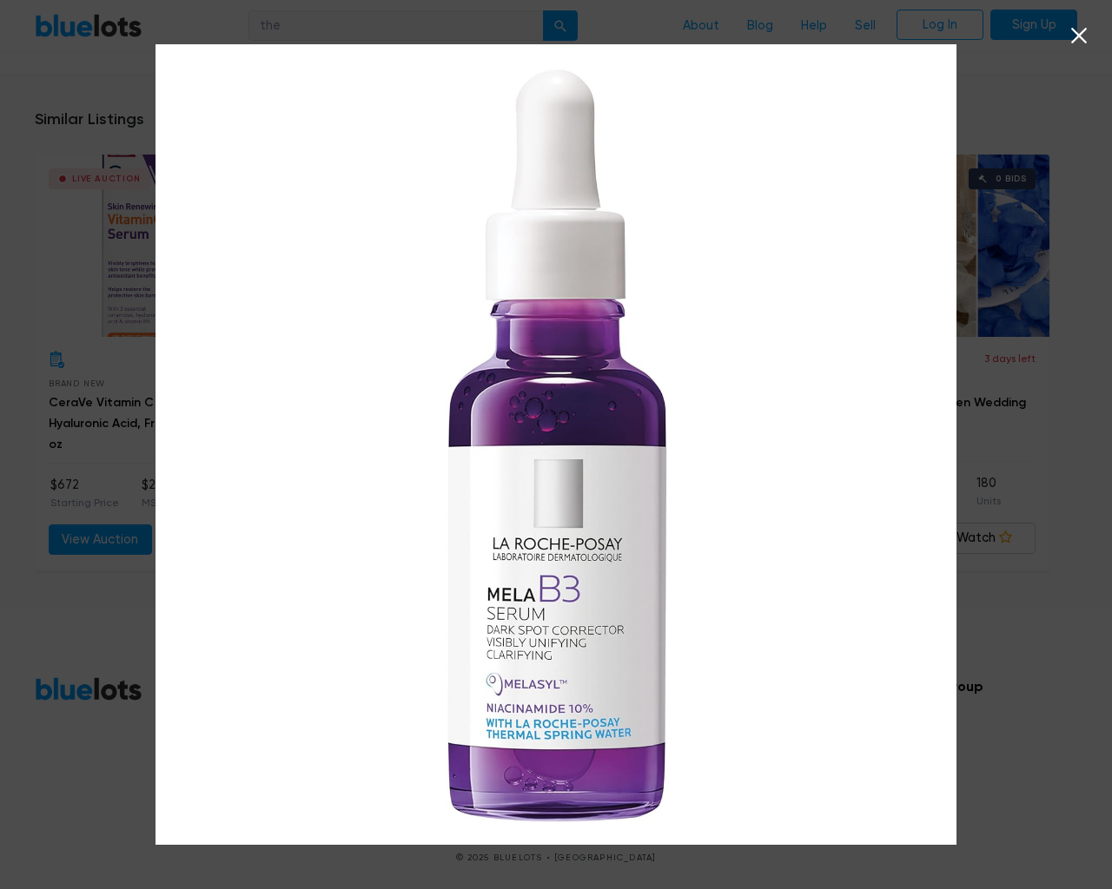
scroll to position [1220, 0]
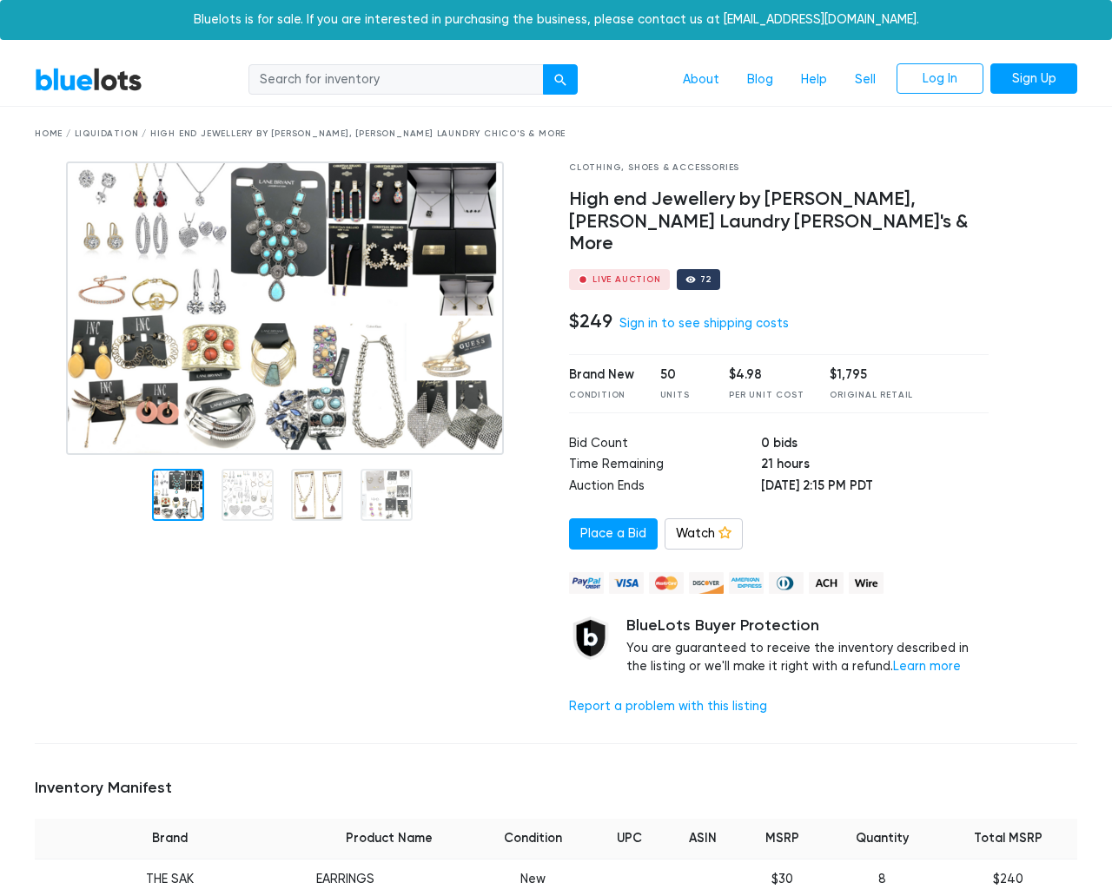
scroll to position [1727, 0]
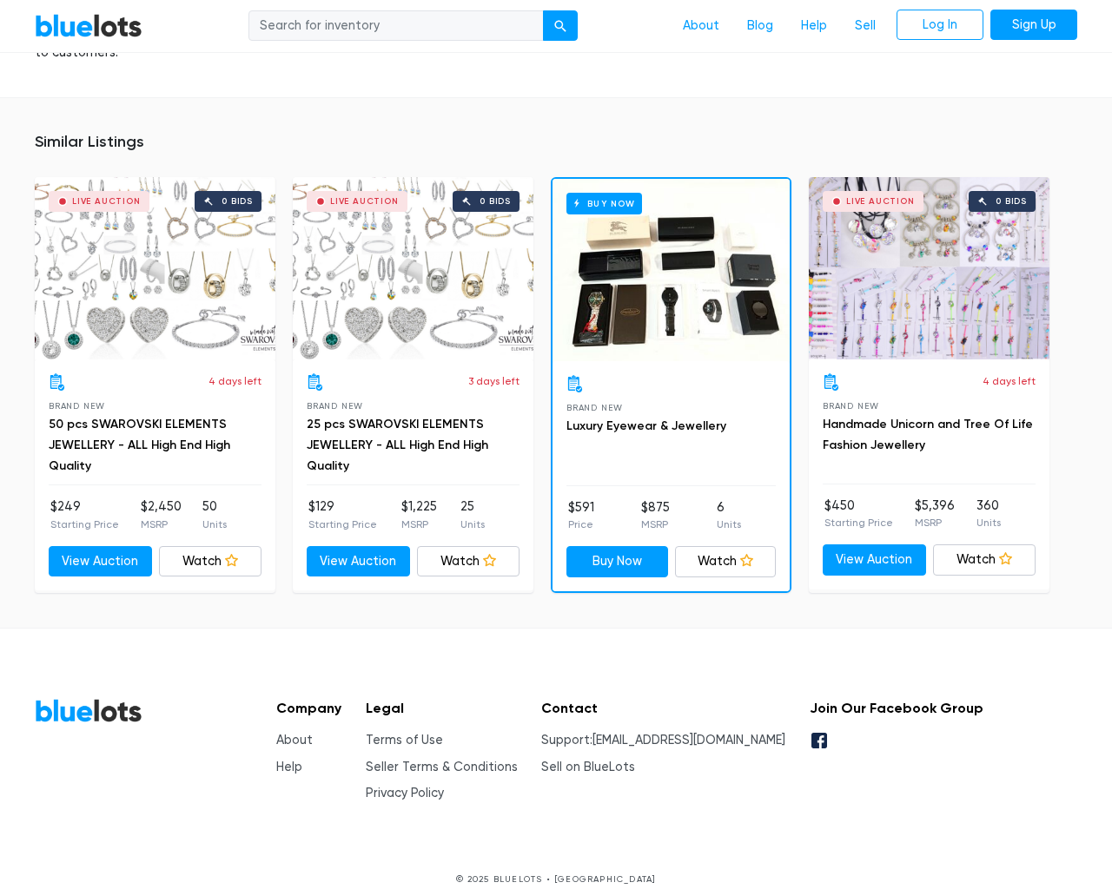
type input "the"
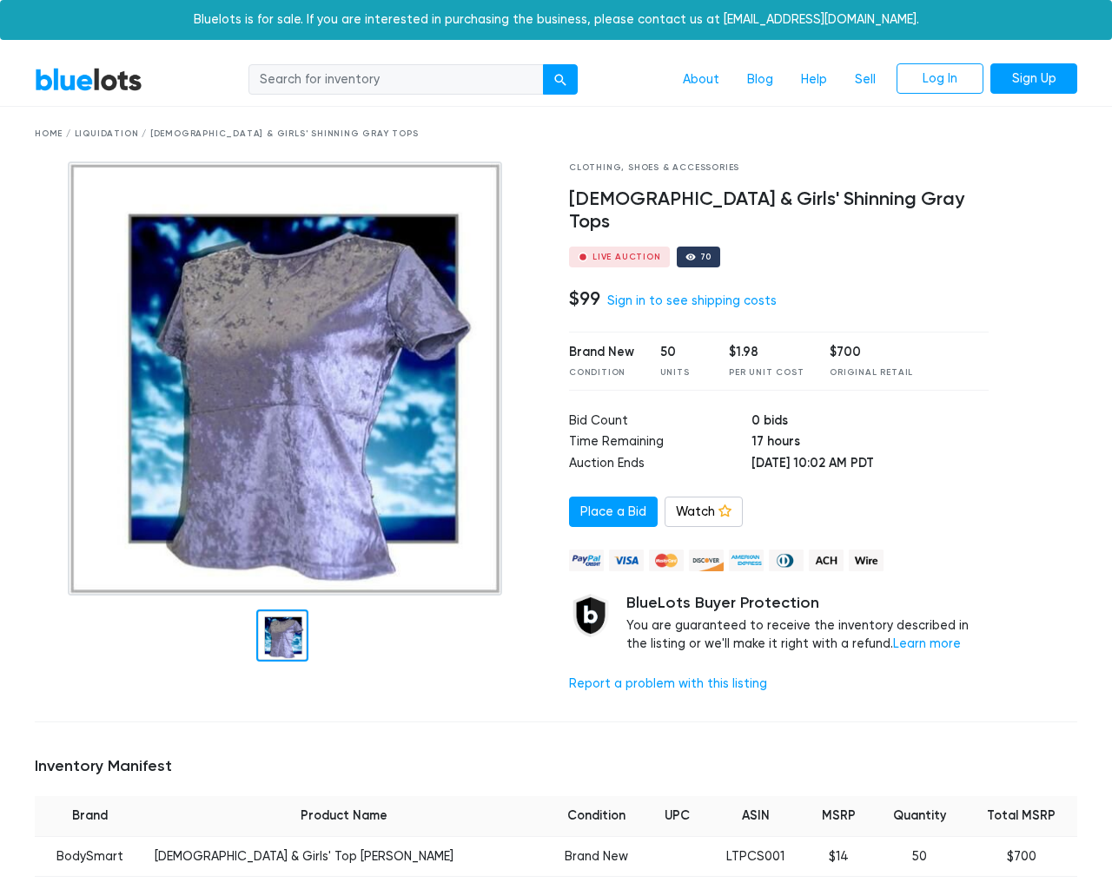
scroll to position [1100, 0]
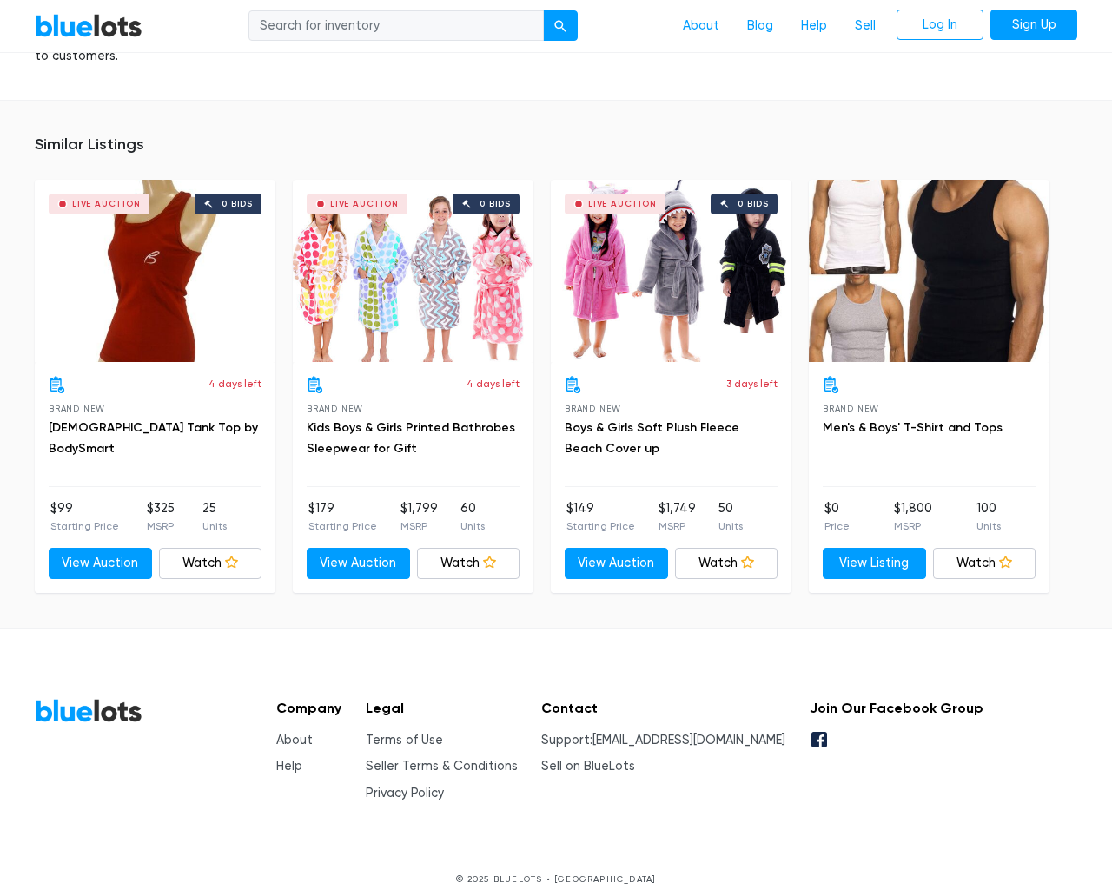
type input "the"
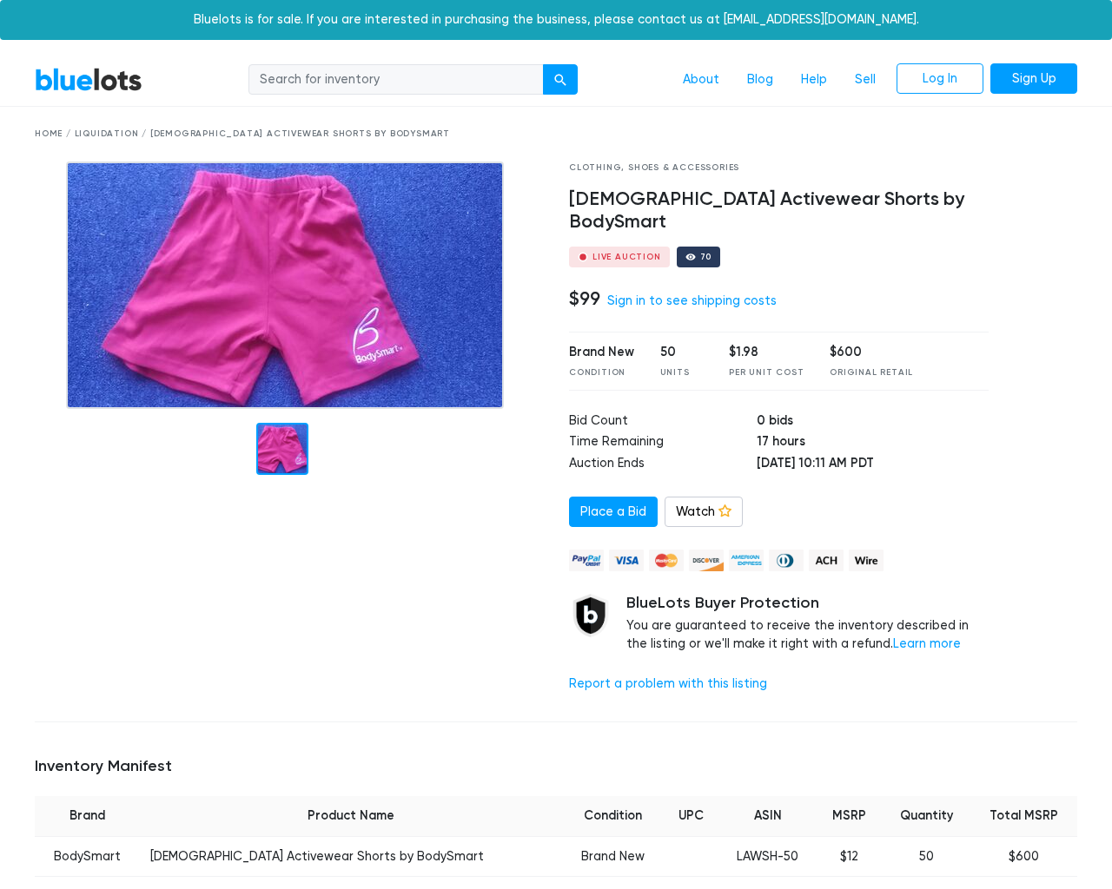
scroll to position [1100, 0]
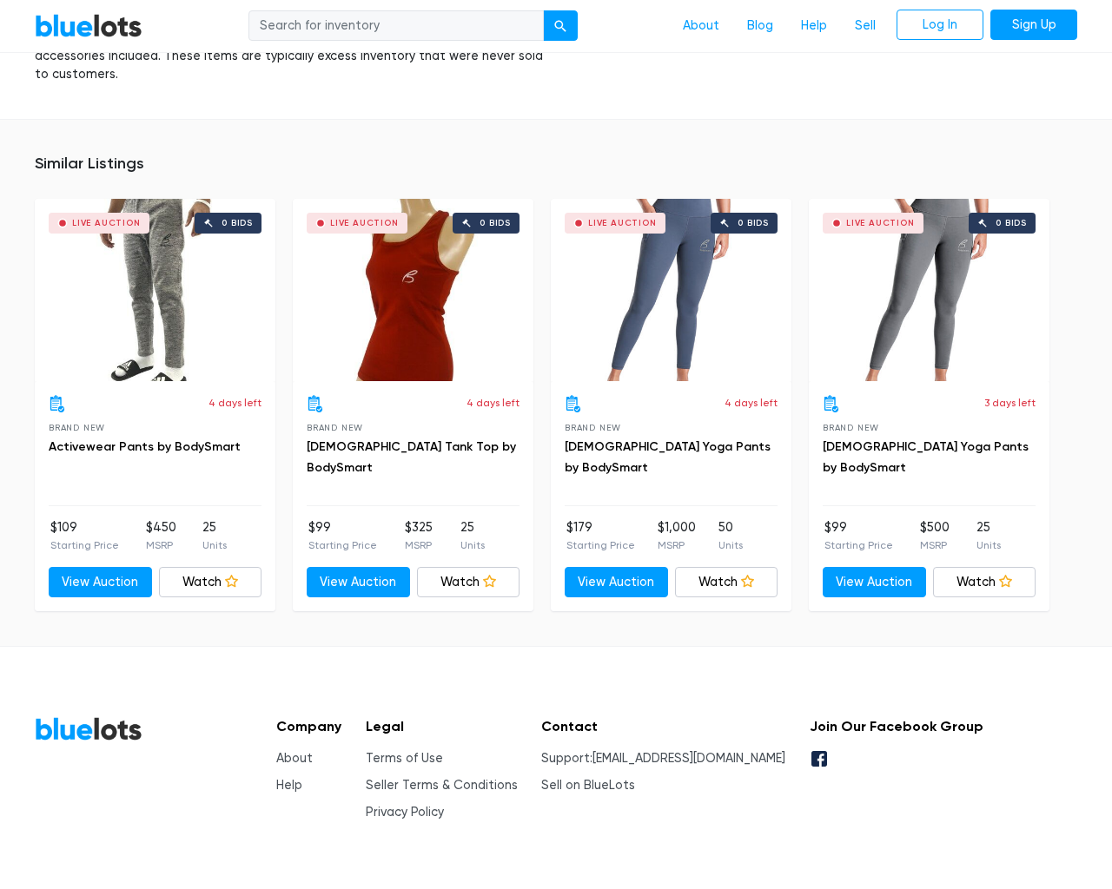
type input "the"
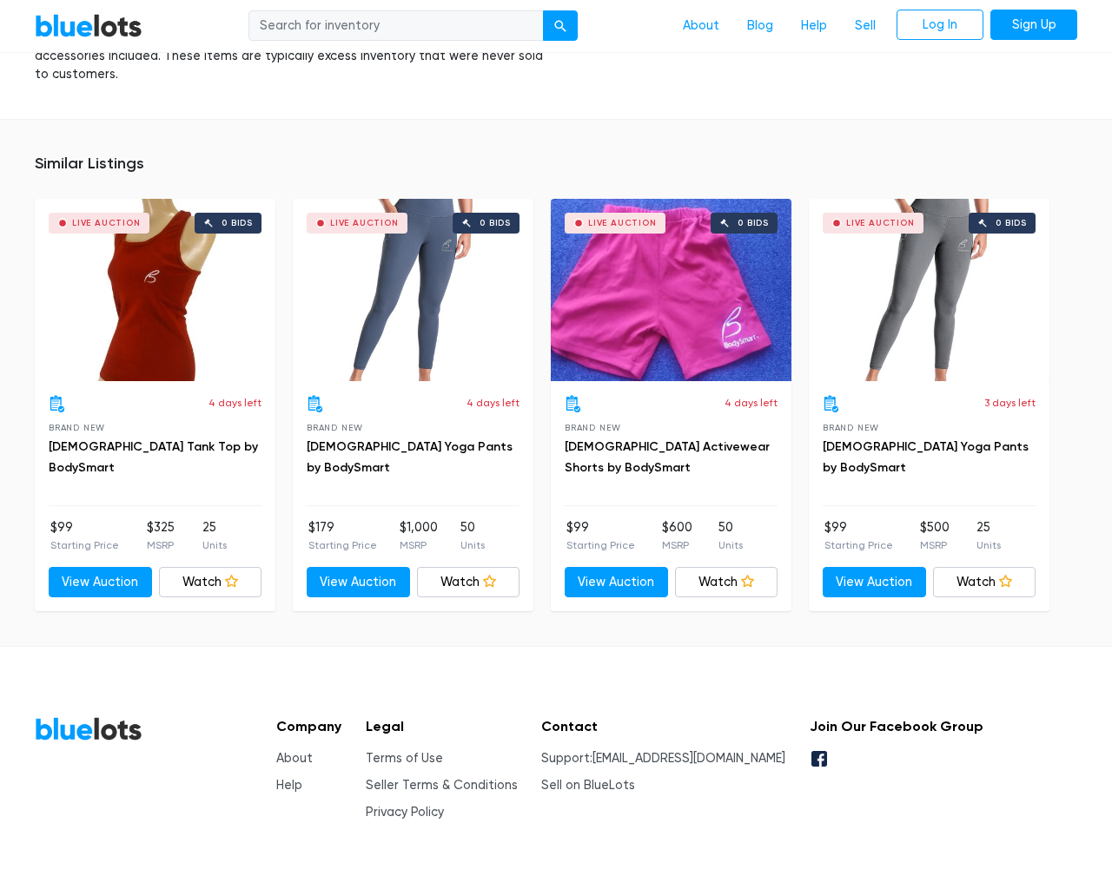
scroll to position [1100, 0]
type input "the"
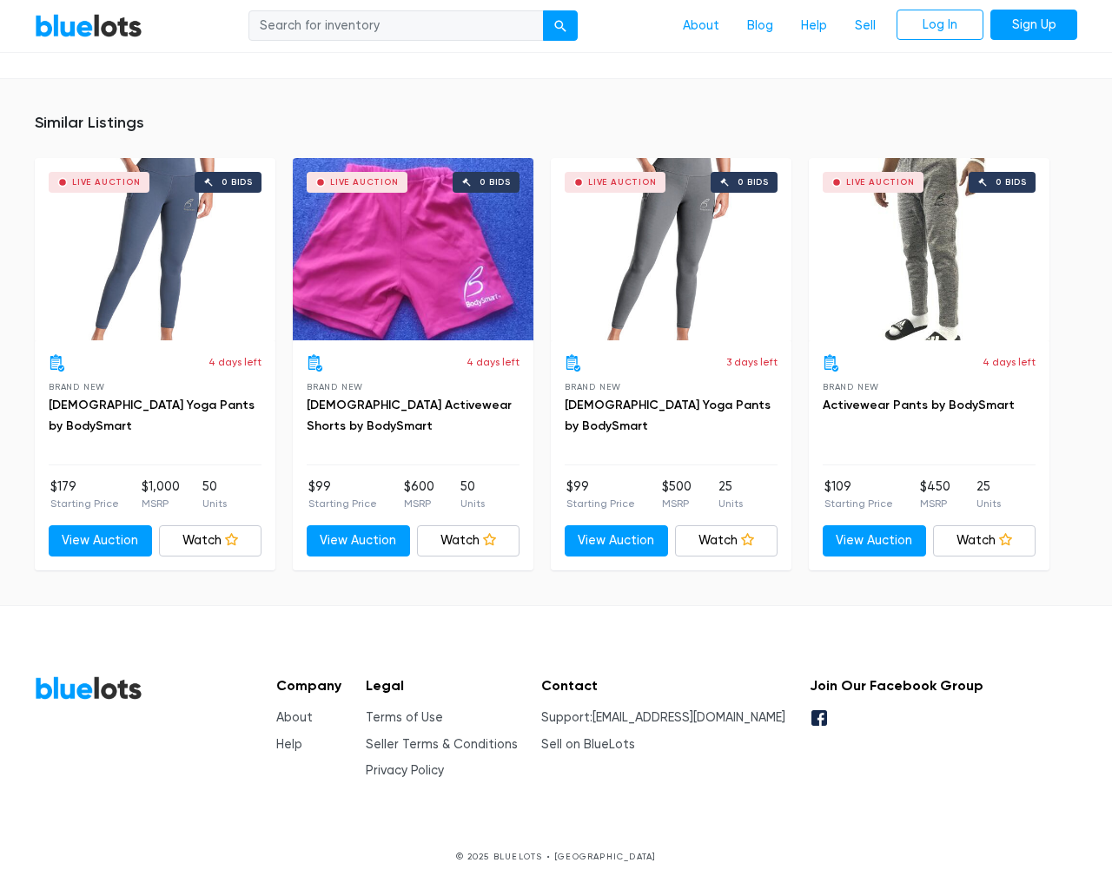
scroll to position [1138, 0]
type input "the"
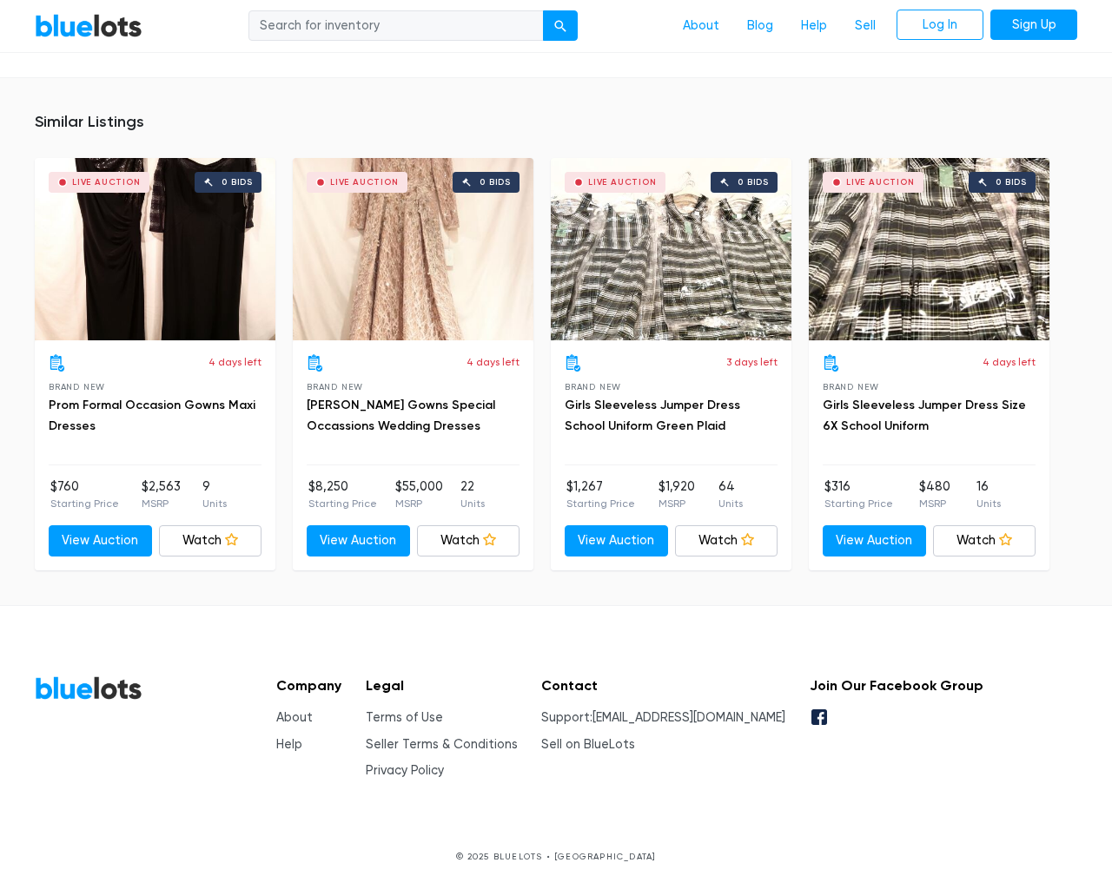
scroll to position [1100, 0]
type input "the"
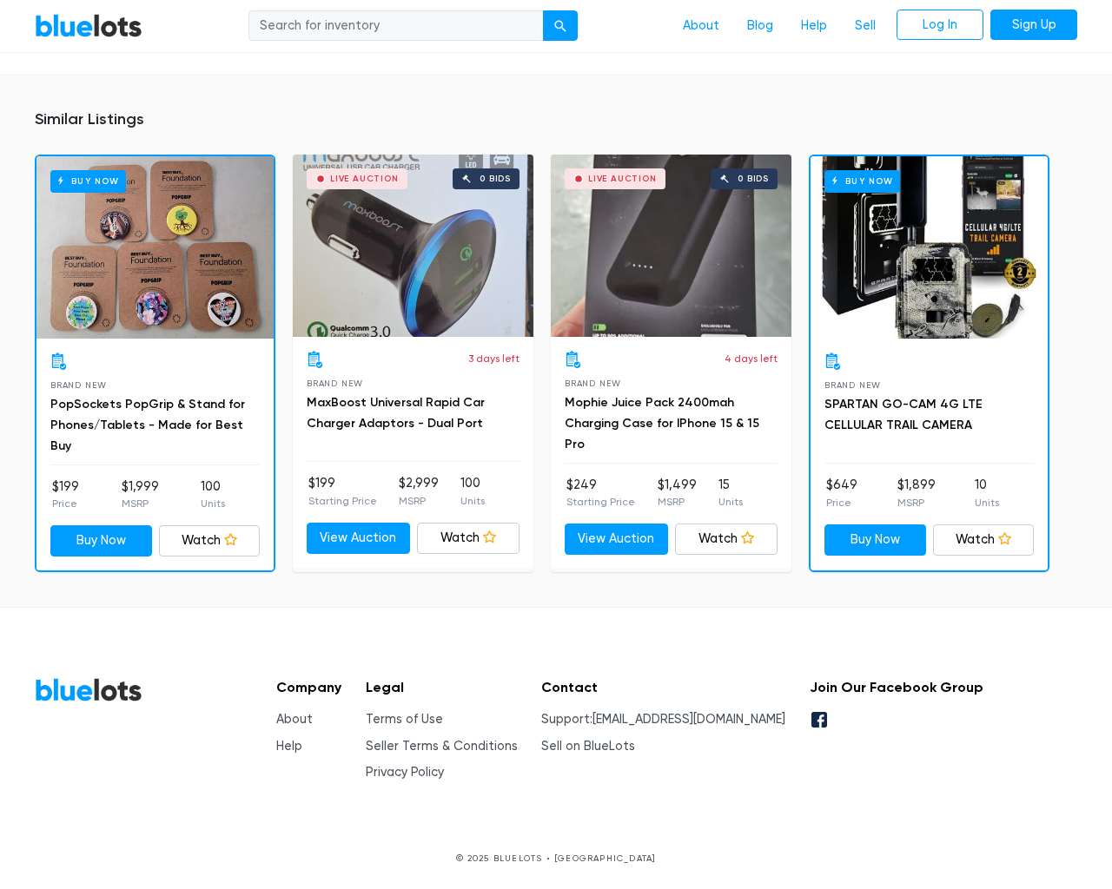
scroll to position [1427, 0]
type input "the"
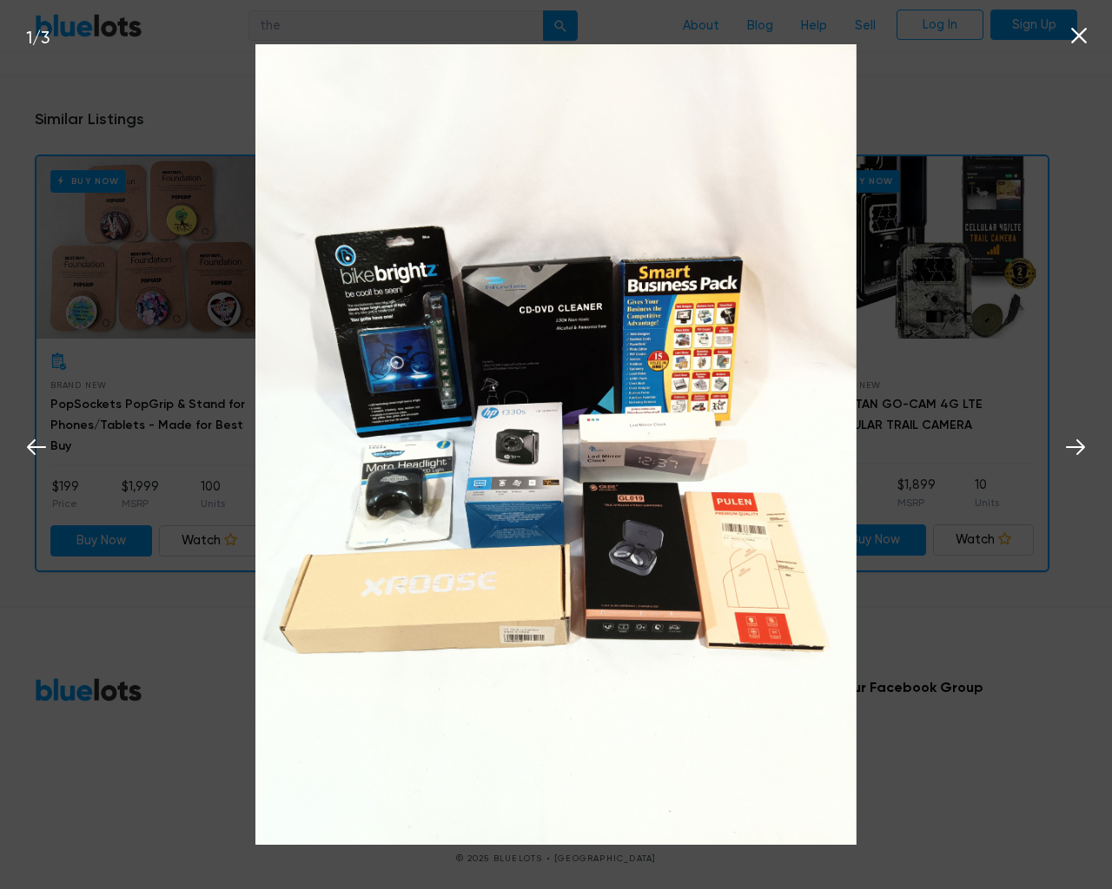
scroll to position [1428, 0]
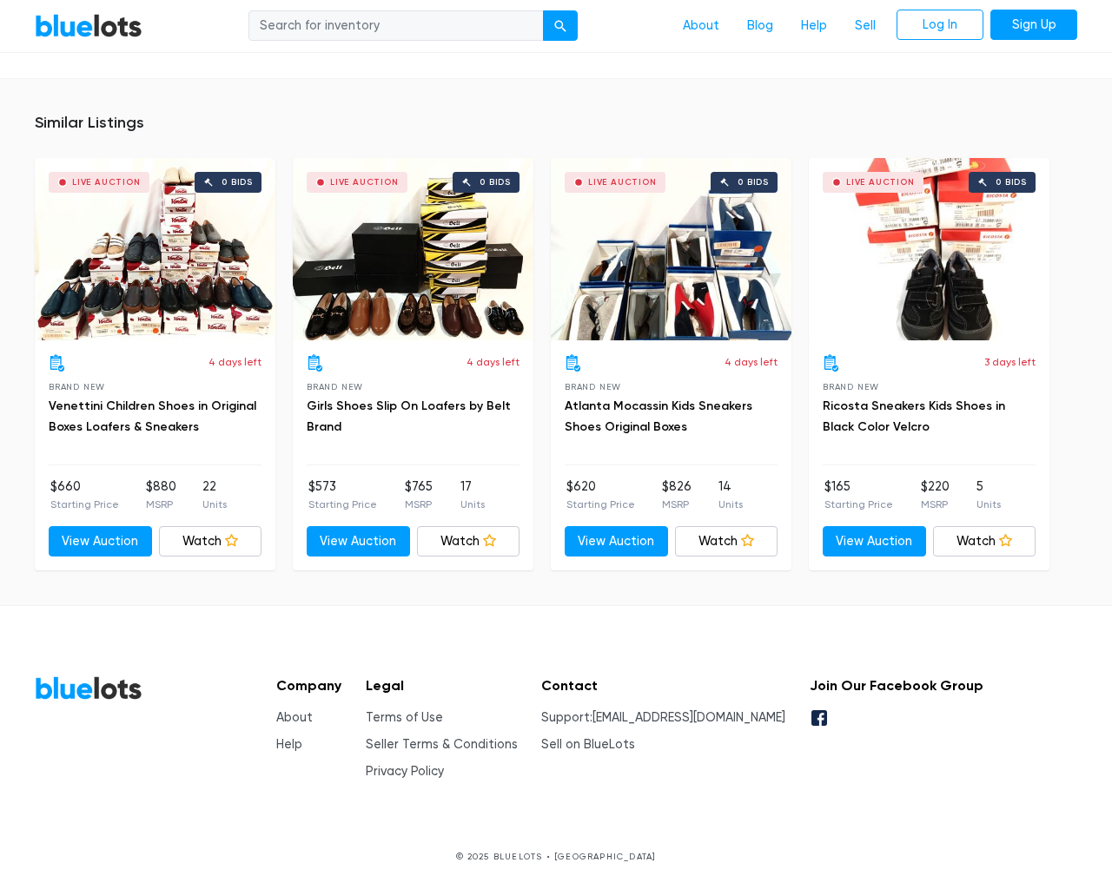
scroll to position [1667, 0]
type input "the"
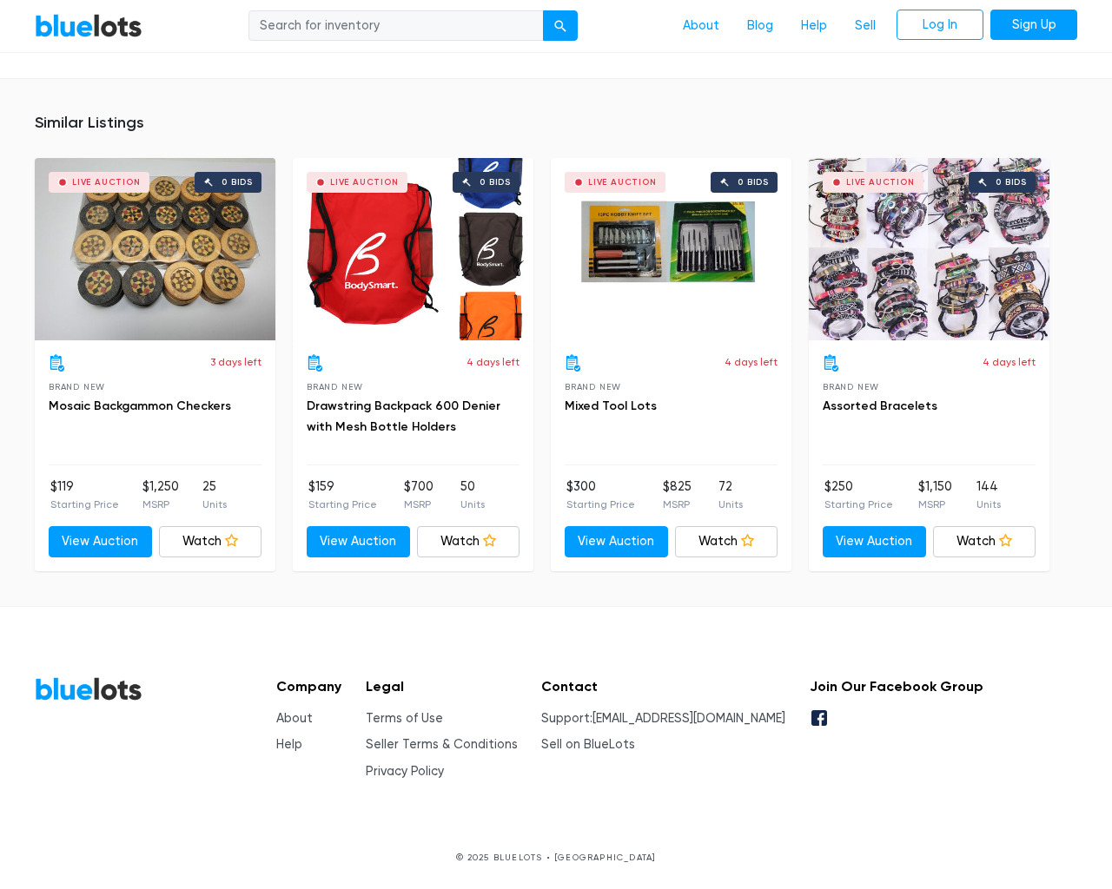
scroll to position [1156, 0]
type input "the"
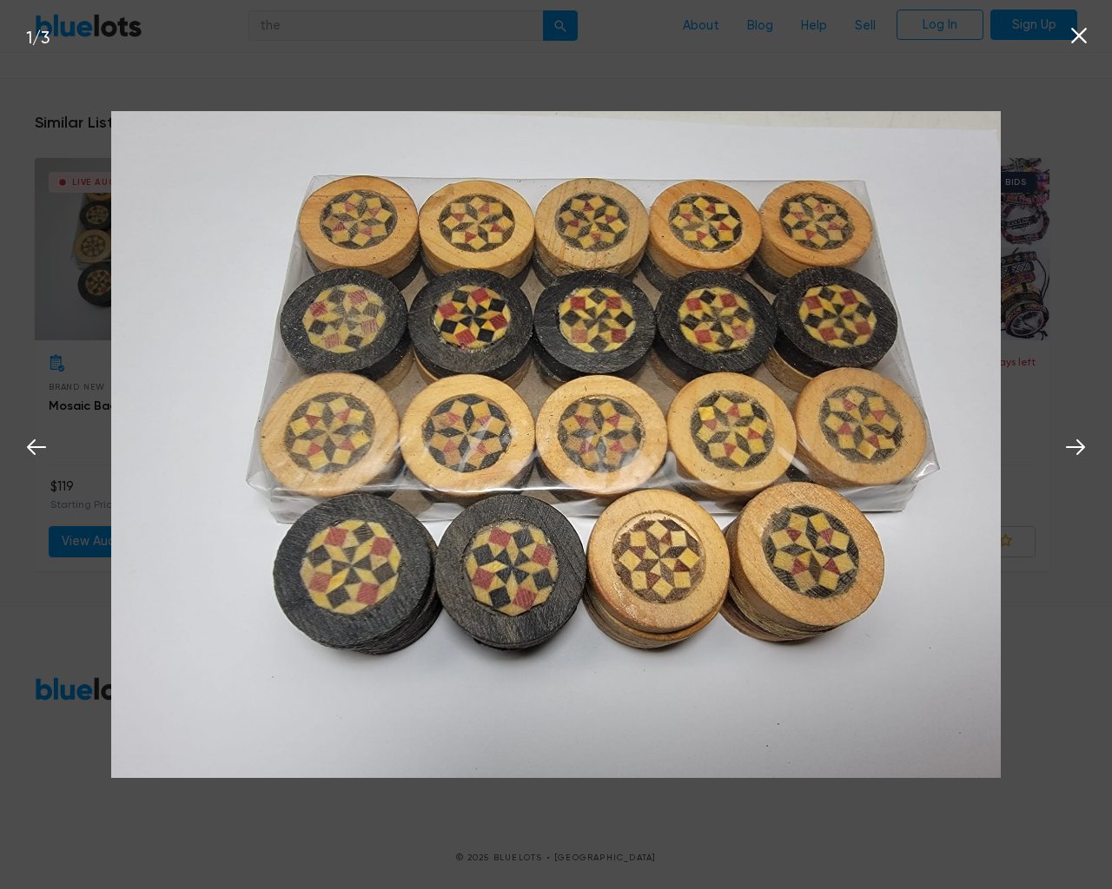
scroll to position [1157, 0]
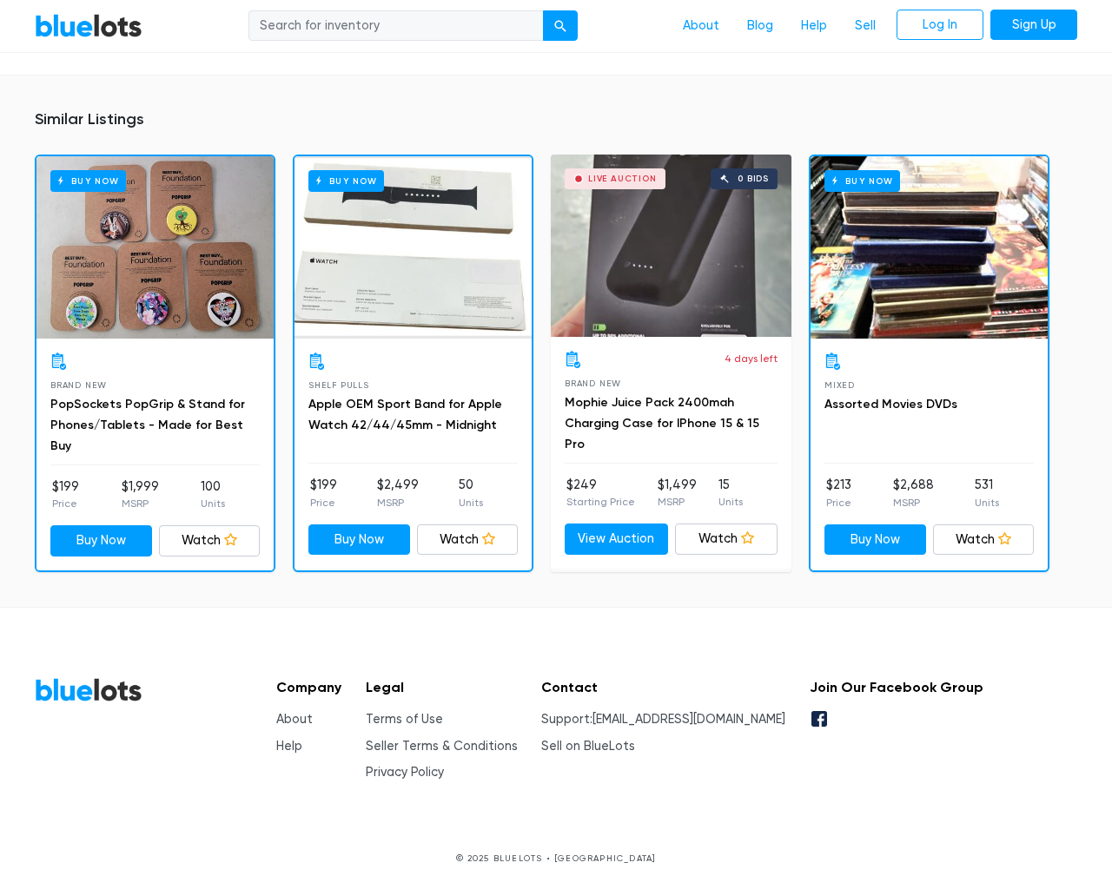
scroll to position [1122, 0]
type input "the"
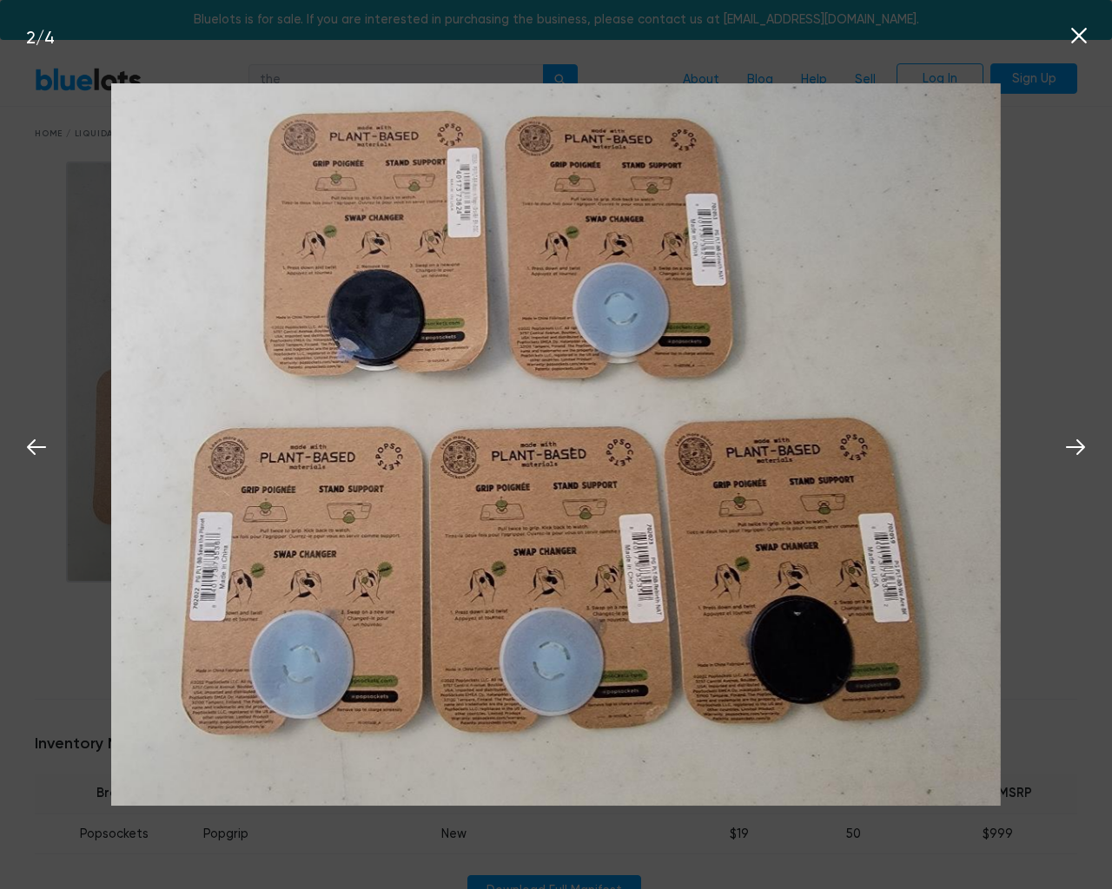
scroll to position [1122, 0]
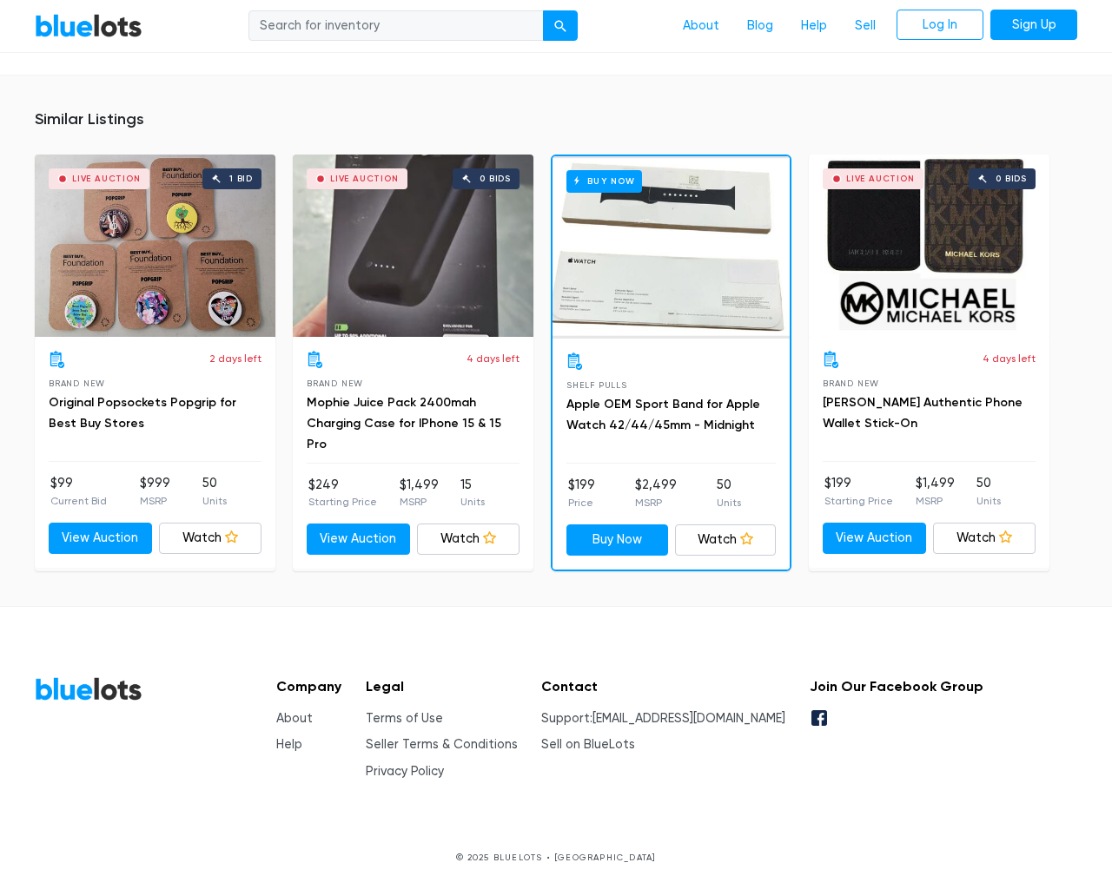
scroll to position [1118, 0]
type input "the"
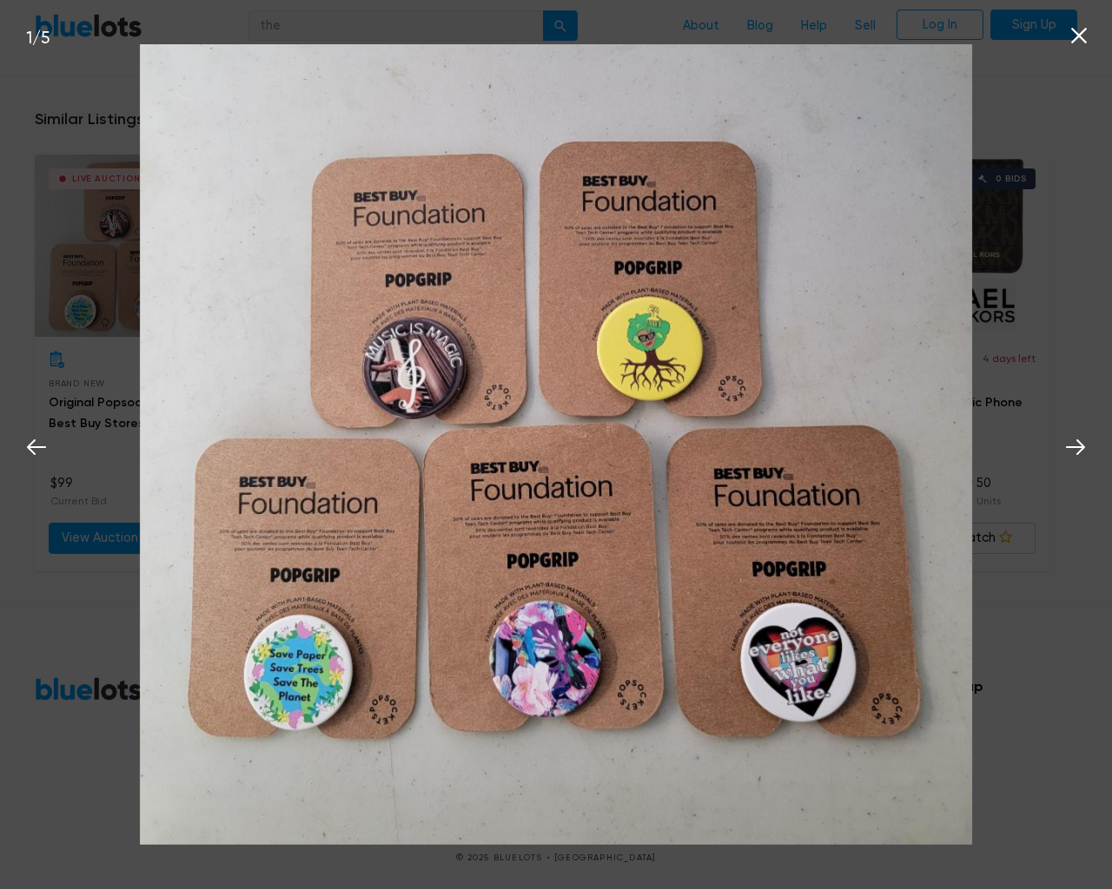
scroll to position [1119, 0]
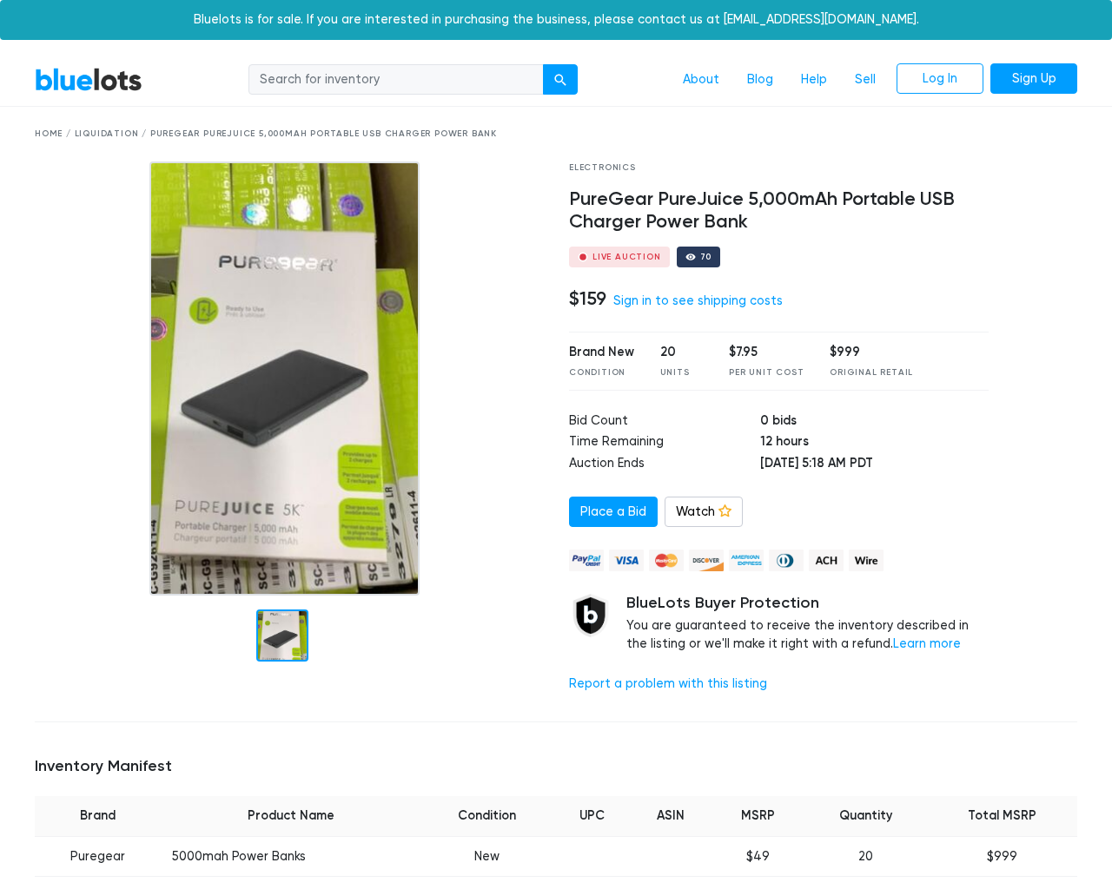
scroll to position [1141, 0]
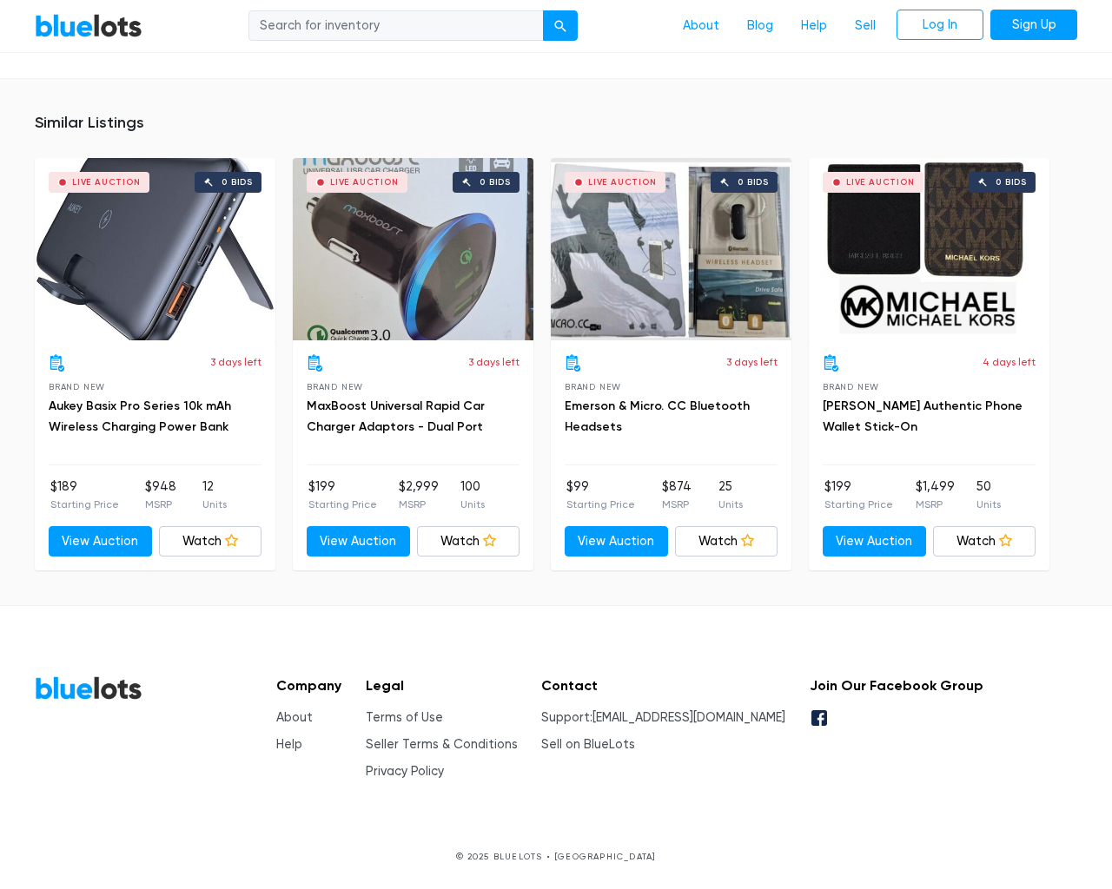
type input "the"
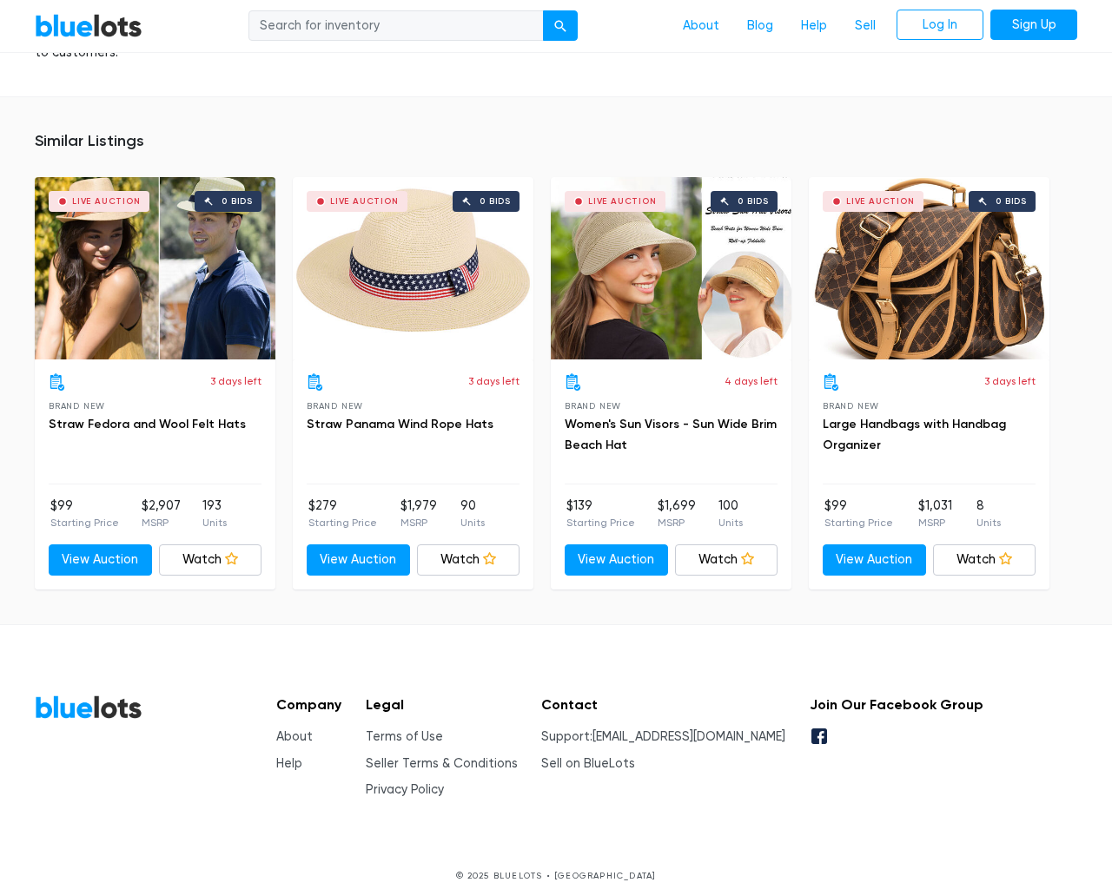
scroll to position [2403, 0]
type input "the"
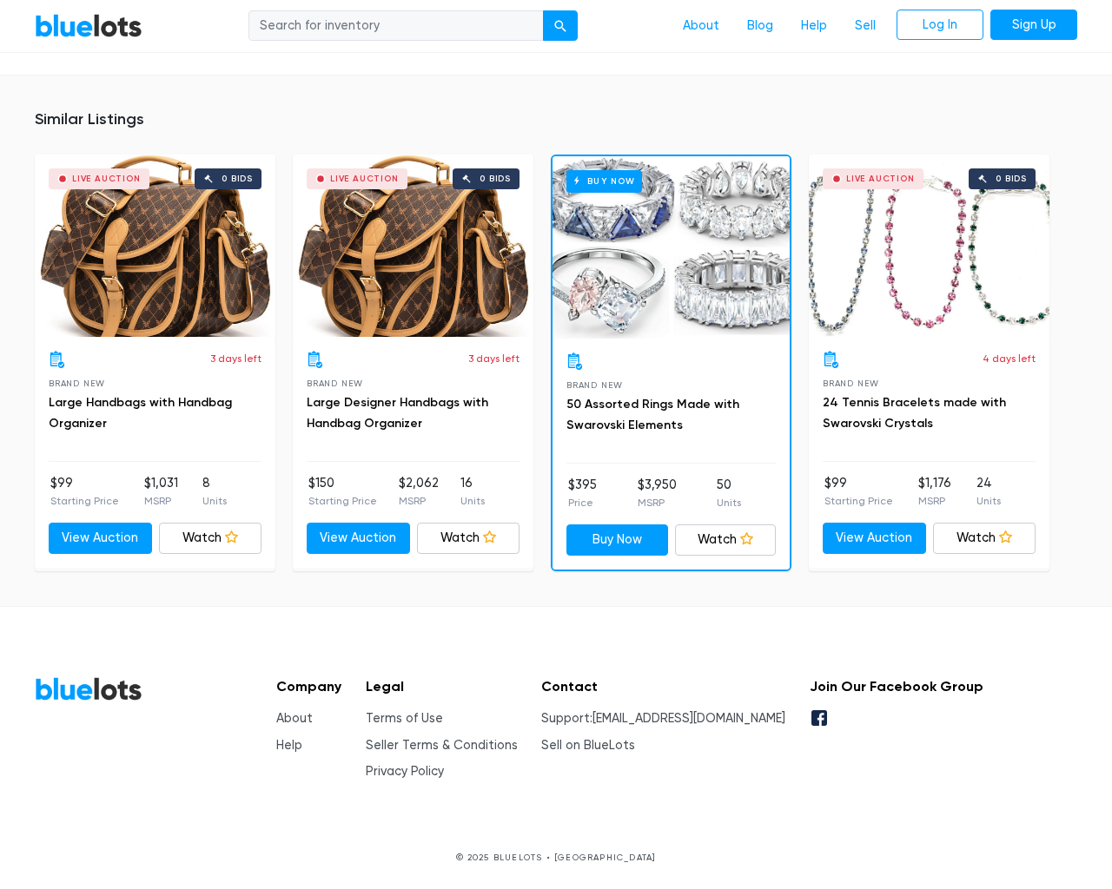
scroll to position [1306, 0]
type input "the"
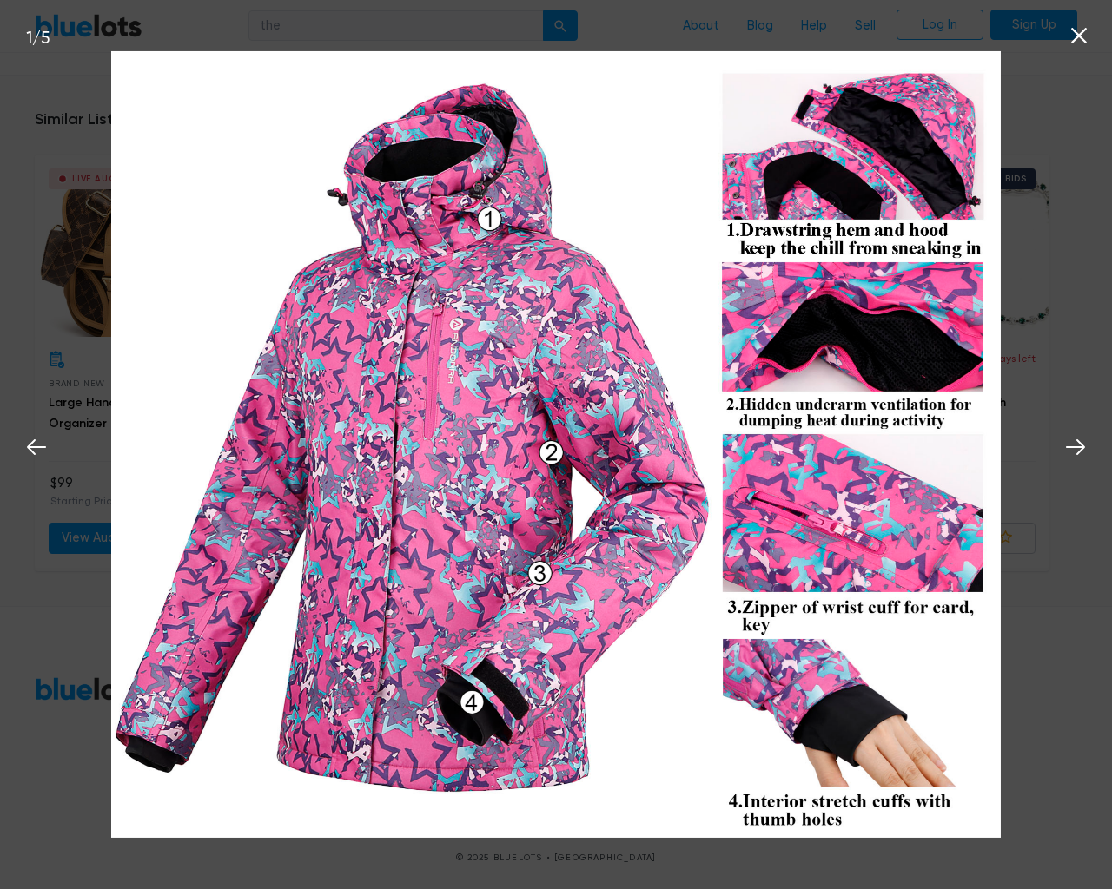
scroll to position [1307, 0]
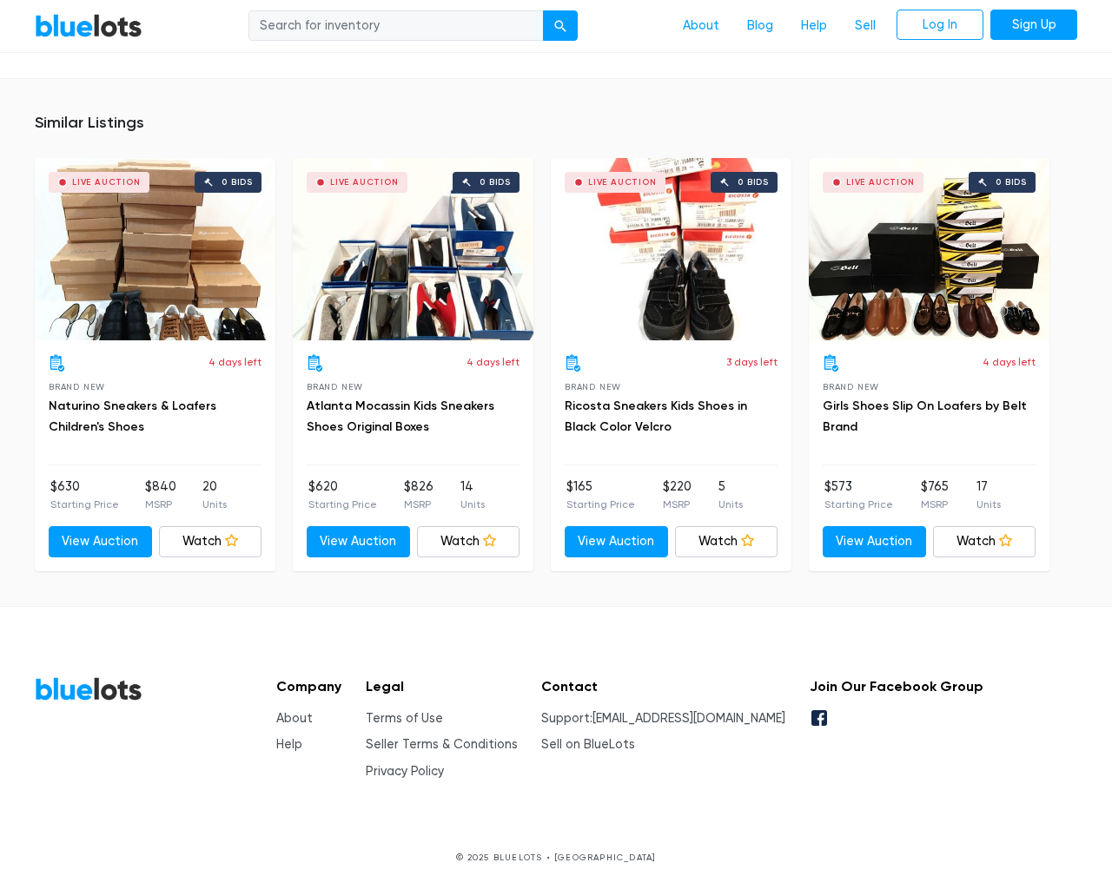
scroll to position [1851, 0]
type input "the"
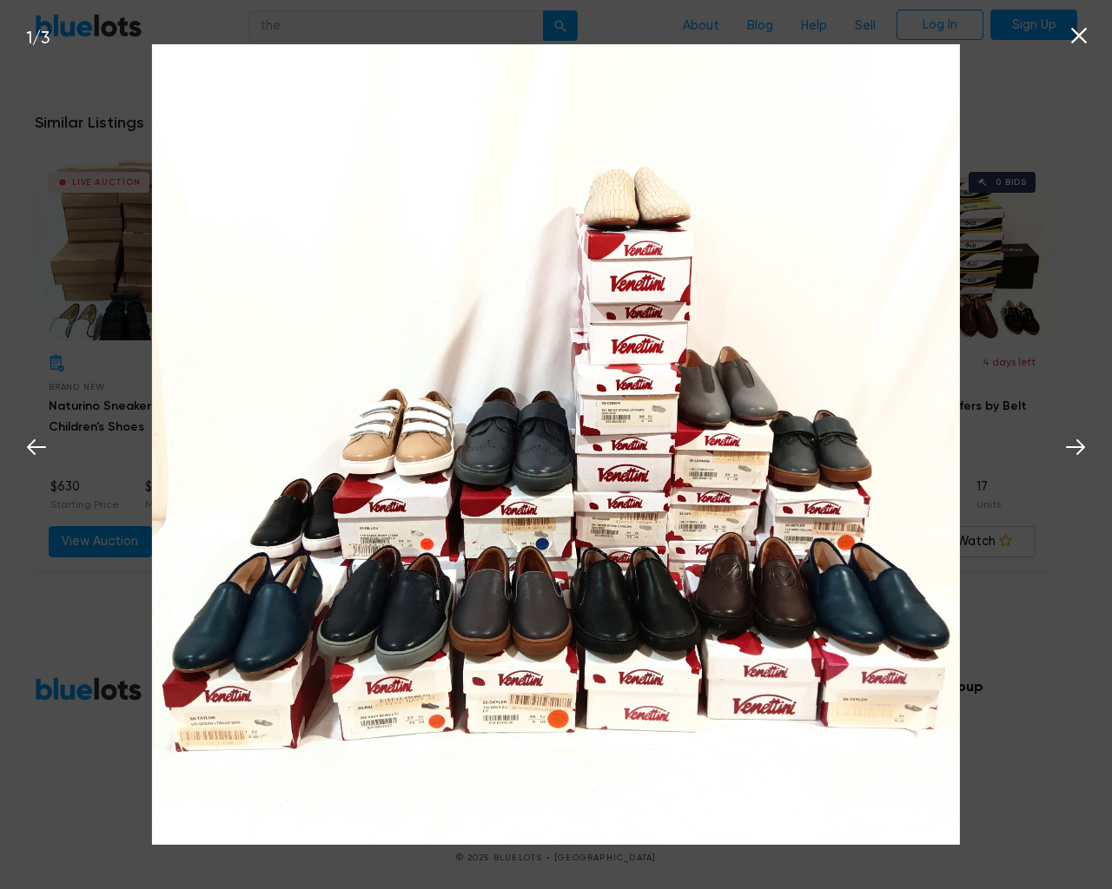
scroll to position [1852, 0]
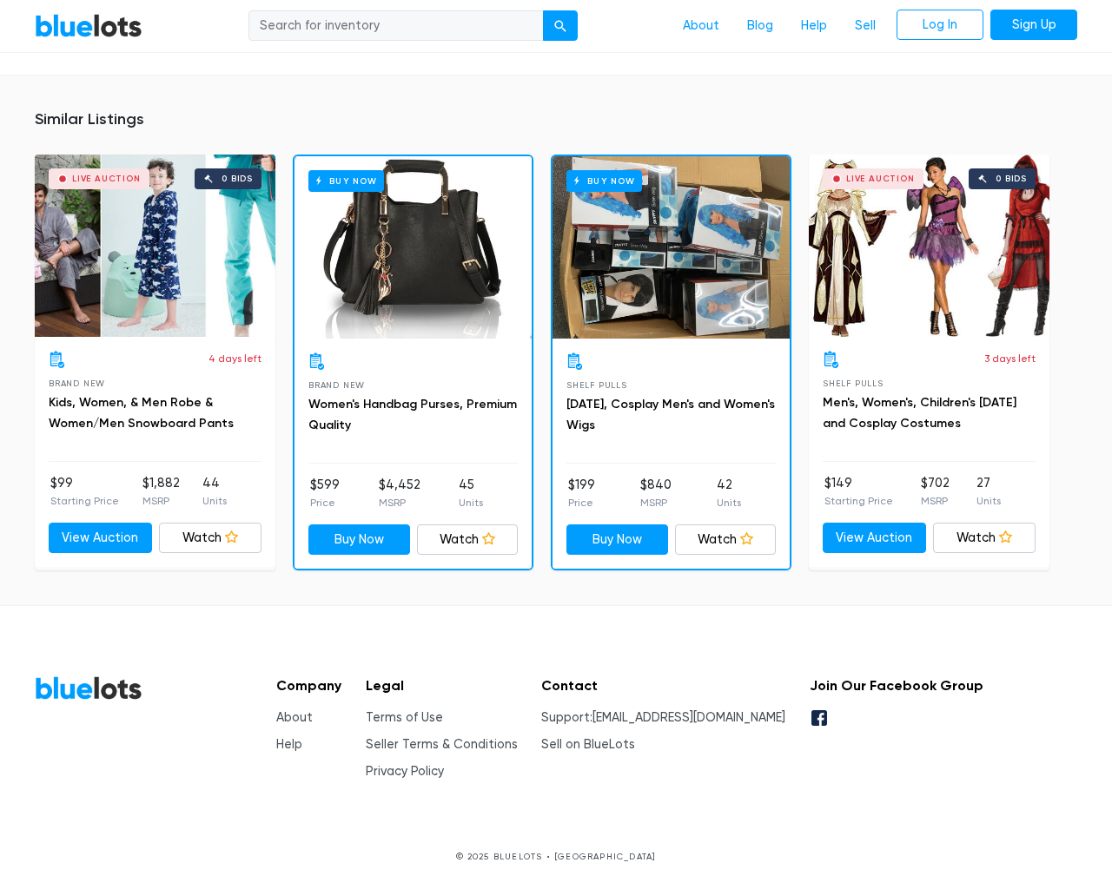
scroll to position [1244, 0]
type input "the"
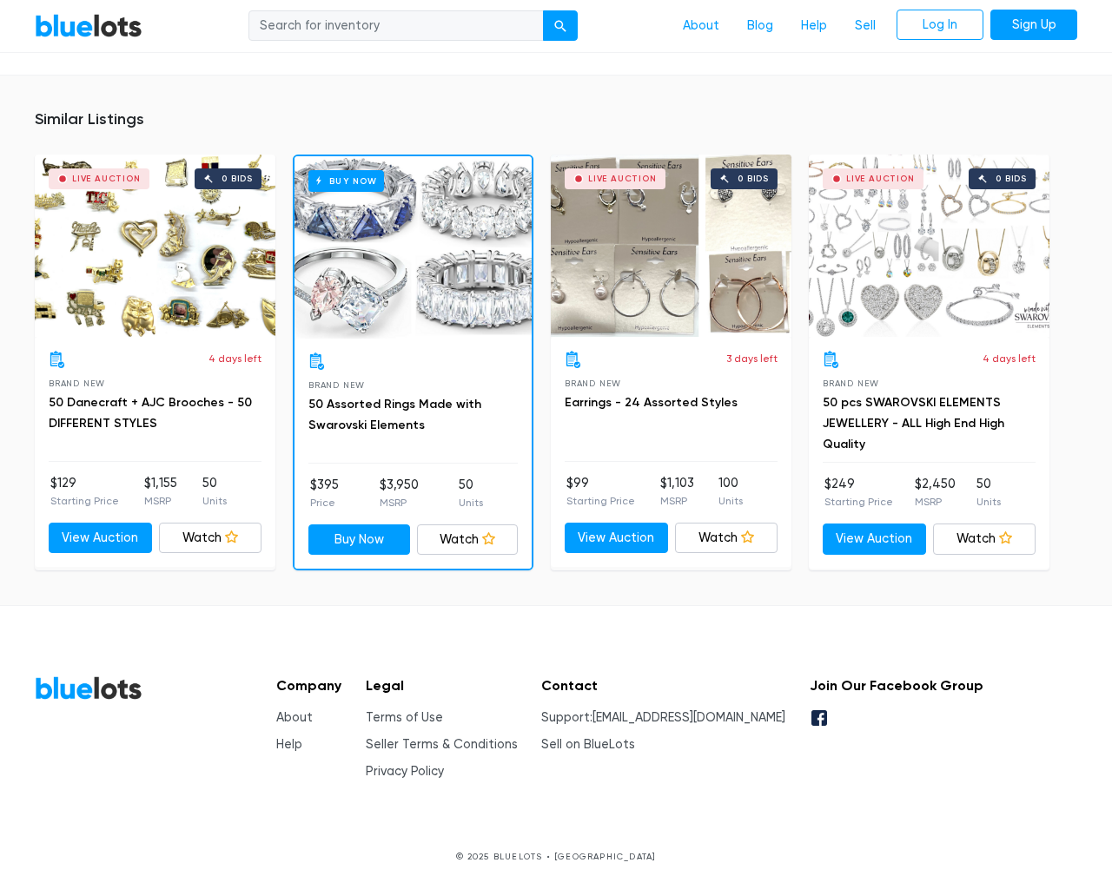
scroll to position [1166, 0]
type input "the"
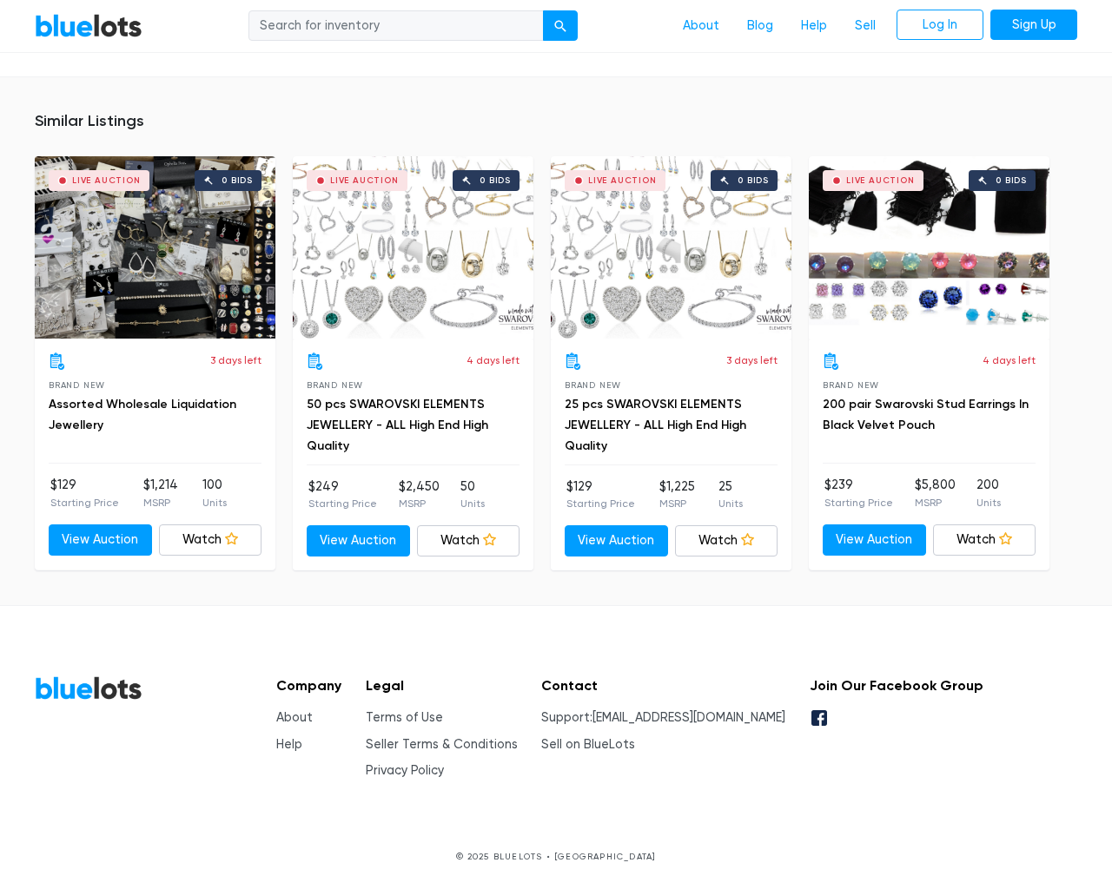
scroll to position [1339, 0]
type input "the"
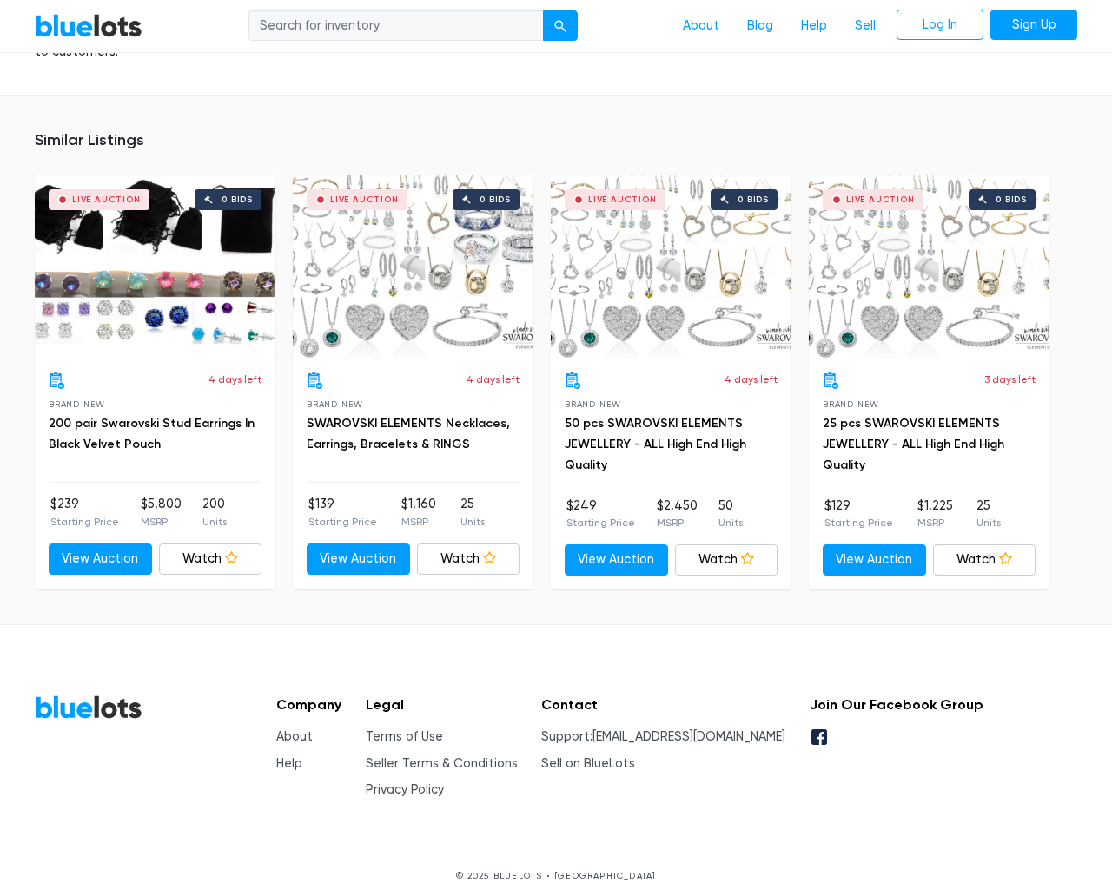
scroll to position [1681, 0]
type input "the"
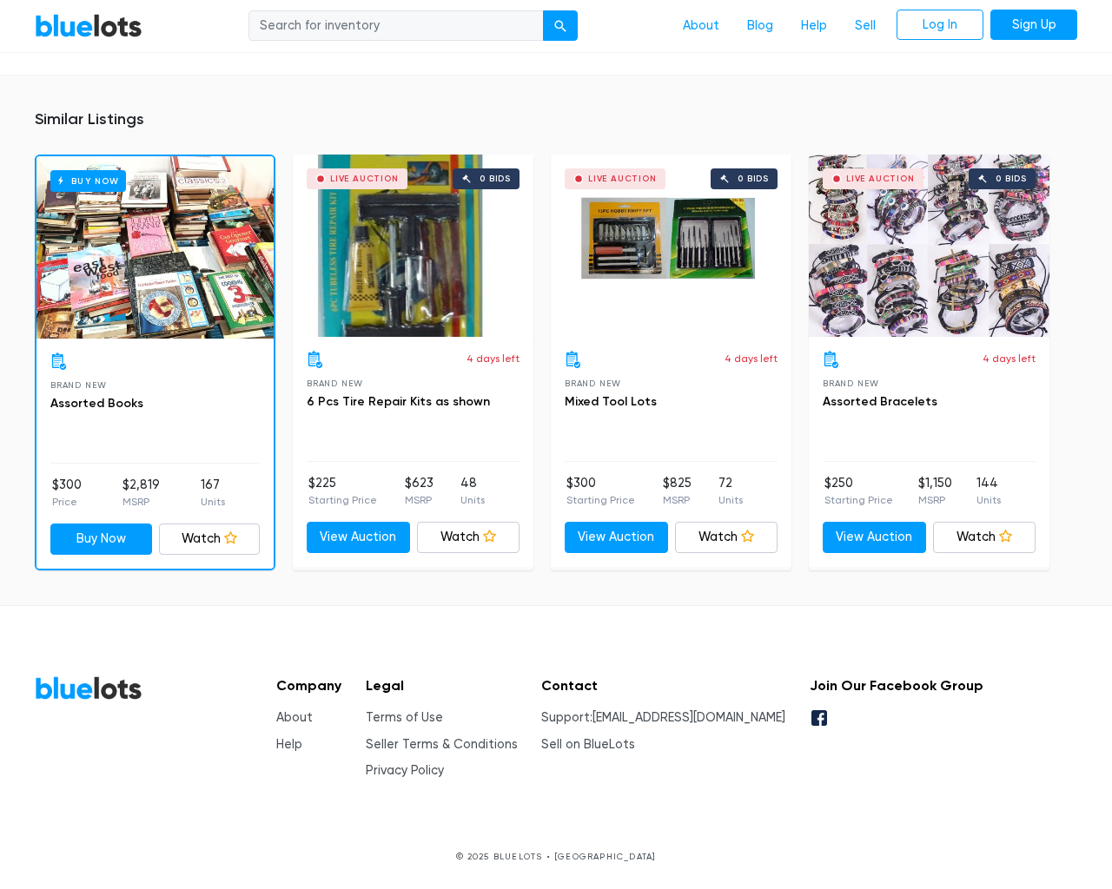
scroll to position [1141, 0]
type input "the"
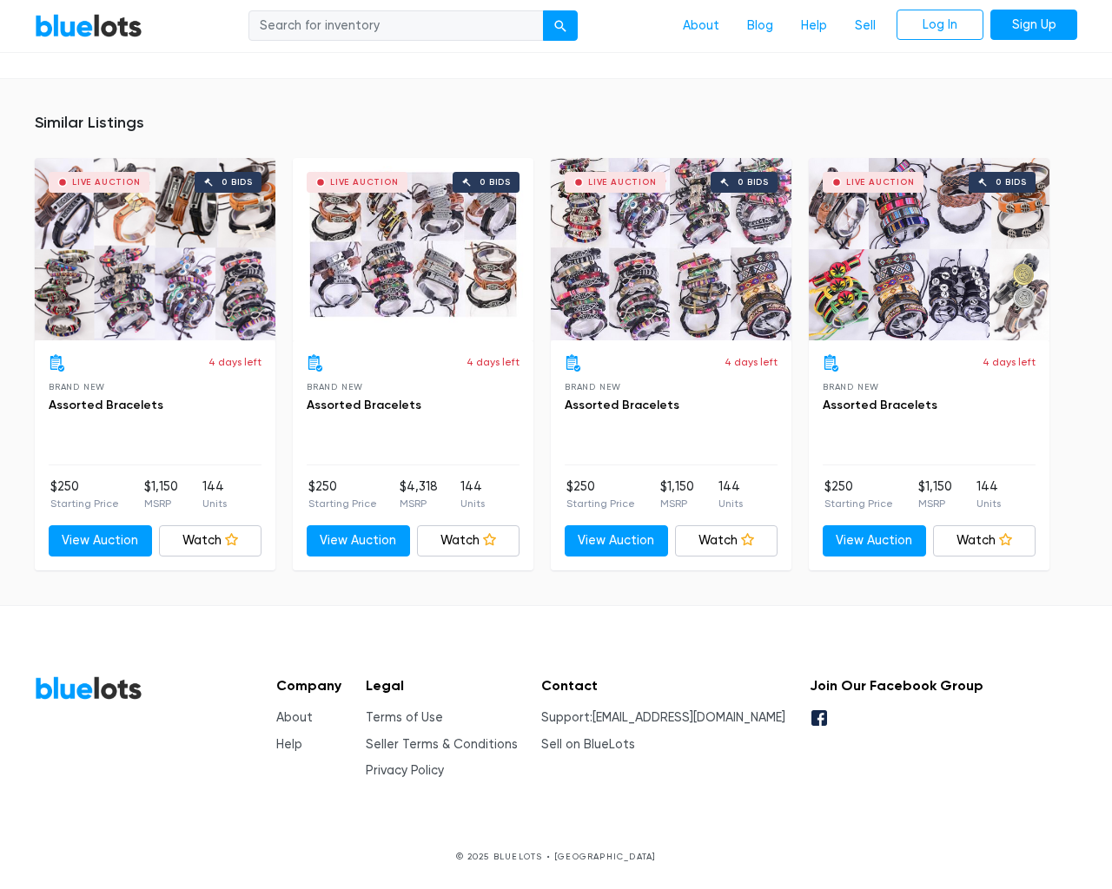
scroll to position [1138, 0]
type input "the"
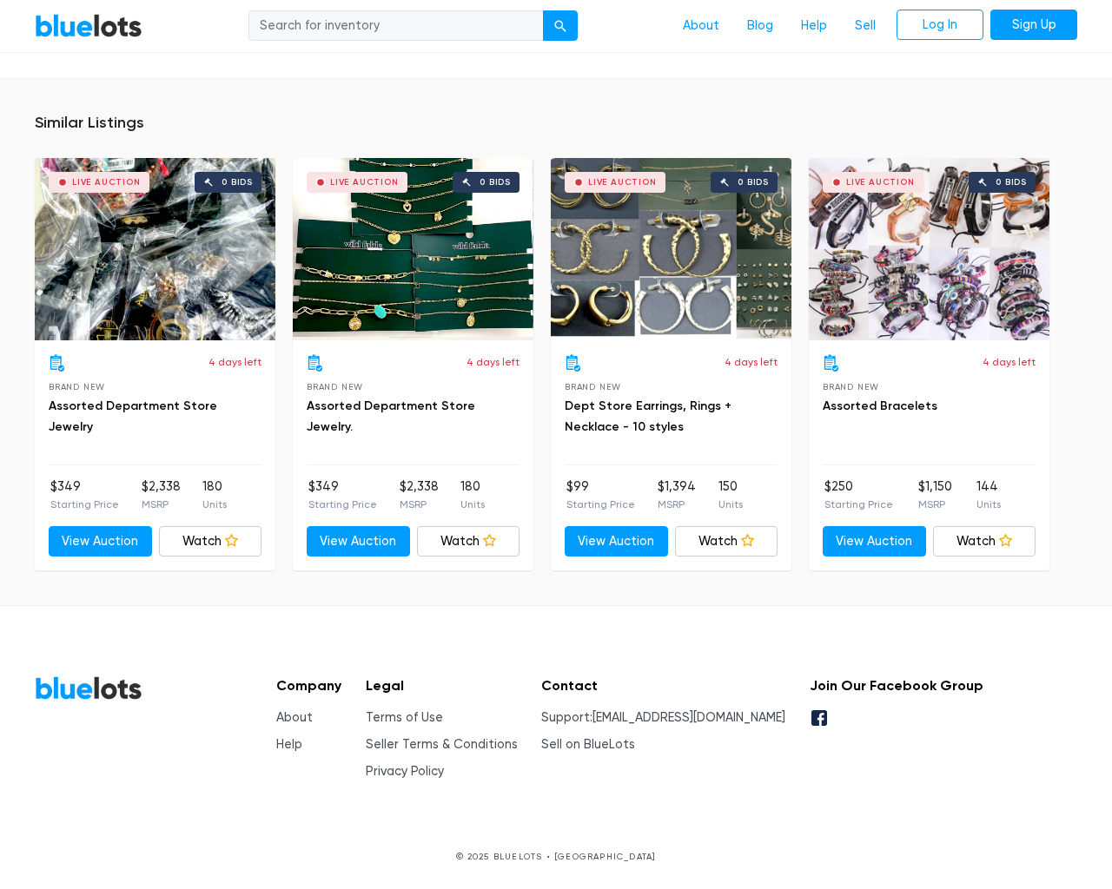
scroll to position [1175, 0]
type input "the"
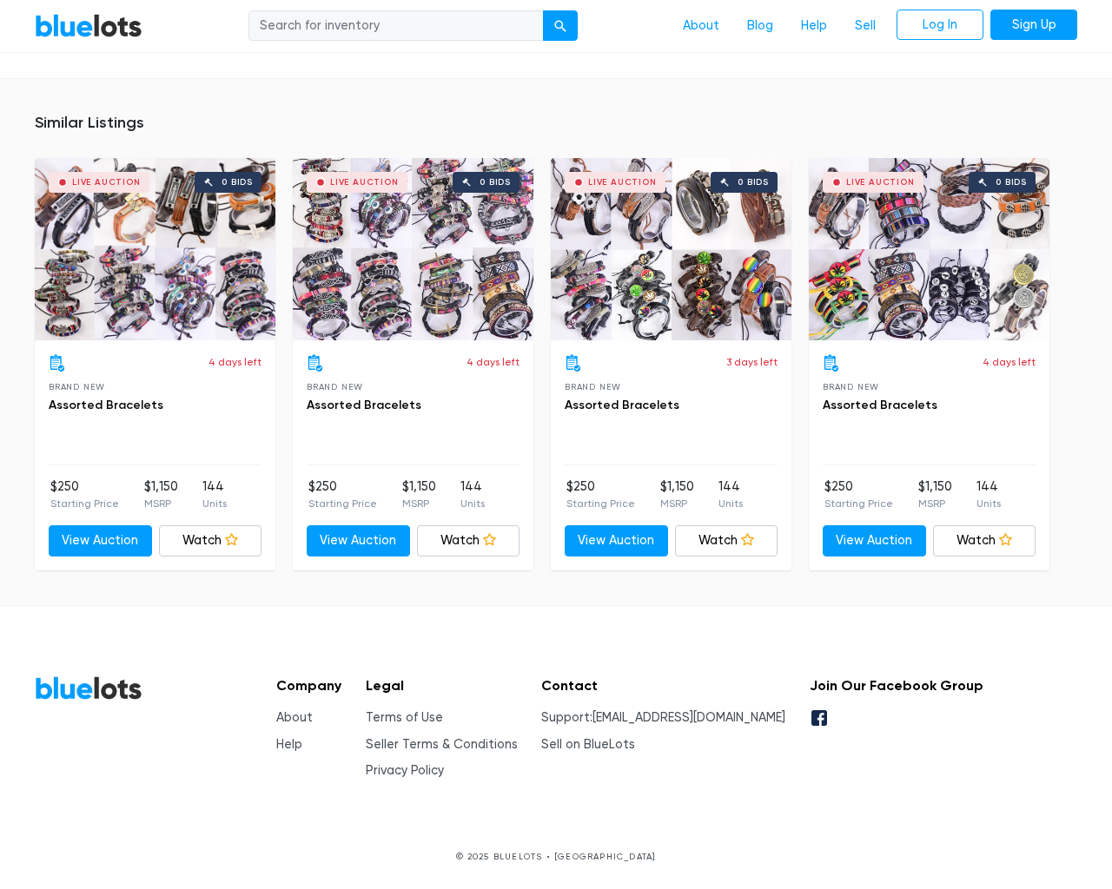
scroll to position [1138, 0]
type input "the"
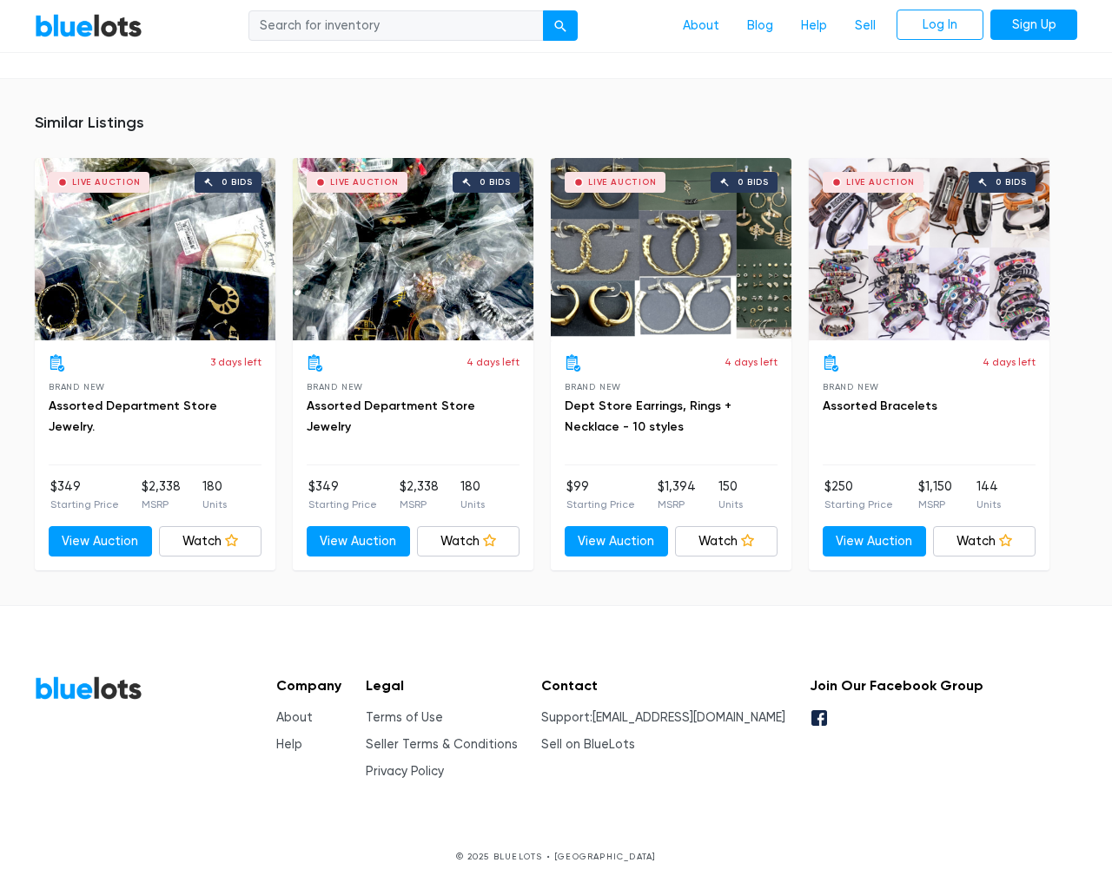
scroll to position [1175, 0]
type input "the"
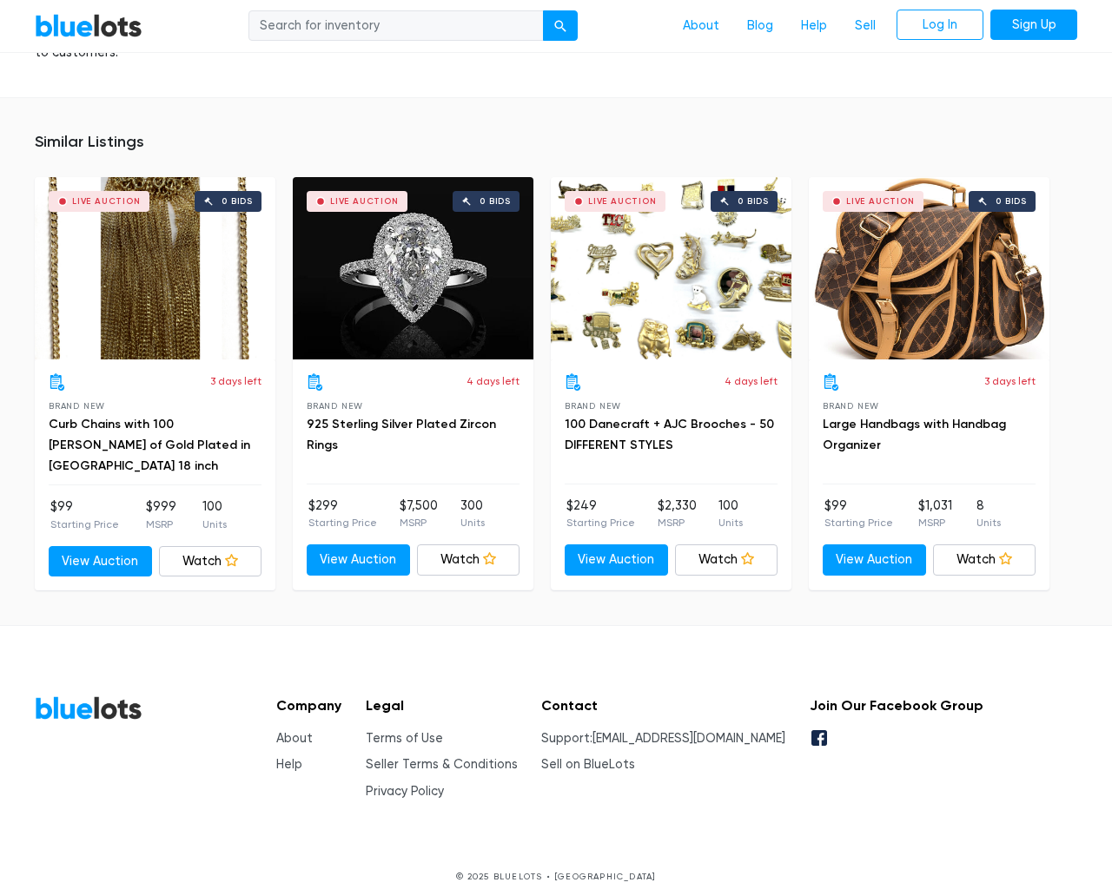
scroll to position [1235, 0]
type input "the"
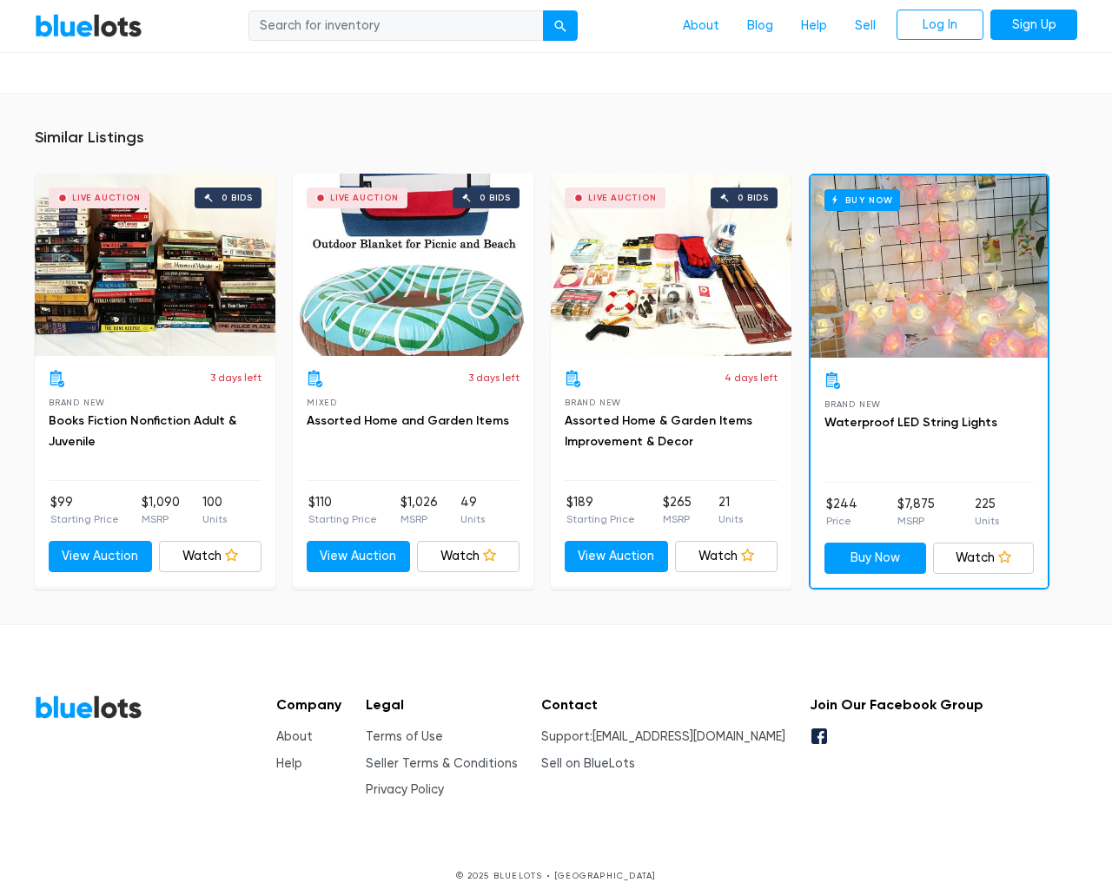
scroll to position [3675, 0]
type input "the"
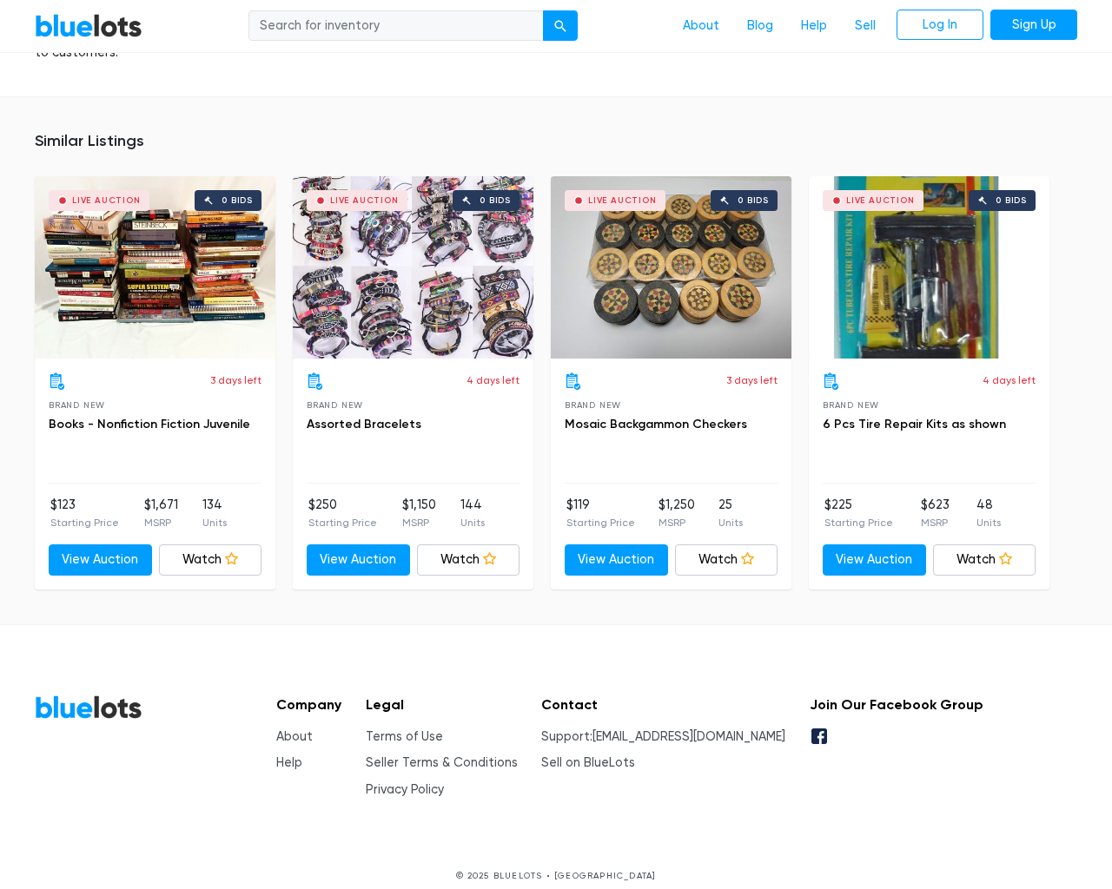
scroll to position [7463, 0]
type input "the"
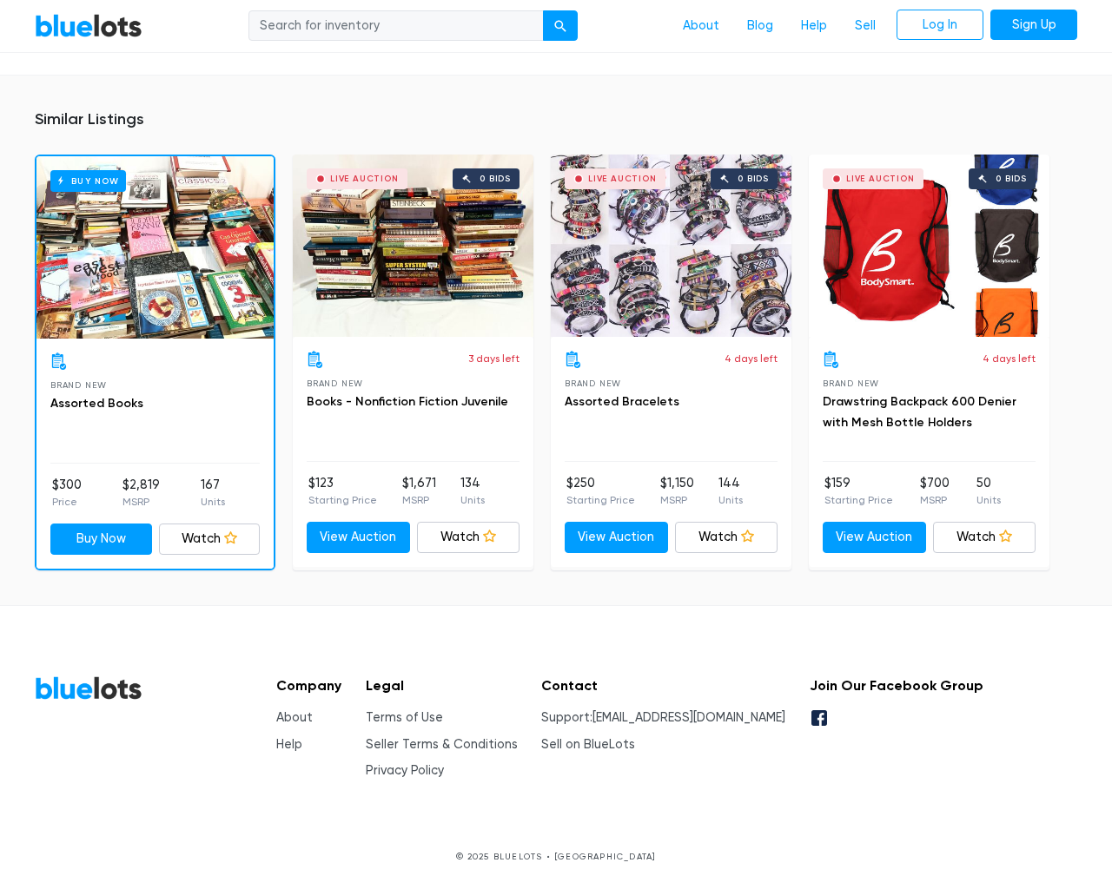
scroll to position [1141, 0]
type input "the"
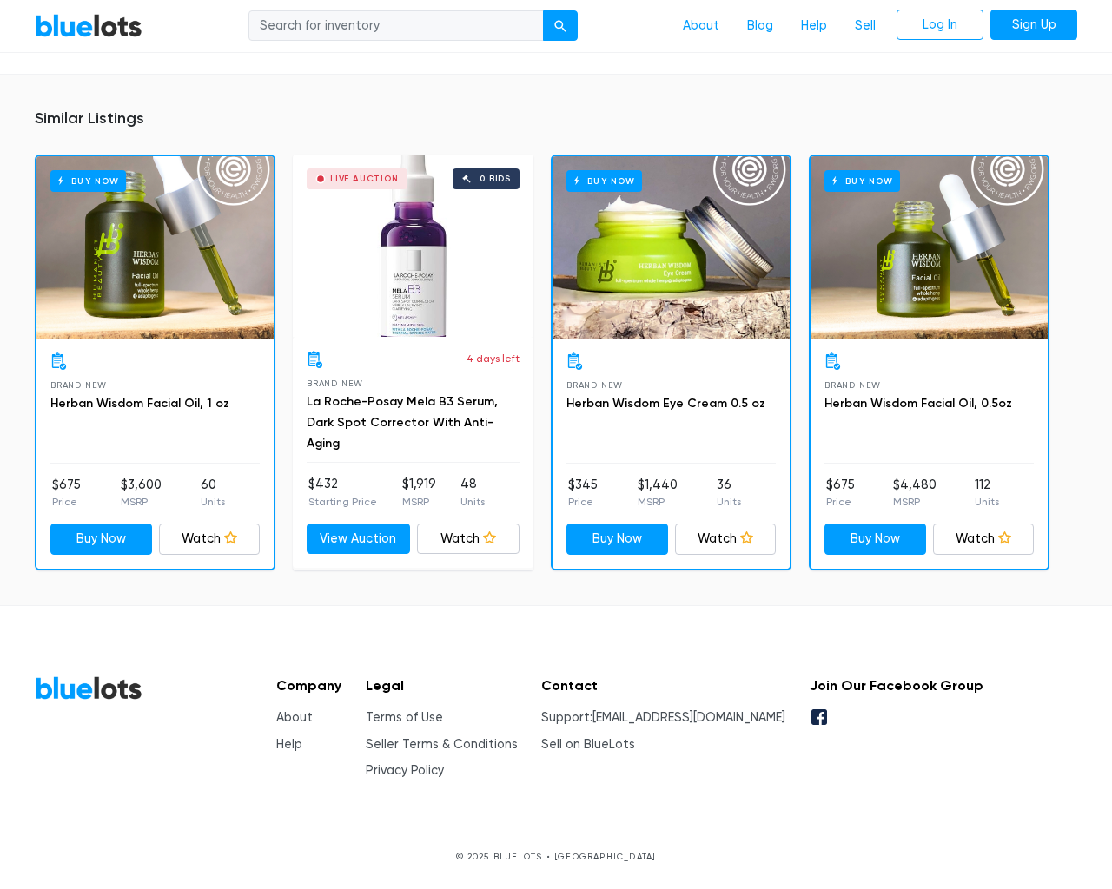
scroll to position [1164, 0]
type input "the"
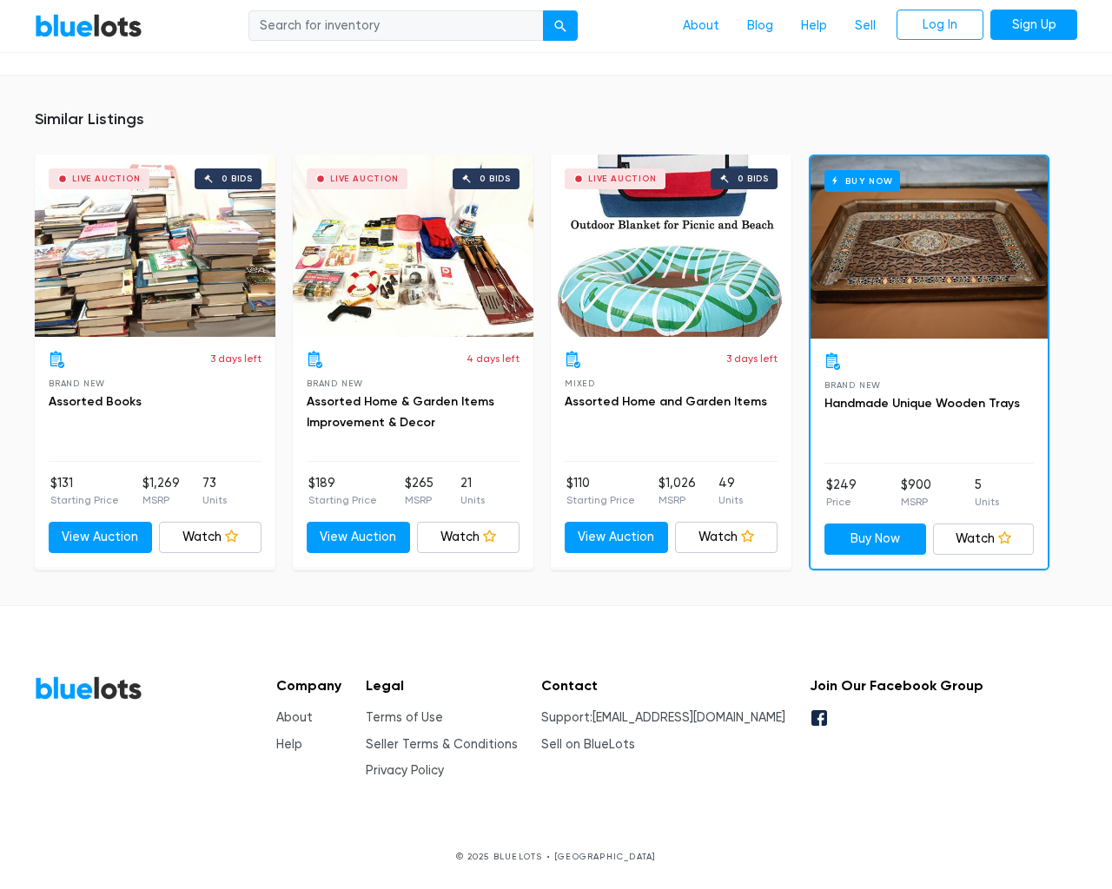
scroll to position [5111, 0]
type input "the"
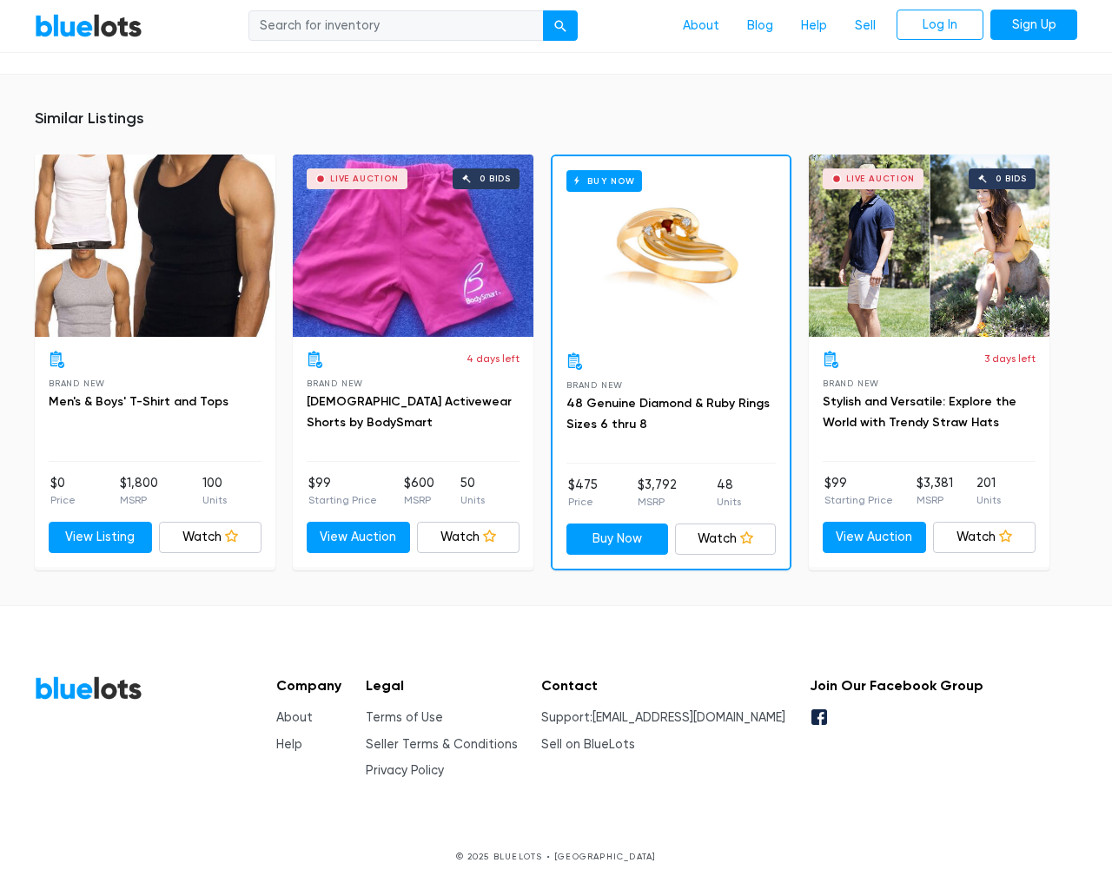
scroll to position [1104, 0]
type input "the"
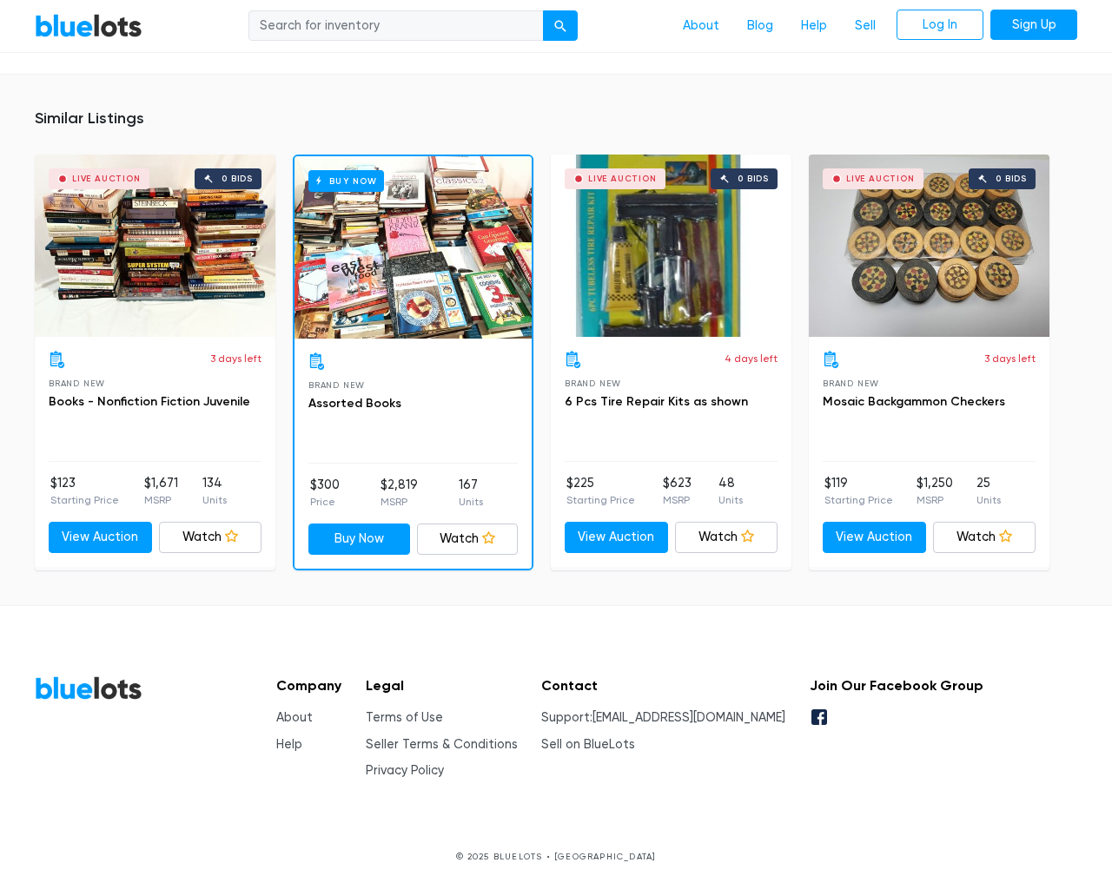
scroll to position [1164, 0]
type input "the"
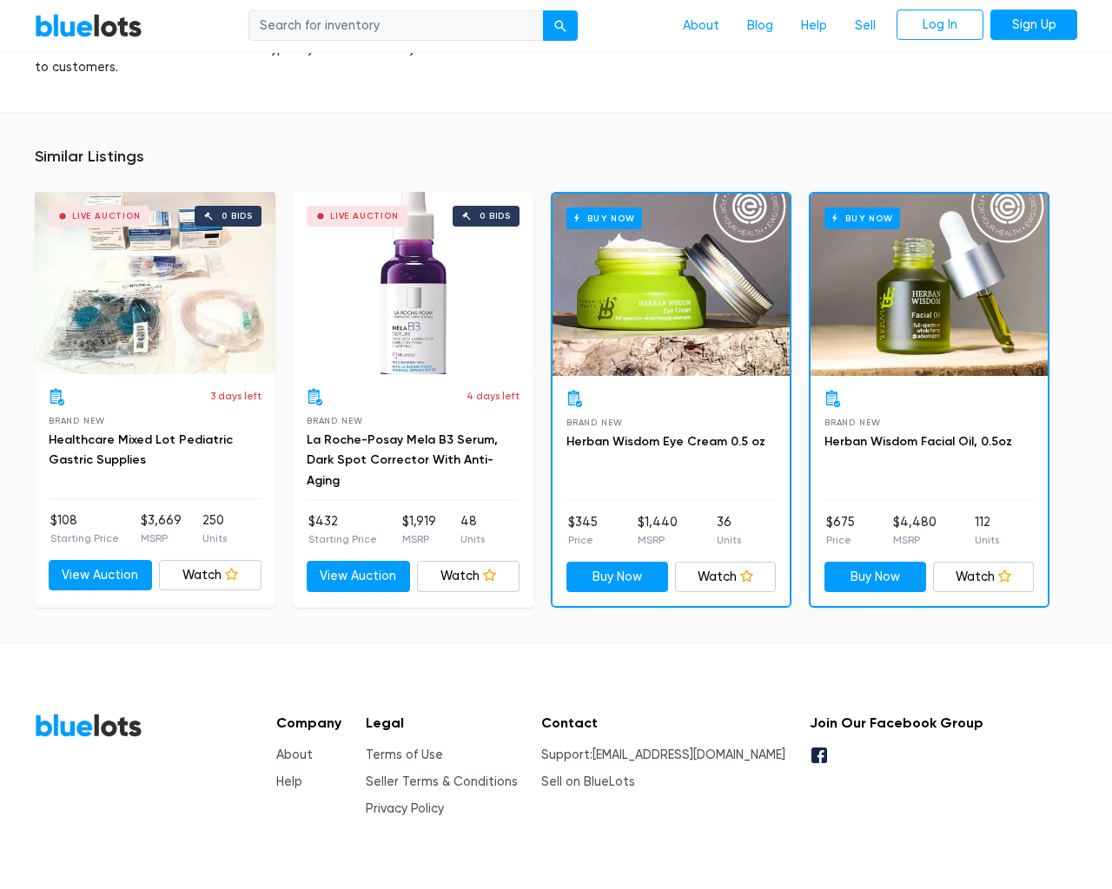
scroll to position [1250, 0]
type input "the"
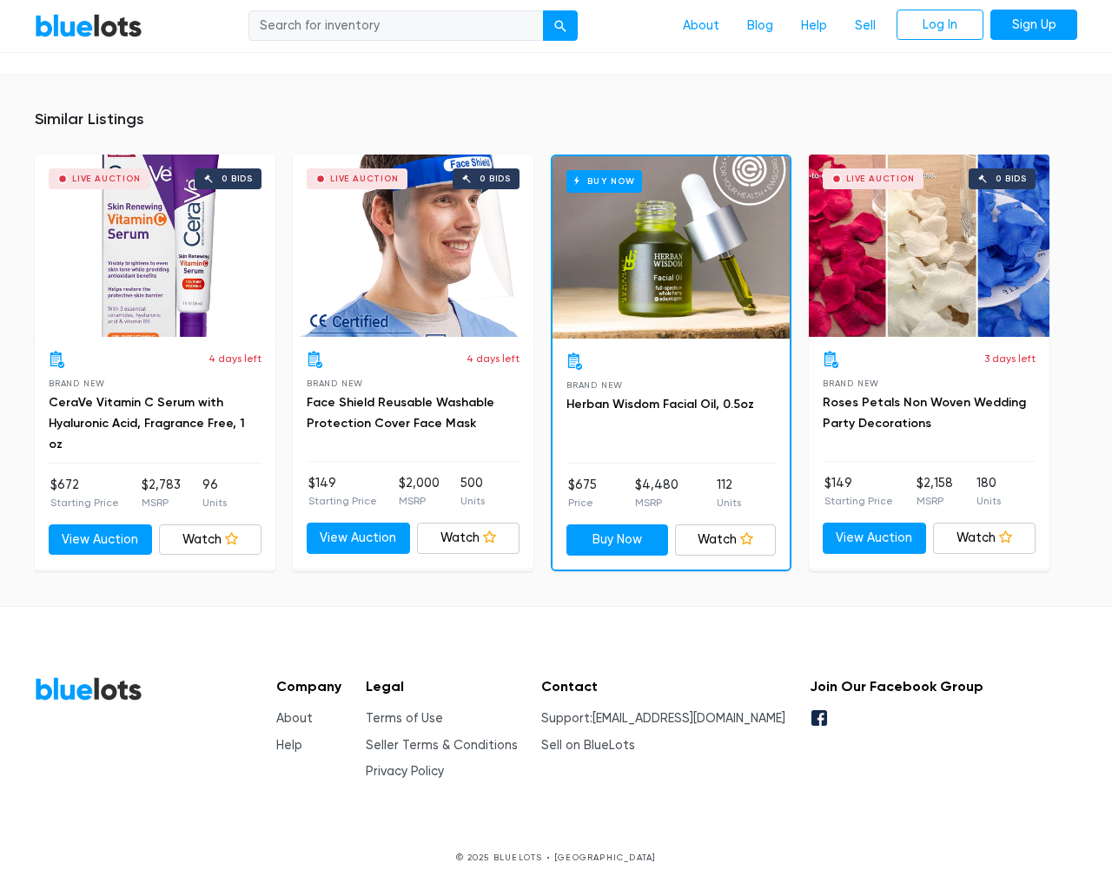
scroll to position [1219, 0]
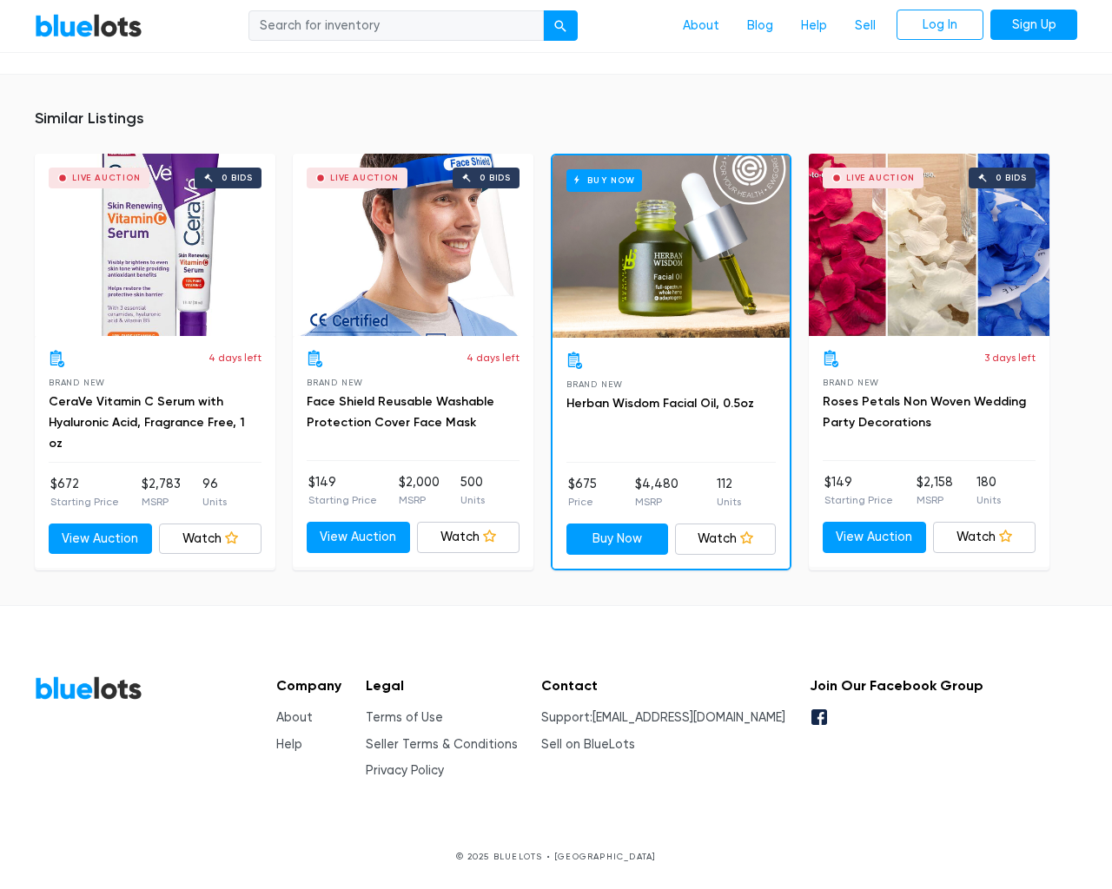
type input "the"
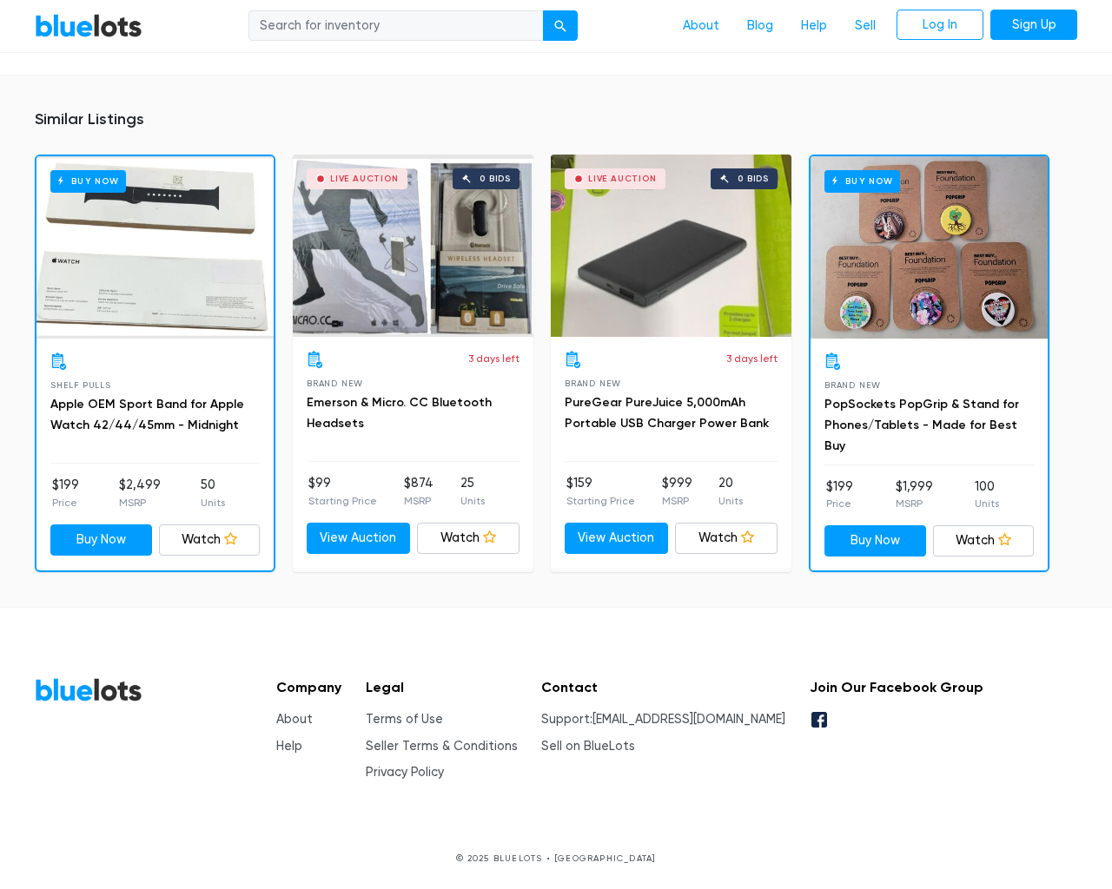
scroll to position [1427, 0]
type input "the"
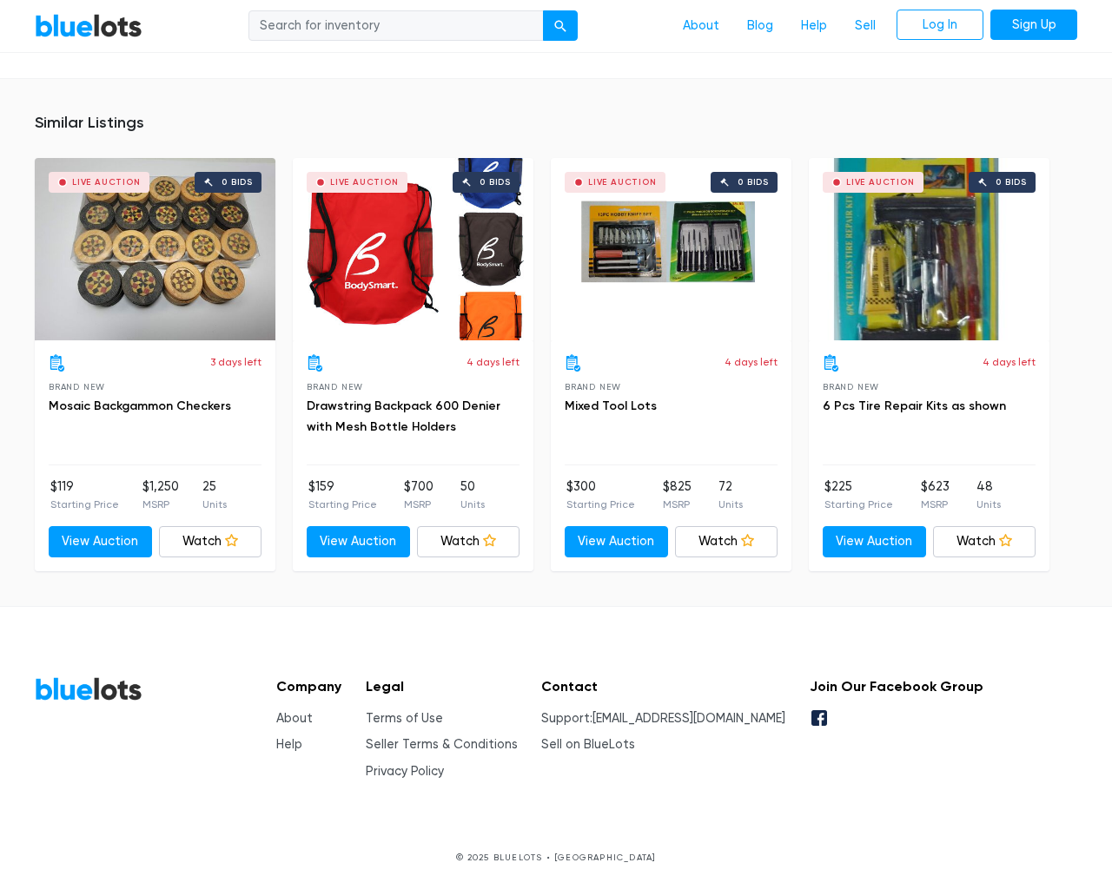
scroll to position [1156, 0]
type input "the"
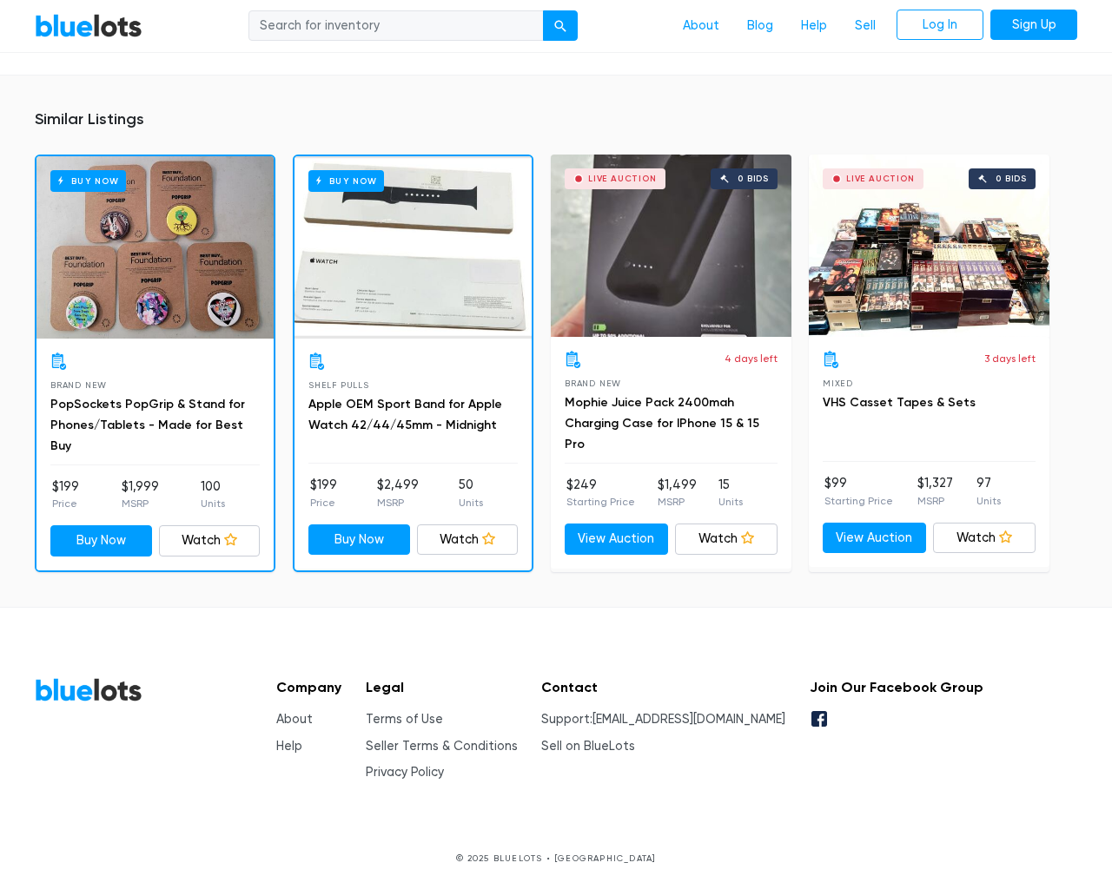
scroll to position [1122, 0]
type input "the"
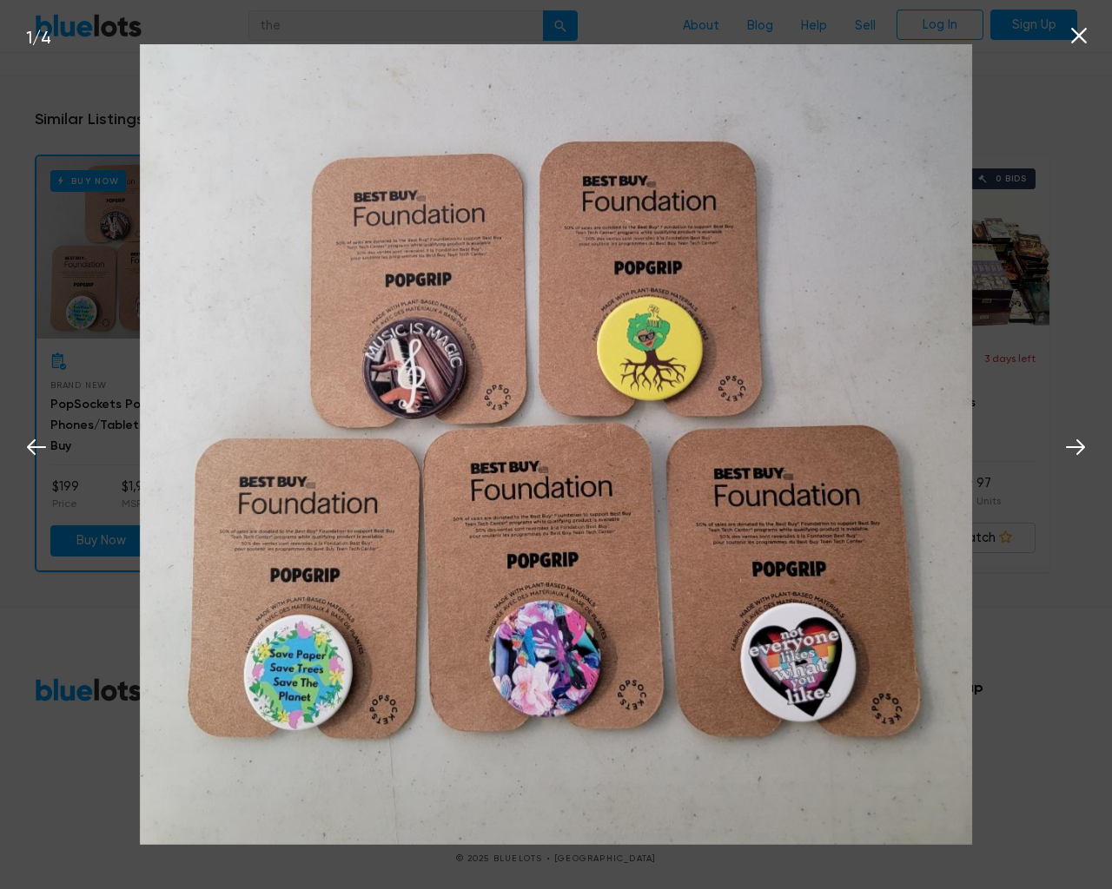
scroll to position [1122, 0]
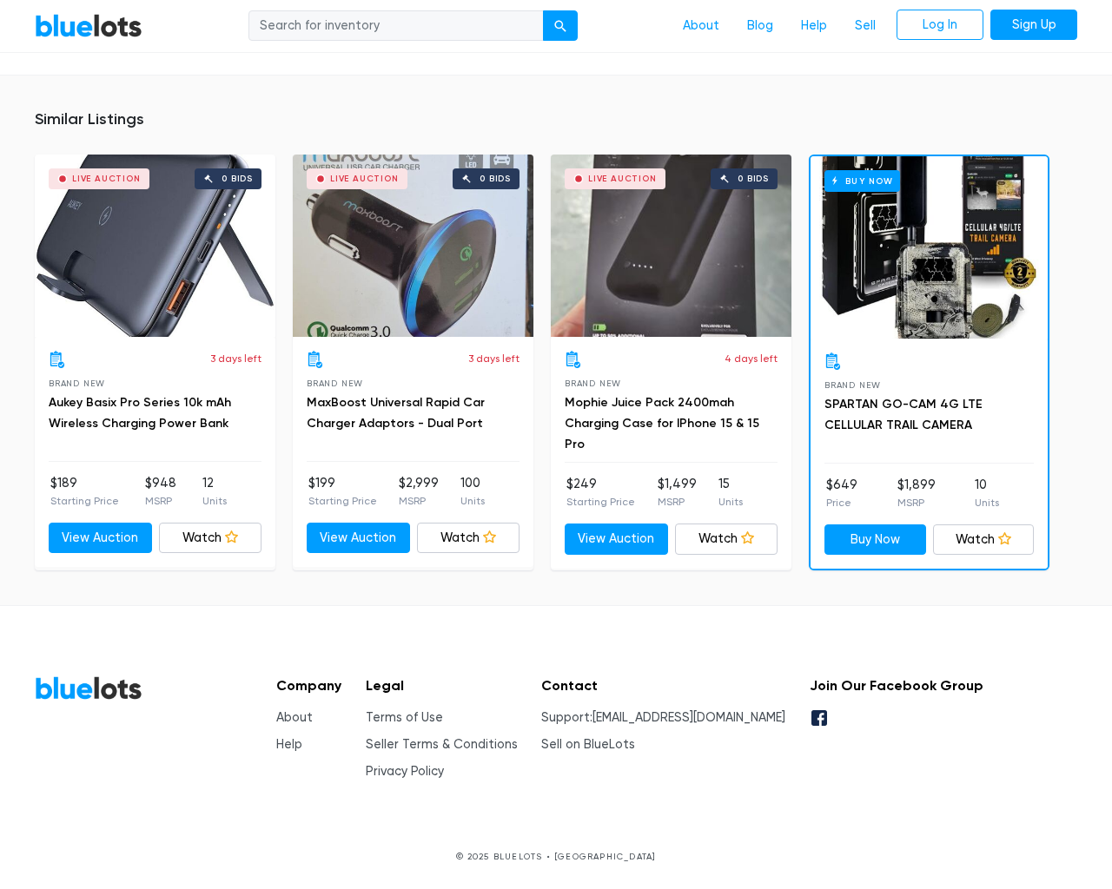
scroll to position [1145, 0]
type input "the"
